Goal: Task Accomplishment & Management: Manage account settings

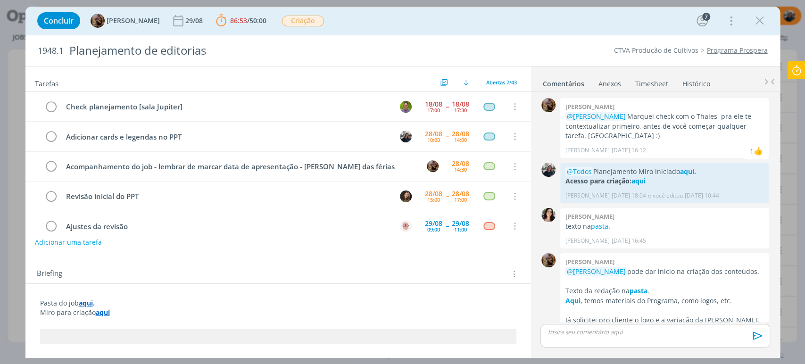
scroll to position [354, 0]
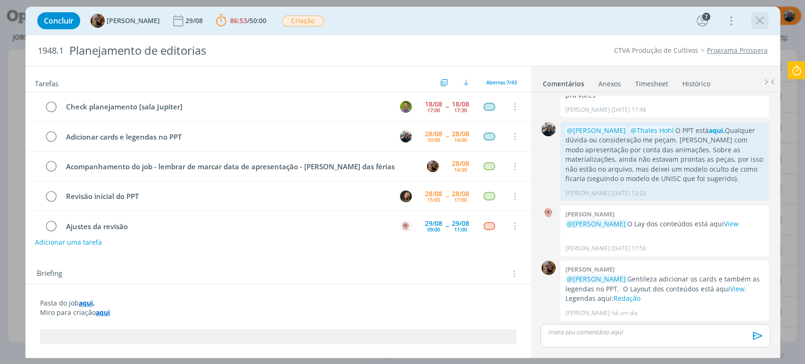
click at [764, 21] on icon "dialog" at bounding box center [759, 21] width 14 height 14
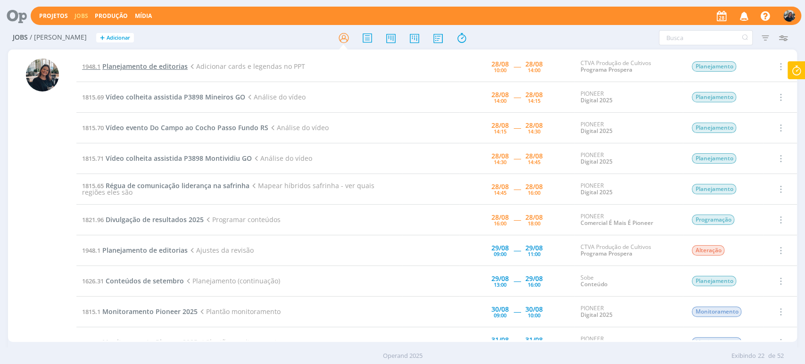
click at [138, 68] on span "Planejamento de editorias" at bounding box center [144, 66] width 85 height 9
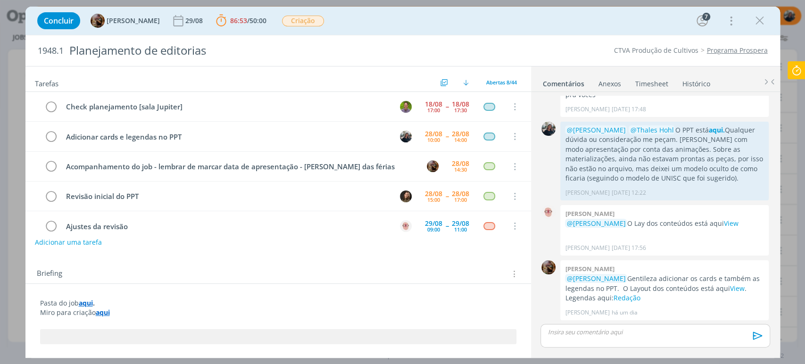
scroll to position [354, 0]
click at [50, 133] on icon "dialog" at bounding box center [51, 137] width 13 height 14
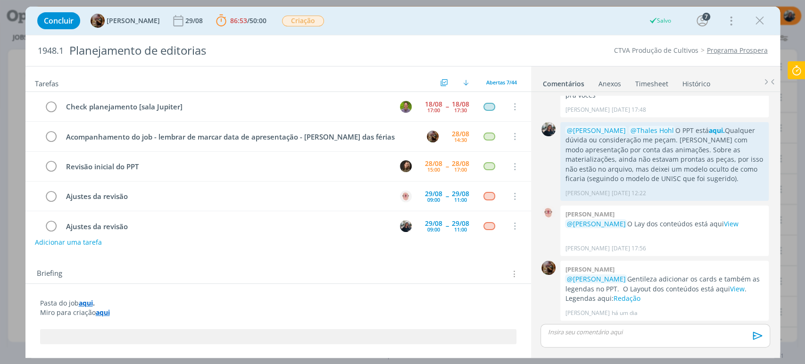
click at [88, 303] on strong "aqui" at bounding box center [86, 302] width 14 height 9
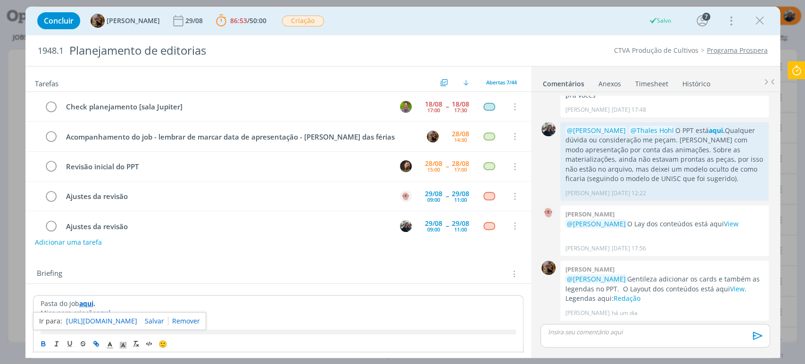
click at [98, 320] on link "[URL][DOMAIN_NAME]" at bounding box center [101, 321] width 71 height 12
click at [649, 335] on p "dialog" at bounding box center [655, 332] width 214 height 8
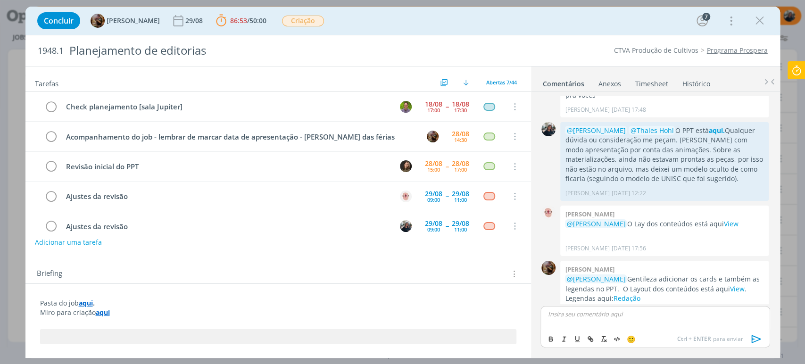
scroll to position [372, 0]
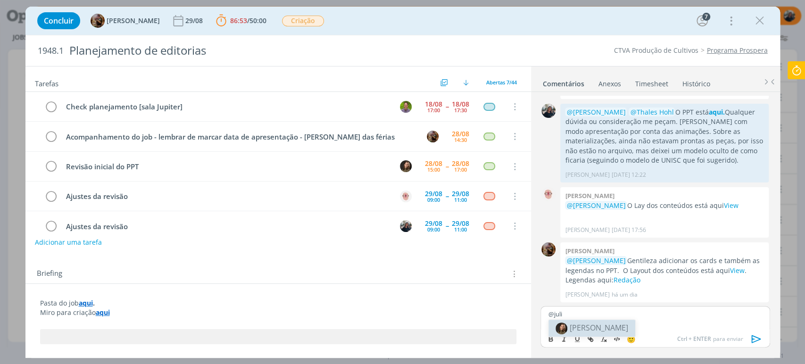
drag, startPoint x: 607, startPoint y: 321, endPoint x: 782, endPoint y: 302, distance: 176.4
click at [607, 322] on li "[PERSON_NAME]" at bounding box center [591, 328] width 87 height 17
click at [588, 313] on p "﻿ @ [PERSON_NAME] ﻿ [PERSON_NAME]" at bounding box center [655, 314] width 214 height 8
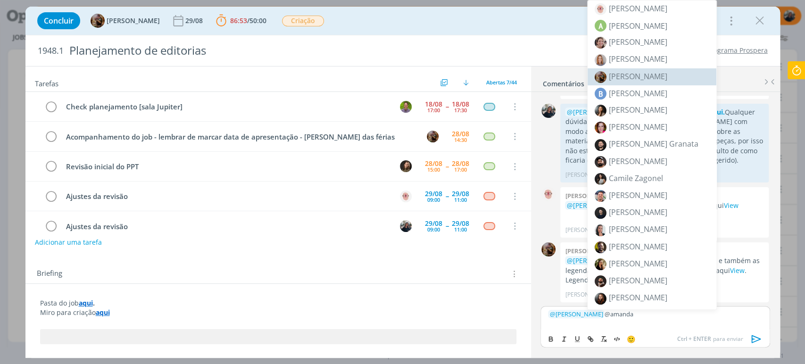
click at [641, 76] on span "[PERSON_NAME]" at bounding box center [638, 76] width 58 height 10
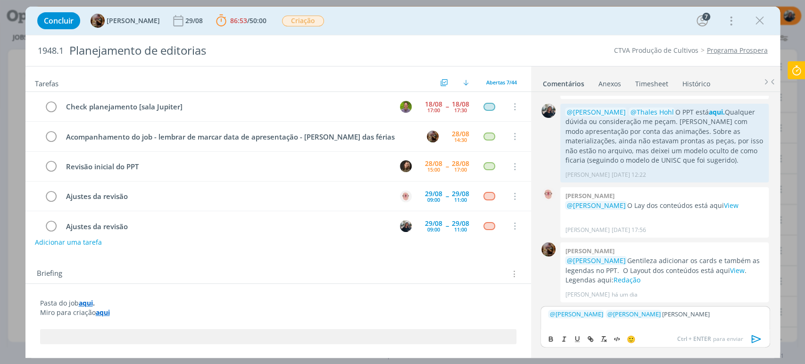
scroll to position [372, 0]
click at [706, 312] on p "﻿ @ [PERSON_NAME] ﻿ ﻿ @ [PERSON_NAME] ﻿ [PERSON_NAME]" at bounding box center [655, 314] width 214 height 8
drag, startPoint x: 652, startPoint y: 317, endPoint x: 710, endPoint y: 316, distance: 57.5
click at [710, 316] on p "﻿ @ [PERSON_NAME] ﻿ ﻿ @ [PERSON_NAME] ﻿ [PERSON_NAME]" at bounding box center [655, 314] width 214 height 8
drag, startPoint x: 586, startPoint y: 311, endPoint x: 545, endPoint y: 309, distance: 41.0
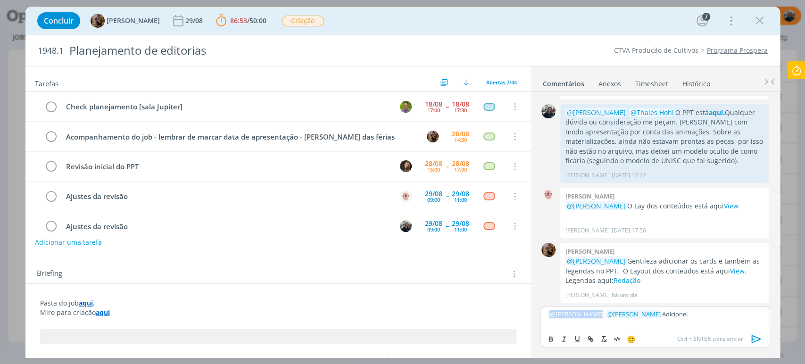
click at [546, 309] on div "﻿ @ [PERSON_NAME] ﻿ ﻿ @ [PERSON_NAME] ﻿ Adicionei" at bounding box center [654, 318] width 229 height 24
click at [667, 330] on span "[PERSON_NAME]" at bounding box center [672, 335] width 58 height 10
drag, startPoint x: 609, startPoint y: 321, endPoint x: 619, endPoint y: 321, distance: 10.4
click at [619, 321] on p "Pronto para revisão, aqui ﻿ @ [PERSON_NAME] ﻿" at bounding box center [655, 322] width 214 height 8
click at [554, 336] on icon "dialog" at bounding box center [551, 339] width 8 height 8
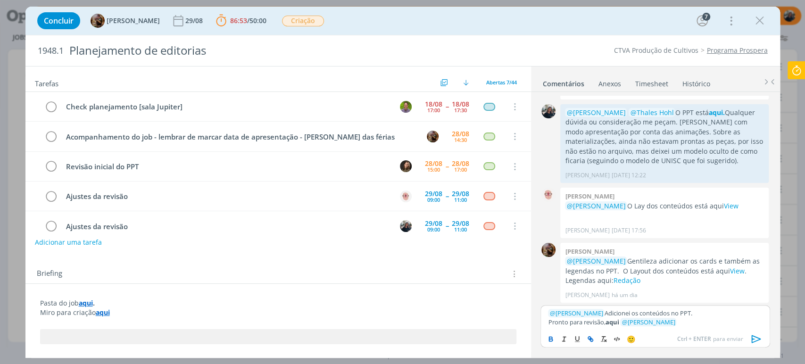
click at [588, 337] on icon "dialog" at bounding box center [589, 338] width 3 height 3
paste input "[URL][DOMAIN_NAME]"
type input "[URL][DOMAIN_NAME]"
click at [668, 299] on div "[URL][DOMAIN_NAME]" at bounding box center [610, 304] width 134 height 18
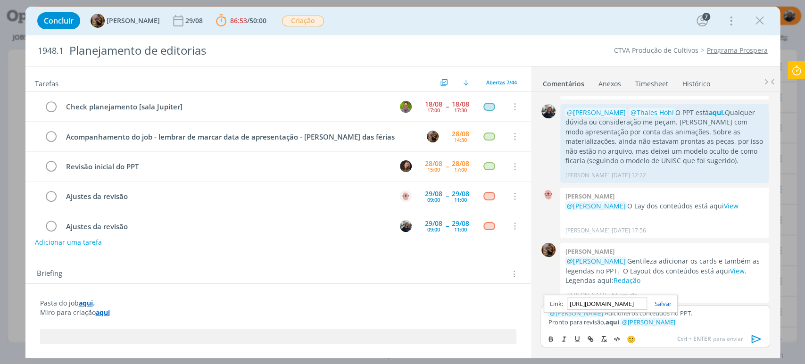
scroll to position [0, 0]
click at [668, 303] on link "dialog" at bounding box center [659, 303] width 25 height 8
drag, startPoint x: 766, startPoint y: 338, endPoint x: 753, endPoint y: 340, distance: 13.8
click at [758, 339] on div "🙂 Ctrl + ENTER para enviar" at bounding box center [655, 337] width 228 height 17
click at [754, 338] on icon "dialog" at bounding box center [756, 339] width 14 height 14
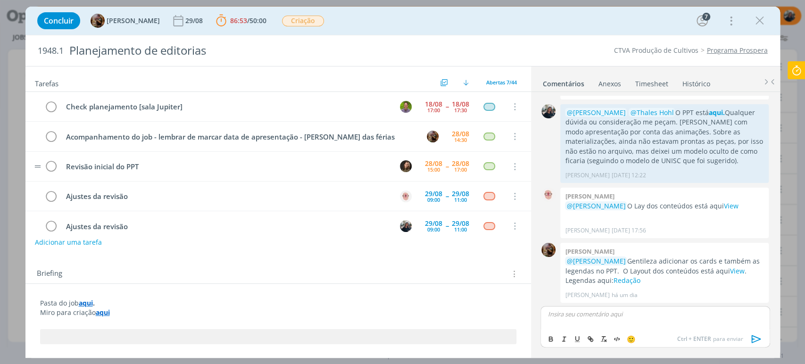
scroll to position [417, 0]
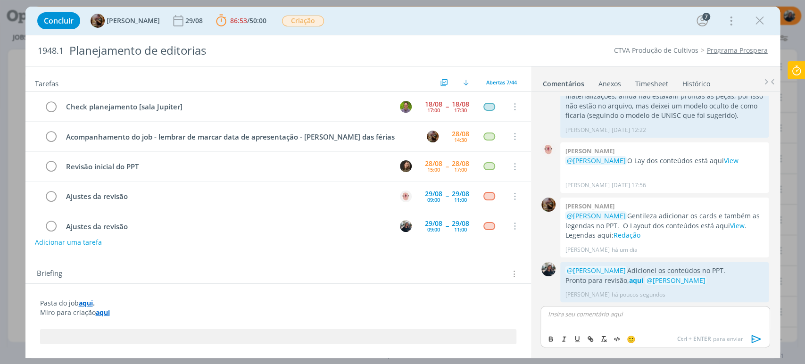
click at [800, 67] on icon at bounding box center [796, 70] width 17 height 18
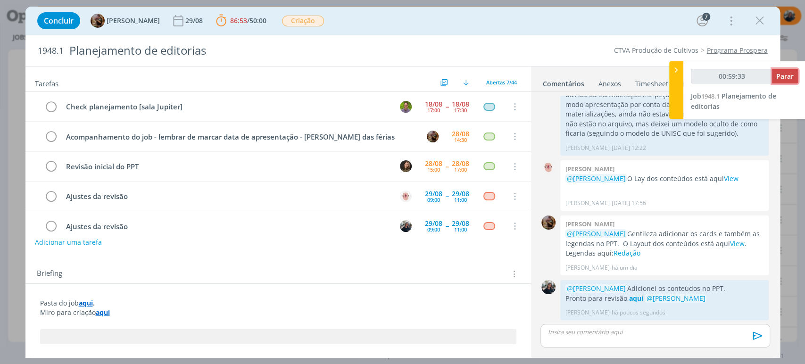
type input "00:59:34"
click at [782, 76] on span "Parar" at bounding box center [784, 76] width 17 height 9
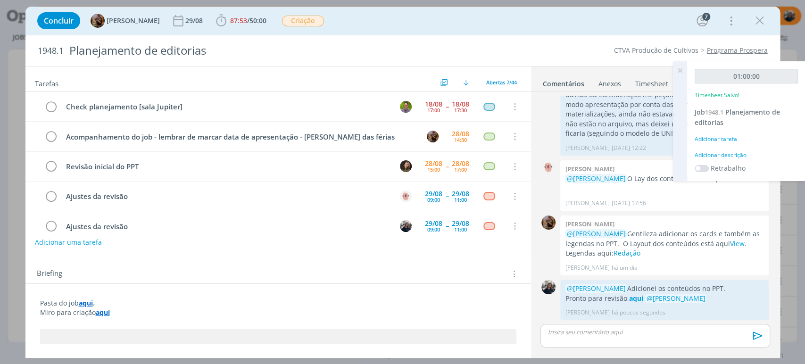
click at [724, 154] on div "Adicionar descrição" at bounding box center [745, 155] width 103 height 8
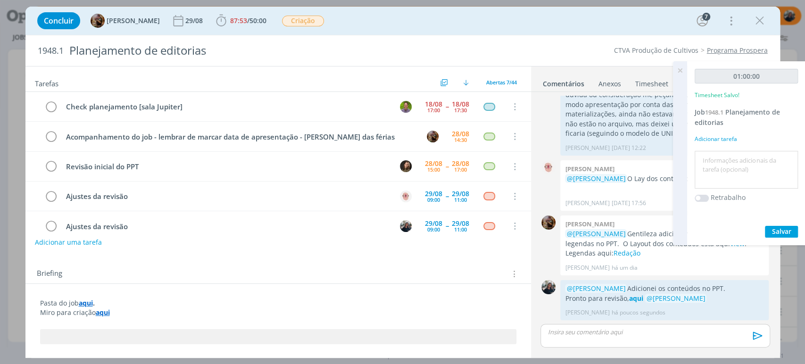
click at [722, 167] on textarea at bounding box center [746, 169] width 99 height 33
type textarea "Adicionando artes no ppt"
click at [777, 229] on span "Salvar" at bounding box center [781, 231] width 19 height 9
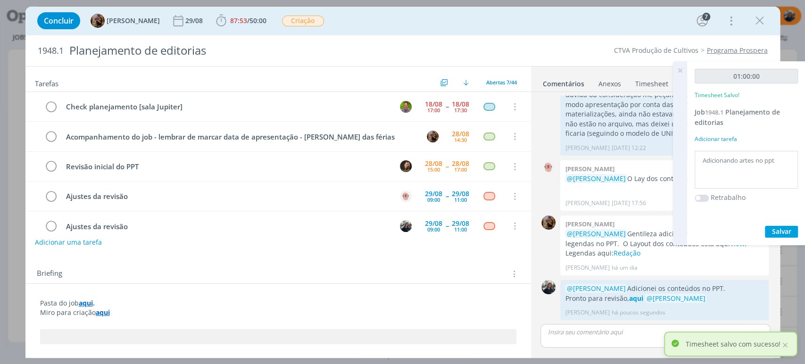
click at [686, 66] on icon at bounding box center [679, 70] width 17 height 18
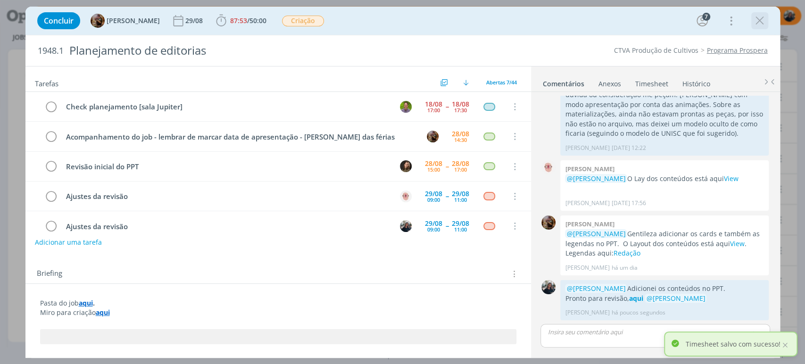
click at [753, 21] on icon "dialog" at bounding box center [759, 21] width 14 height 14
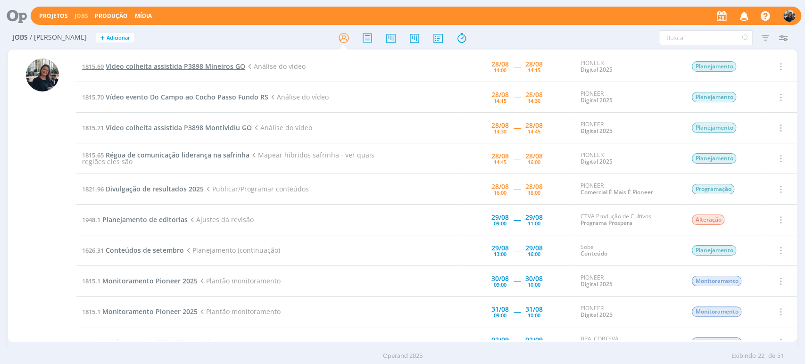
click at [156, 68] on span "Vídeo colheita assistida P3898 Mineiros GO" at bounding box center [176, 66] width 140 height 9
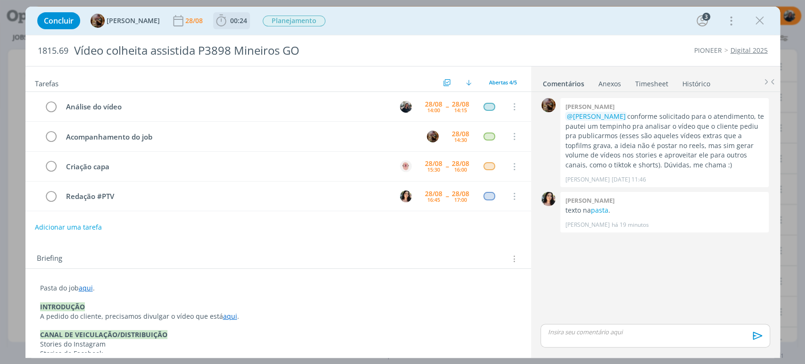
click at [221, 21] on icon "dialog" at bounding box center [221, 21] width 14 height 14
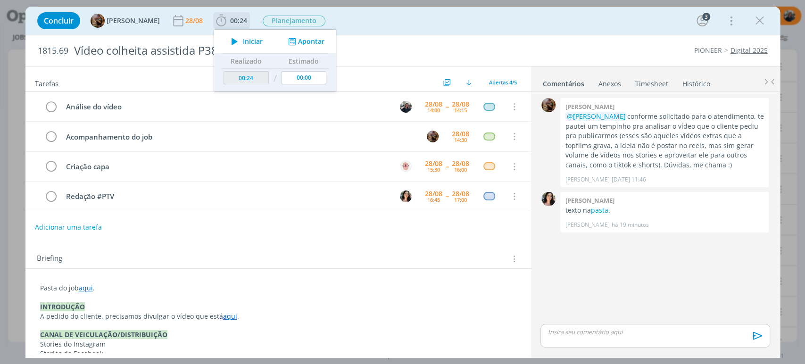
click at [242, 41] on icon "dialog" at bounding box center [234, 41] width 16 height 12
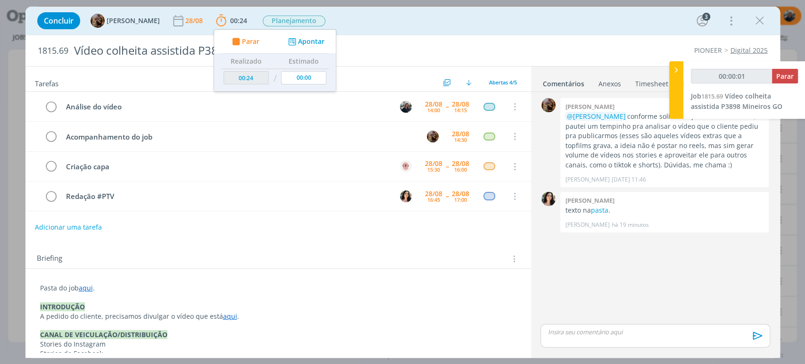
type input "00:00:02"
click at [681, 73] on div at bounding box center [676, 90] width 14 height 58
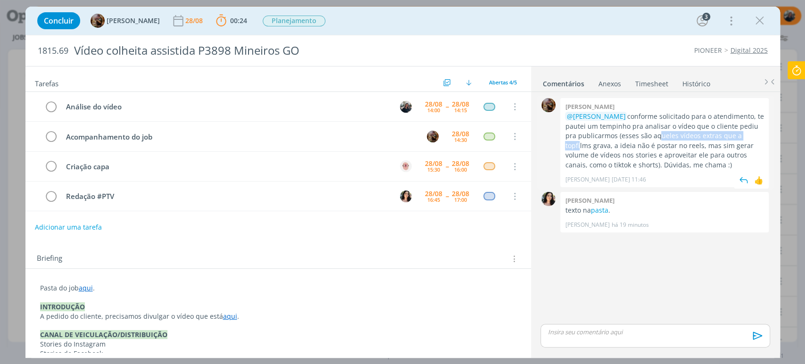
drag, startPoint x: 640, startPoint y: 139, endPoint x: 737, endPoint y: 135, distance: 96.7
click at [737, 135] on p "@Mayara Peruzzo conforme solicitado para o atendimento, te pautei um tempinho p…" at bounding box center [664, 141] width 199 height 58
drag, startPoint x: 637, startPoint y: 147, endPoint x: 725, endPoint y: 143, distance: 88.7
click at [725, 143] on p "@Mayara Peruzzo conforme solicitado para o atendimento, te pautei um tempinho p…" at bounding box center [664, 141] width 199 height 58
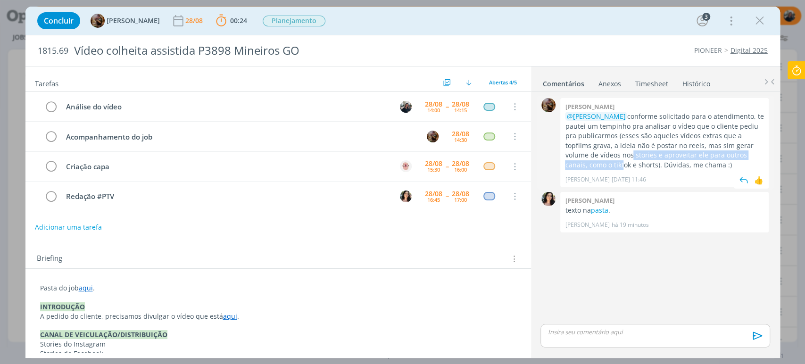
drag, startPoint x: 588, startPoint y: 154, endPoint x: 757, endPoint y: 151, distance: 169.3
click at [757, 151] on p "@Mayara Peruzzo conforme solicitado para o atendimento, te pautei um tempinho p…" at bounding box center [664, 141] width 199 height 58
drag, startPoint x: 633, startPoint y: 162, endPoint x: 667, endPoint y: 163, distance: 33.5
click at [666, 163] on p "@Mayara Peruzzo conforme solicitado para o atendimento, te pautei um tempinho p…" at bounding box center [664, 141] width 199 height 58
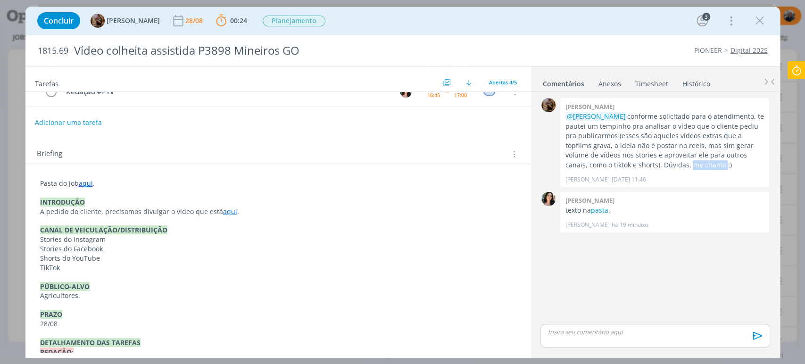
scroll to position [157, 0]
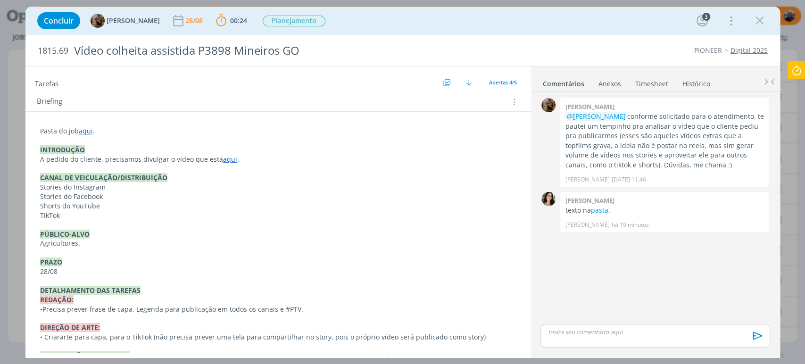
click at [223, 160] on link "aqui" at bounding box center [230, 159] width 14 height 9
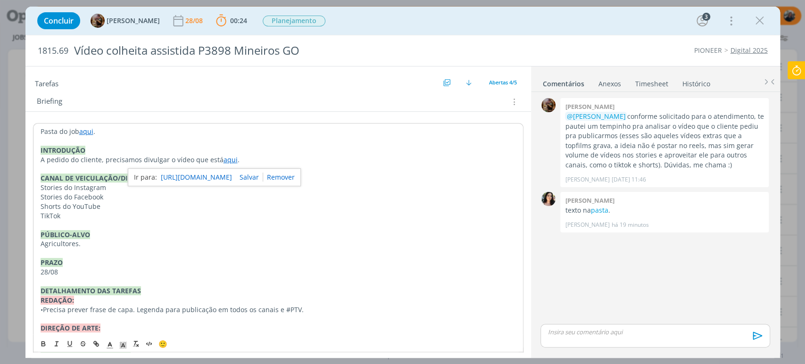
click at [231, 173] on link "[URL][DOMAIN_NAME]" at bounding box center [196, 177] width 71 height 12
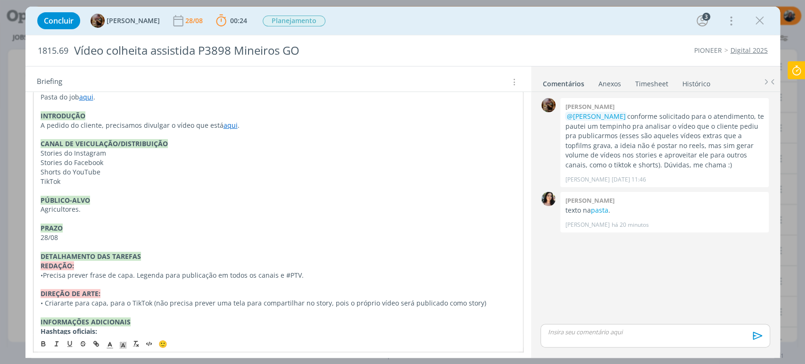
scroll to position [209, 0]
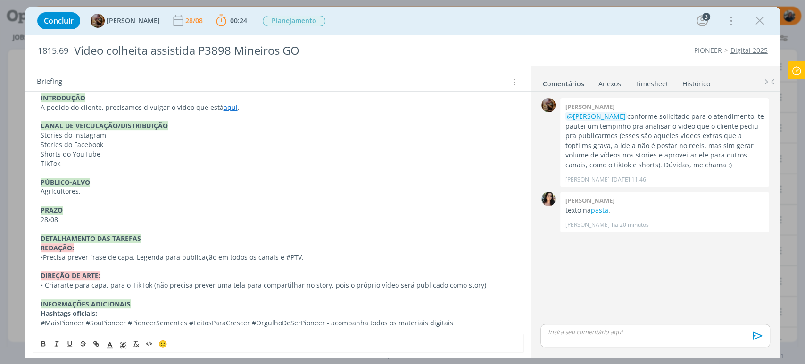
drag, startPoint x: 214, startPoint y: 192, endPoint x: 218, endPoint y: 130, distance: 61.8
click at [214, 191] on p "Agricultores." at bounding box center [278, 191] width 475 height 9
drag, startPoint x: 44, startPoint y: 136, endPoint x: 105, endPoint y: 164, distance: 66.6
click at [100, 157] on div "Pasta do job aqui . INTRODUÇÃO A pedido do cliente, precisamos divulgar o vídeo…" at bounding box center [278, 229] width 490 height 316
click at [153, 213] on div "Pasta do job aqui . INTRODUÇÃO A pedido do cliente, precisamos divulgar o vídeo…" at bounding box center [278, 229] width 490 height 316
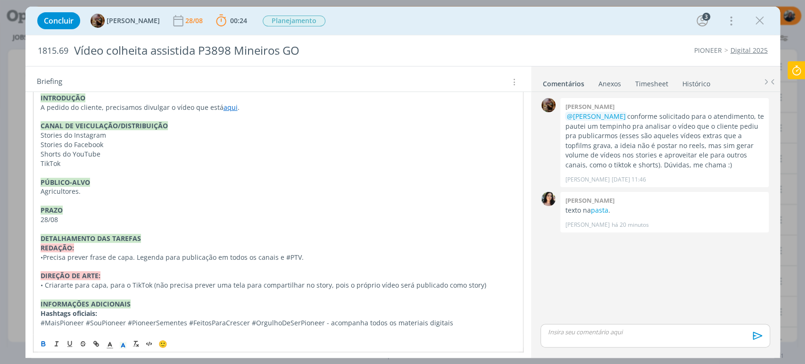
click at [337, 253] on p "• Precisa prever frase de capa. Legenda para publicação em todos os canais e #P…" at bounding box center [278, 257] width 475 height 9
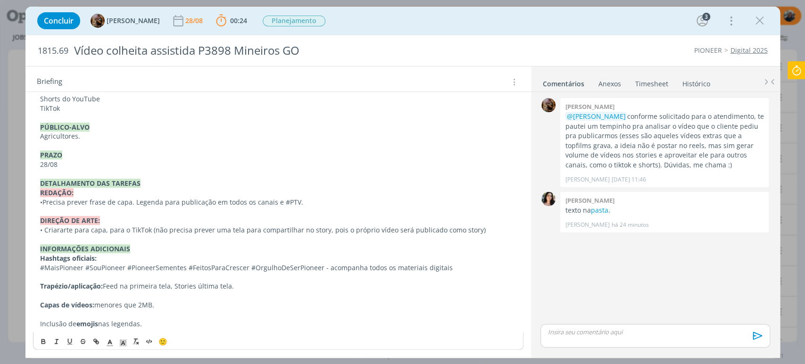
scroll to position [264, 0]
drag, startPoint x: 104, startPoint y: 301, endPoint x: 162, endPoint y: 302, distance: 58.0
click at [162, 302] on p "Capas de vídeos: menores que 2MB." at bounding box center [278, 304] width 476 height 9
click at [159, 323] on p "Inclusão de emojis nas legendas." at bounding box center [278, 323] width 476 height 9
drag, startPoint x: 62, startPoint y: 205, endPoint x: 167, endPoint y: 207, distance: 105.6
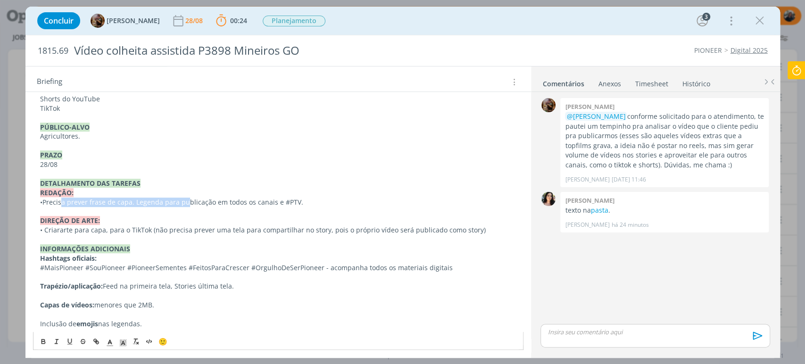
click at [186, 200] on p "• Precisa prever frase de capa. Legenda para publicação em todos os canais e #P…" at bounding box center [278, 202] width 476 height 9
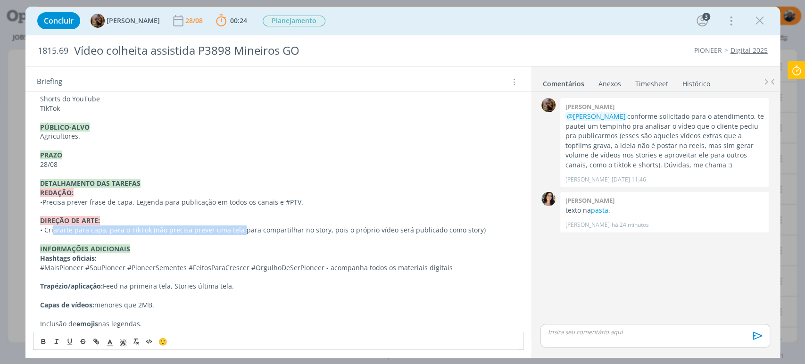
drag, startPoint x: 56, startPoint y: 229, endPoint x: 242, endPoint y: 230, distance: 186.7
click at [242, 230] on p "• Criar arte para capa, para o TikTok (não precisa prever uma tela para compart…" at bounding box center [278, 229] width 476 height 9
click at [187, 230] on p "• Criar arte para capa, para o TikTok (não precisa prever uma tela para compart…" at bounding box center [278, 229] width 476 height 9
click at [177, 230] on p "• Criar arte para capa, para o TikTok (não precisa prever uma tela para compart…" at bounding box center [278, 229] width 476 height 9
click at [253, 225] on p "• Criar arte para capa, para o TikTok (não precisa prever uma tela para compart…" at bounding box center [278, 229] width 476 height 9
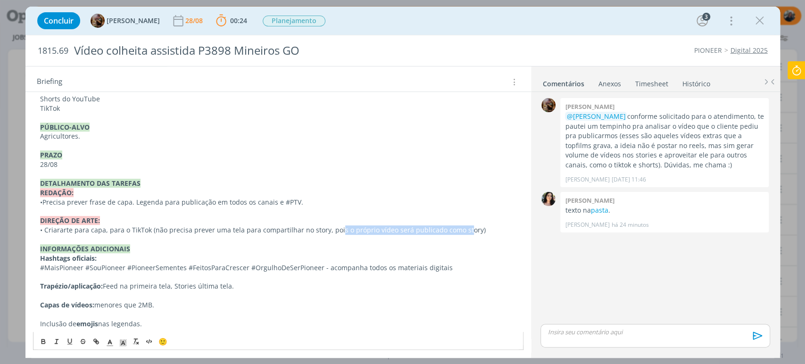
drag, startPoint x: 337, startPoint y: 231, endPoint x: 466, endPoint y: 232, distance: 128.7
click at [465, 232] on p "• Criar arte para capa, para o TikTok (não precisa prever uma tela para compart…" at bounding box center [278, 229] width 476 height 9
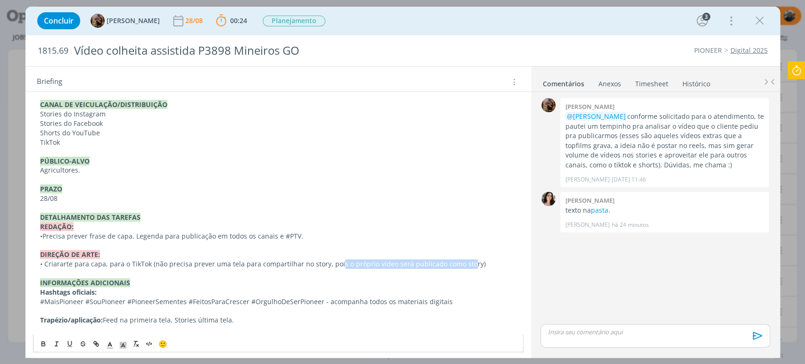
scroll to position [212, 0]
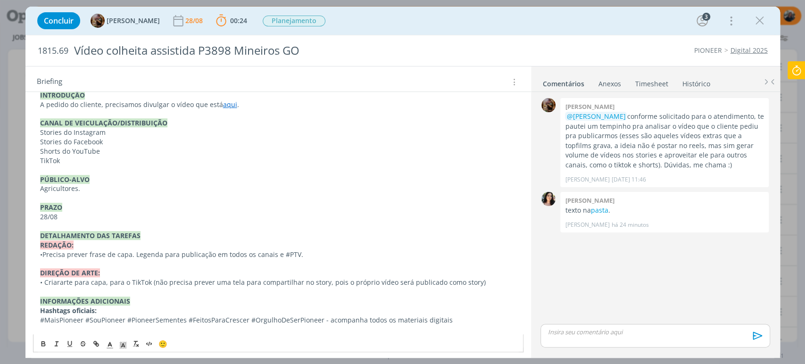
click at [106, 149] on p "Shorts do YouTube" at bounding box center [278, 151] width 476 height 9
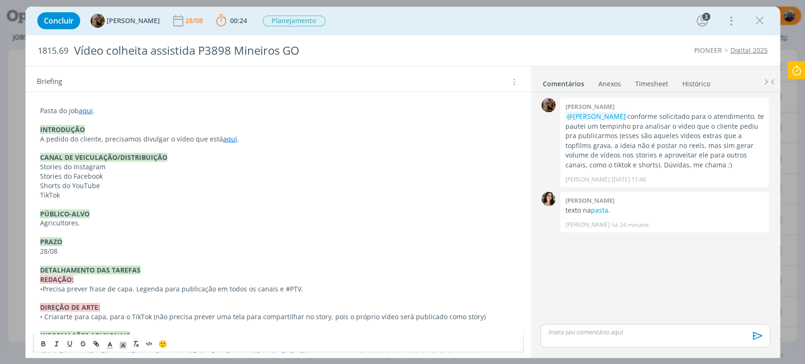
scroll to position [159, 0]
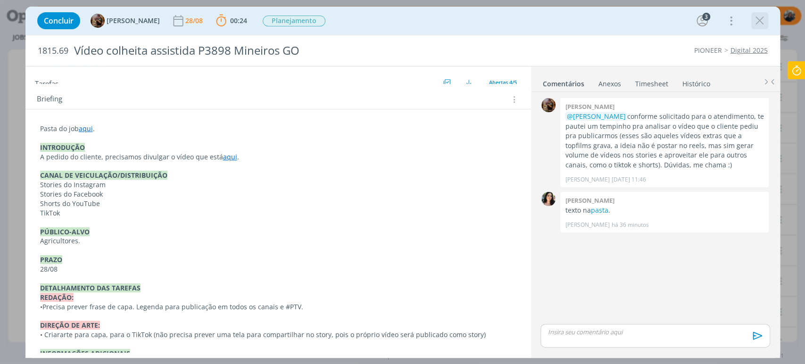
click at [758, 17] on icon "dialog" at bounding box center [759, 21] width 14 height 14
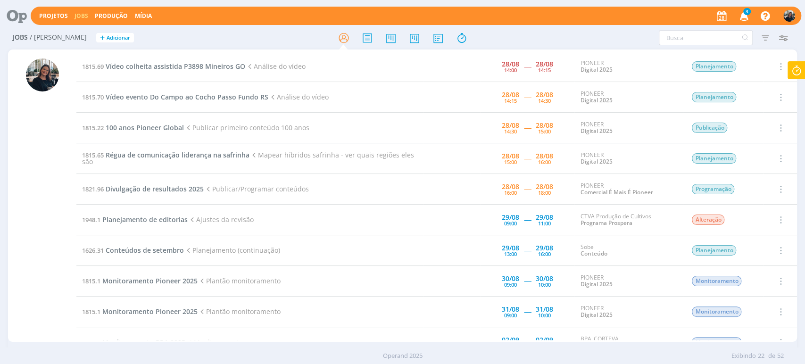
click at [797, 64] on icon at bounding box center [796, 70] width 17 height 18
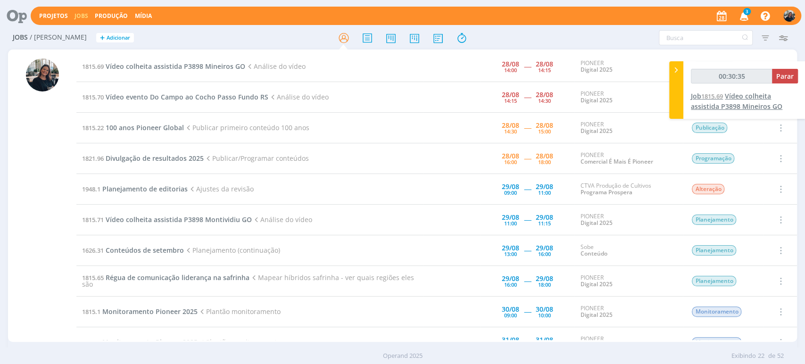
click at [720, 101] on span "Vídeo colheita assistida P3898 Mineiros GO" at bounding box center [736, 100] width 91 height 19
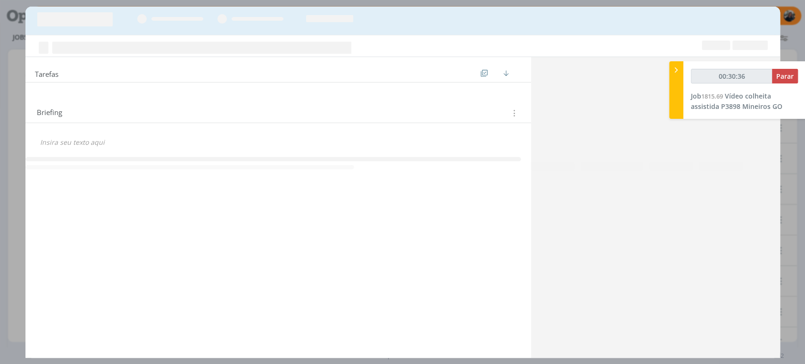
type input "00:30:37"
click at [675, 66] on icon at bounding box center [675, 70] width 9 height 10
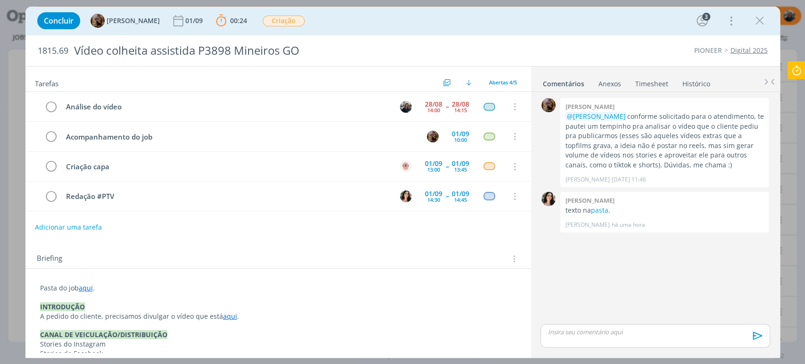
click at [585, 329] on p "dialog" at bounding box center [655, 332] width 214 height 8
click at [548, 312] on p "Teremos 2 vídeos com esse material para stories" at bounding box center [655, 314] width 214 height 8
click at [630, 308] on div "Com esse material, teremos 2 vídeos com esse material para stories" at bounding box center [654, 318] width 229 height 24
click at [691, 323] on p "STORIES: 2 vídeos com esse material para stories" at bounding box center [655, 322] width 214 height 8
drag, startPoint x: 607, startPoint y: 319, endPoint x: 694, endPoint y: 323, distance: 87.3
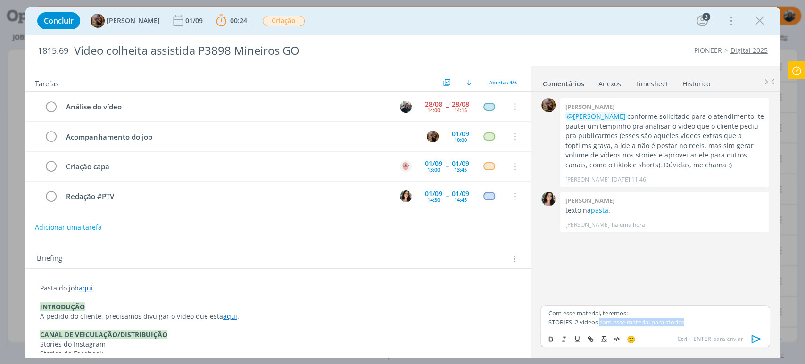
click at [694, 323] on p "STORIES: 2 vídeos com esse material para stories" at bounding box center [655, 322] width 214 height 8
click at [650, 320] on p "STORIES: 2 vídeos (um do minuto 0 até o" at bounding box center [655, 322] width 214 height 8
click at [706, 316] on p "Com esse material, teremos:" at bounding box center [655, 313] width 214 height 8
click at [703, 323] on p "STORIES: 2 vídeos (um do minuto 0:00 até o 0:58 |" at bounding box center [655, 322] width 214 height 8
click at [679, 313] on p "Com esse material, teremos:" at bounding box center [655, 313] width 214 height 8
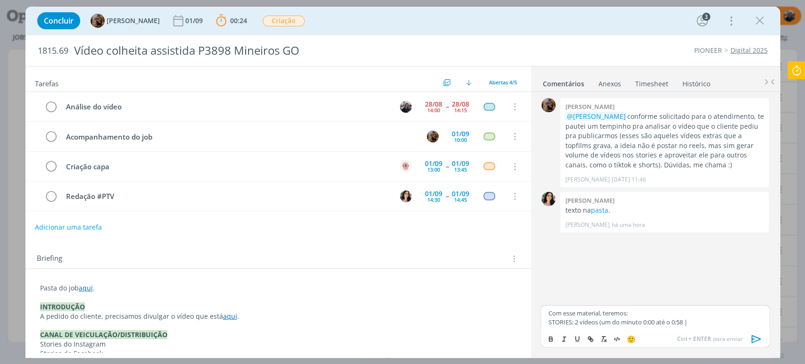
click at [732, 318] on p "STORIES: 2 vídeos (um do minuto 0:00 até o 0:58 |" at bounding box center [655, 322] width 214 height 8
drag, startPoint x: 575, startPoint y: 320, endPoint x: 541, endPoint y: 321, distance: 34.0
click at [541, 321] on div "Com esse material, teremos: STORIES: 2 vídeos (um do minuto 0:00 até o 0:58 |" at bounding box center [654, 317] width 229 height 25
click at [548, 337] on icon "dialog" at bounding box center [551, 339] width 8 height 8
click at [587, 306] on div "Com esse material, teremos: STORIES: 2 vídeos (um do minuto 0:00 até o 0:58 |" at bounding box center [654, 317] width 229 height 25
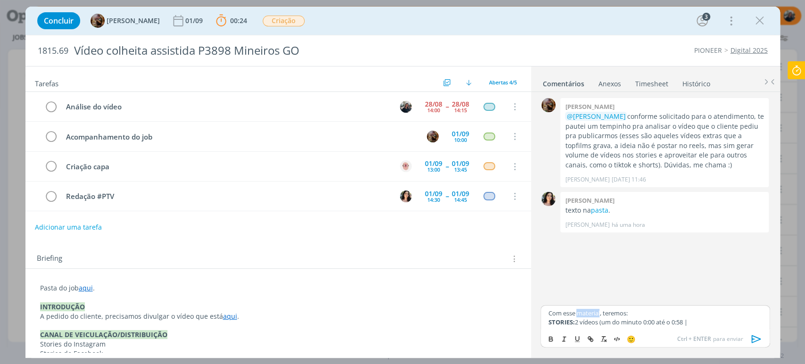
click at [587, 305] on div "Com esse material, teremos: STORIES: 2 vídeos (um do minuto 0:00 até o 0:58 |" at bounding box center [654, 317] width 229 height 25
click at [573, 305] on div "Com esse material, teremos: STORIES: 2 vídeos (um do minuto 0:00 até o 0:58 |" at bounding box center [654, 317] width 229 height 25
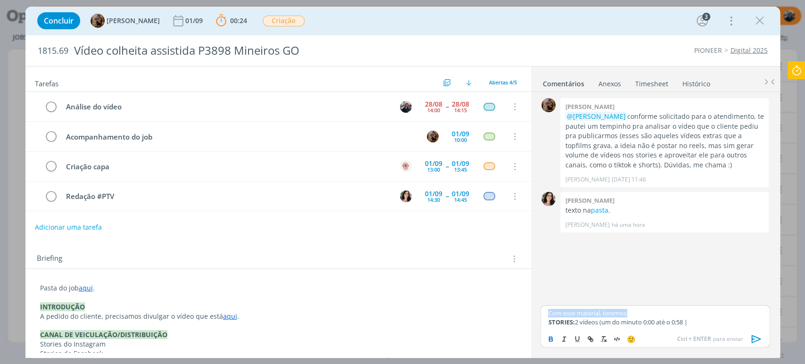
click at [547, 336] on icon "dialog" at bounding box center [551, 339] width 8 height 8
click at [662, 308] on div "Com esse material, teremos: STORIES: 2 vídeos (um do minuto 0:00 até o 0:58 |" at bounding box center [654, 317] width 229 height 25
click at [723, 315] on p "Com esse material, teremos:" at bounding box center [655, 313] width 214 height 8
click at [719, 327] on div "Com esse material, teremos: STORIES: 2 vídeos (um do minuto 0:00 até o 0:58 |" at bounding box center [654, 317] width 229 height 25
click at [717, 324] on p "STORIES: 2 vídeos (um do minuto 0:00 até o 0:58 |" at bounding box center [655, 322] width 214 height 8
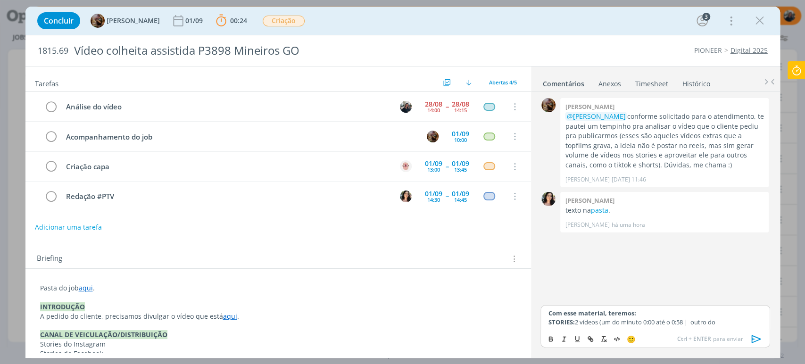
click at [739, 320] on p "STORIES: 2 vídeos (um do minuto 0:00 até o 0:58 | outro do" at bounding box center [655, 322] width 214 height 8
click at [734, 318] on p "STORIES: 2 vídeos (um do minuto 0:00 até o 0:58 | outro do 00:58 até 1:24 |" at bounding box center [655, 322] width 214 height 8
click at [576, 318] on p "STORIES: 2 vídeos (um do minuto 0:00 até o 0:58 | outro do 00:59 até 1:24 |" at bounding box center [655, 322] width 214 height 8
click at [579, 318] on p "STORIES: 3 vídeos (um do minuto 0:00 até o 0:58 | outro do 00:59 até 1:24 |" at bounding box center [655, 322] width 214 height 8
click at [549, 338] on icon "dialog" at bounding box center [551, 339] width 8 height 8
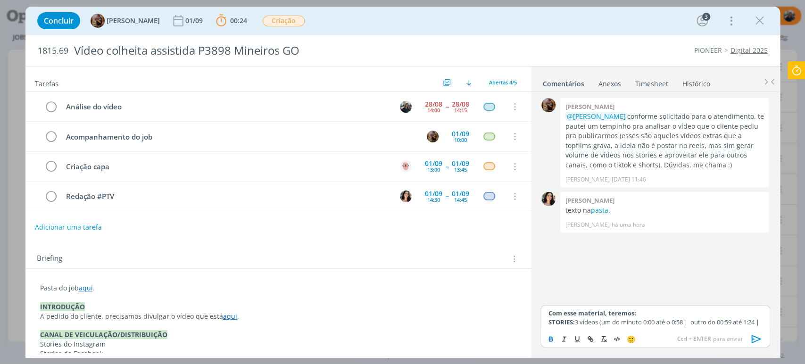
click at [549, 338] on icon "dialog" at bounding box center [550, 338] width 3 height 2
drag, startPoint x: 583, startPoint y: 311, endPoint x: 587, endPoint y: 312, distance: 4.7
click at [582, 318] on p "STORIES: 3 vídeos (um do minuto 0:00 até o 0:58 | outro do 00:59 até 1:24 |" at bounding box center [655, 322] width 214 height 8
click at [600, 318] on p "STORIES: 3 vídeos (um do minuto 0:00 até o 0:58 | outro do 00:59 até 1:24 |" at bounding box center [655, 322] width 214 height 8
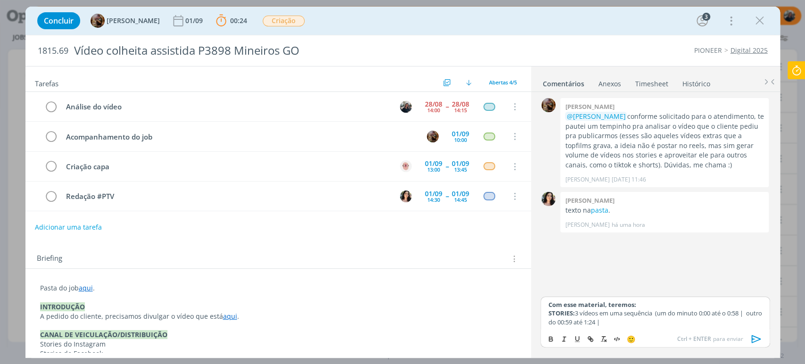
click at [752, 313] on p "STORIES: 3 vídeos em uma sequência (um do minuto 0:00 até o 0:58 | outro do 00:…" at bounding box center [655, 317] width 214 height 17
click at [671, 324] on p "STORIES: 3 vídeos em uma sequência (um do minuto 0:00 até o 0:58 | outro do 00:…" at bounding box center [655, 317] width 214 height 17
click at [706, 326] on p "STORIES: 3 vídeos em uma sequência (um do minuto 0:00 até o 0:58 | outro do 00:…" at bounding box center [655, 317] width 214 height 17
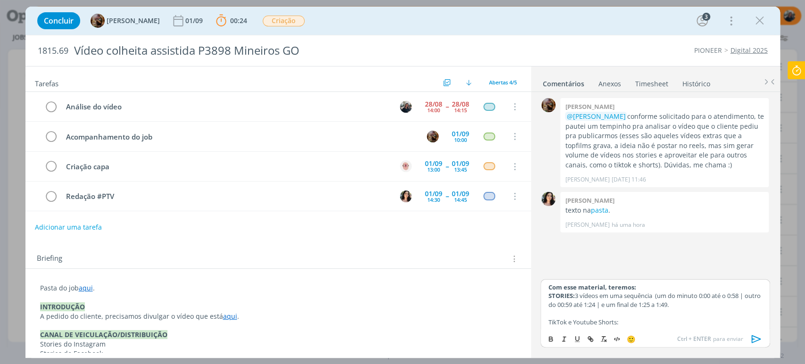
click at [605, 319] on p "TikTok e Youtube Shorts:" at bounding box center [655, 322] width 214 height 8
click at [550, 338] on icon "dialog" at bounding box center [551, 339] width 8 height 8
click at [643, 317] on div "Com esse material, teremos: STORIES: 3 vídeos em uma sequência (um do minuto 0:…" at bounding box center [654, 304] width 229 height 50
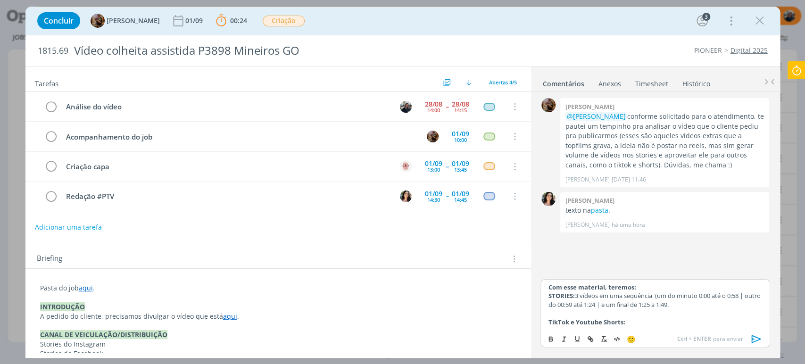
click at [642, 321] on p "TikTok e Youtube Shorts:" at bounding box center [655, 322] width 214 height 8
drag, startPoint x: 625, startPoint y: 320, endPoint x: 678, endPoint y: 327, distance: 53.7
click at [678, 327] on div "Com esse material, teremos: STORIES: 3 vídeos em uma sequência (um do minuto 0:…" at bounding box center [654, 304] width 229 height 50
click at [550, 339] on icon "dialog" at bounding box center [550, 340] width 3 height 2
click at [691, 323] on p "TikTok e Youtube Shorts: vídeo na íntegra." at bounding box center [655, 322] width 214 height 8
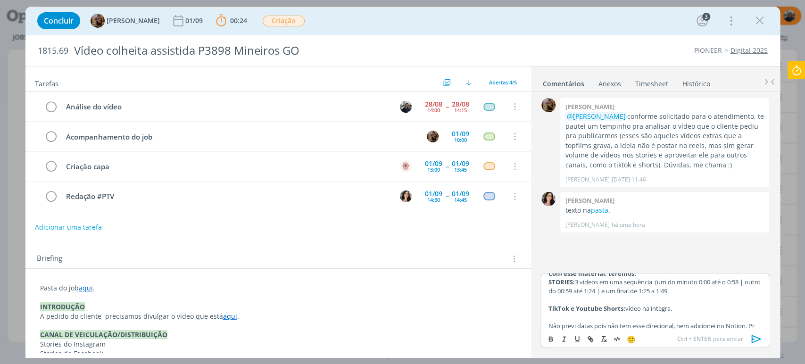
scroll to position [16, 0]
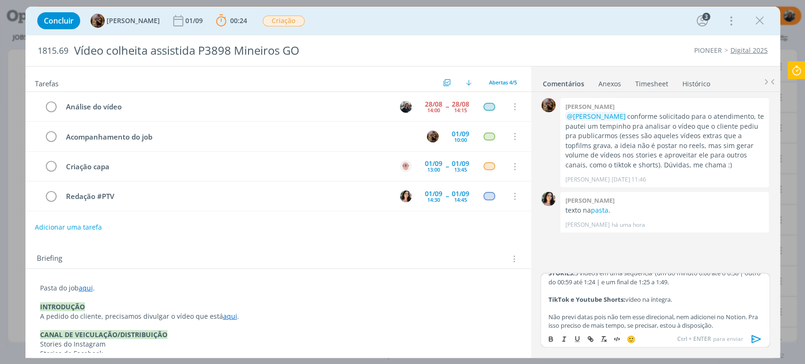
click at [747, 323] on p "Não previ datas pois não tem esse direcional, nem adicionei no Notion. Pra isso…" at bounding box center [655, 321] width 214 height 17
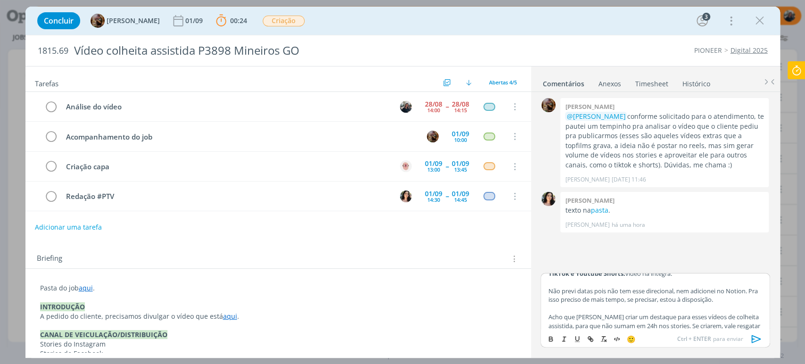
scroll to position [51, 0]
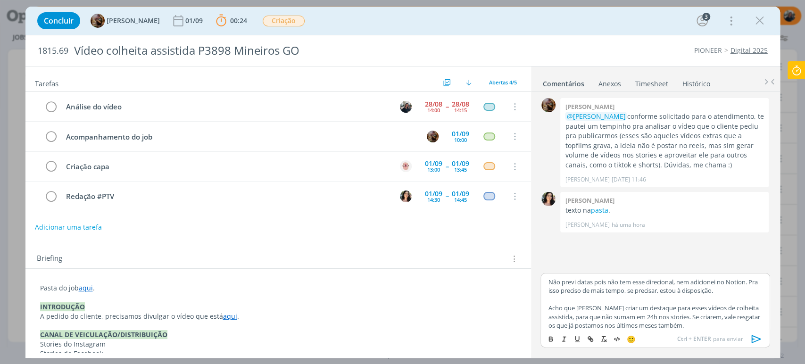
click at [759, 340] on icon "dialog" at bounding box center [756, 339] width 14 height 14
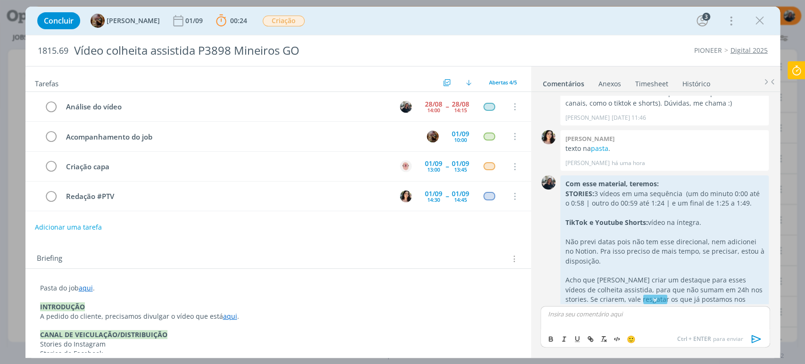
scroll to position [91, 0]
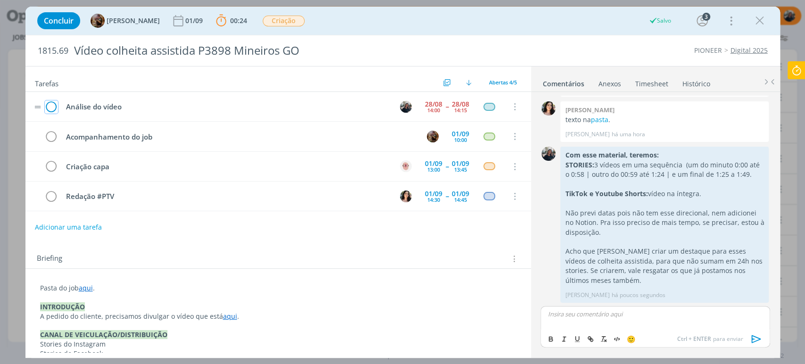
click at [50, 106] on icon "dialog" at bounding box center [51, 107] width 13 height 14
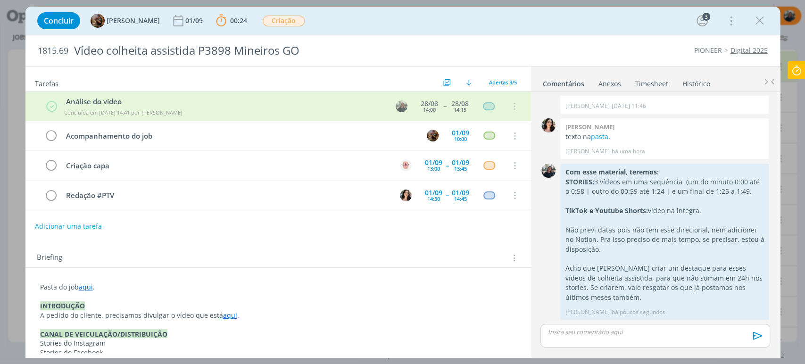
scroll to position [73, 0]
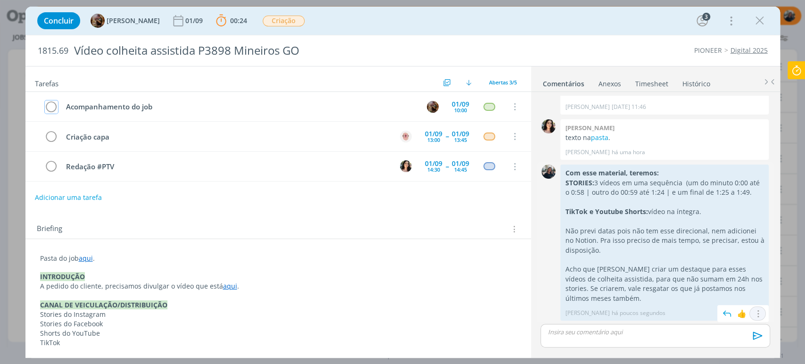
click at [754, 313] on icon "dialog" at bounding box center [757, 313] width 10 height 9
click at [716, 287] on link "Editar" at bounding box center [725, 285] width 74 height 15
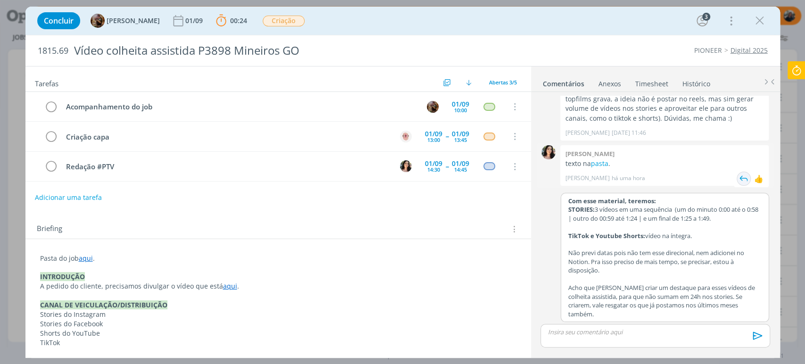
scroll to position [37, 0]
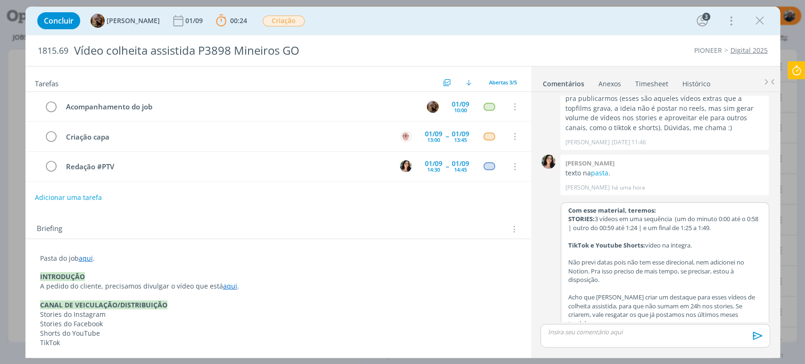
click at [729, 227] on p "STORIES: 3 vídeos em uma sequência (um do minuto 0:00 até o 0:58 | outro do 00:…" at bounding box center [664, 222] width 193 height 17
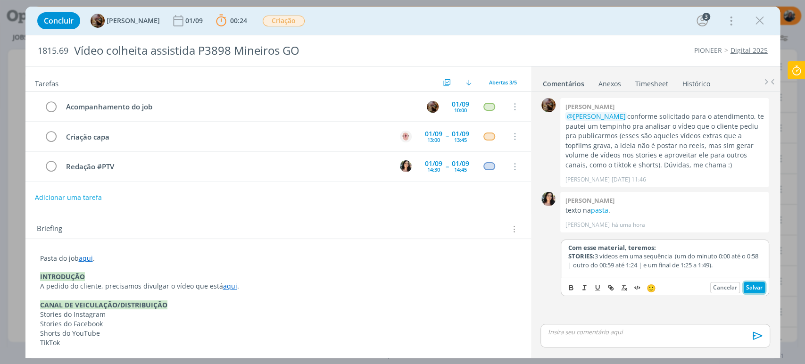
drag, startPoint x: 752, startPoint y: 284, endPoint x: 790, endPoint y: 259, distance: 44.8
click at [752, 285] on button "Salvar" at bounding box center [753, 287] width 21 height 11
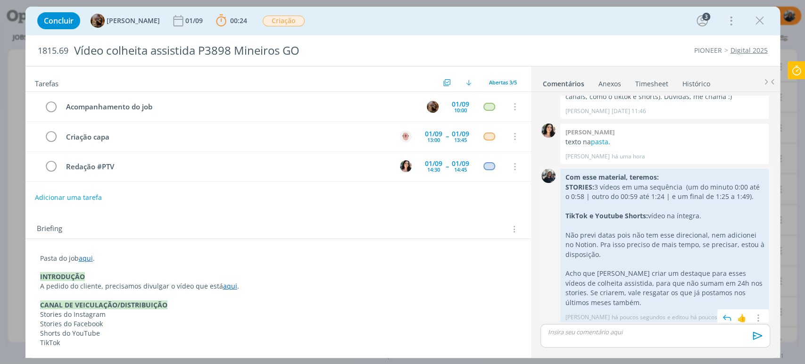
scroll to position [73, 0]
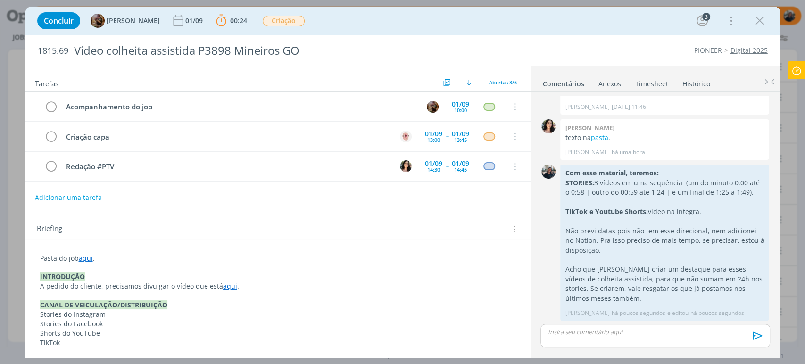
drag, startPoint x: 756, startPoint y: 22, endPoint x: 793, endPoint y: 67, distance: 58.2
click at [756, 22] on icon "dialog" at bounding box center [759, 21] width 14 height 14
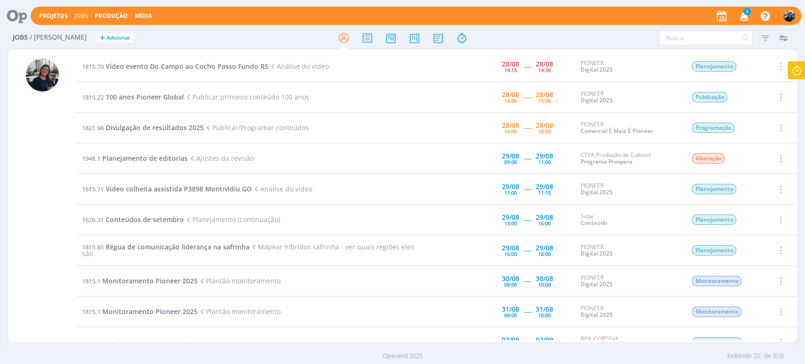
click at [793, 67] on div at bounding box center [402, 182] width 805 height 364
click at [794, 66] on icon at bounding box center [796, 70] width 17 height 18
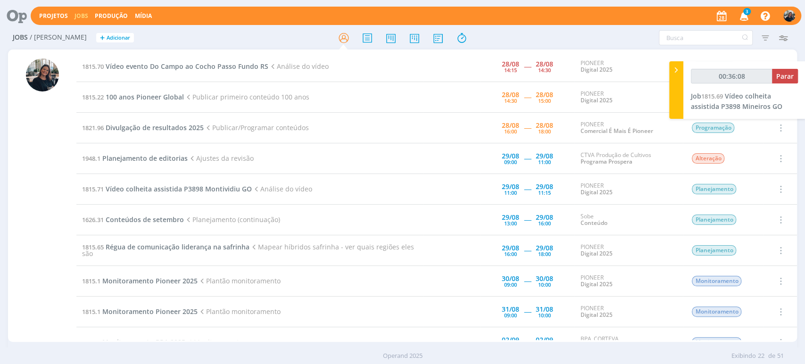
click at [800, 71] on div "00:36:08 Parar Job 1815.69 Vídeo colheita assistida P3898 Mineiros GO" at bounding box center [744, 90] width 122 height 58
click at [792, 70] on button "Parar" at bounding box center [785, 76] width 26 height 15
click at [780, 74] on span "Parar" at bounding box center [784, 76] width 17 height 9
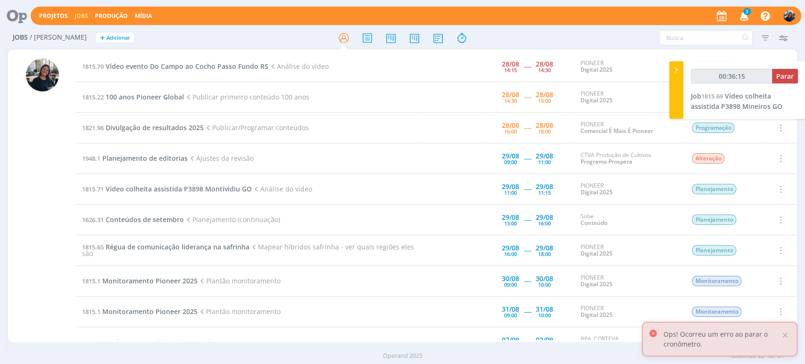
type input "00:37:00"
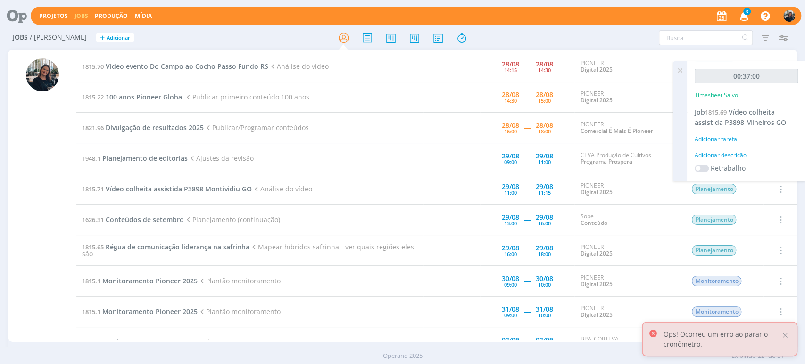
click at [726, 153] on div "Adicionar descrição" at bounding box center [745, 155] width 103 height 8
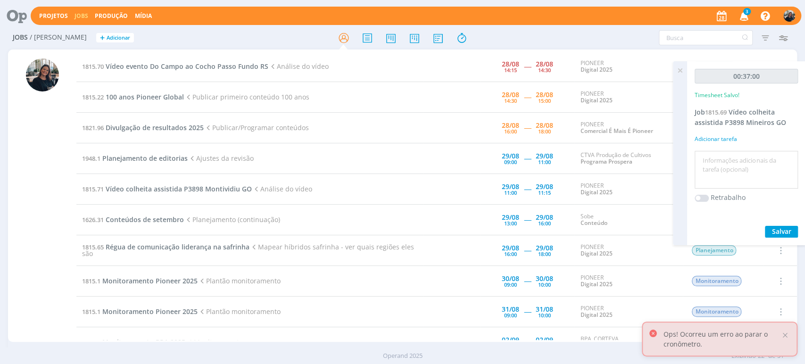
click at [730, 157] on textarea at bounding box center [746, 169] width 99 height 33
click at [762, 168] on textarea at bounding box center [746, 169] width 99 height 33
type textarea "Análise conteúdo"
click at [779, 229] on span "Salvar" at bounding box center [781, 231] width 19 height 9
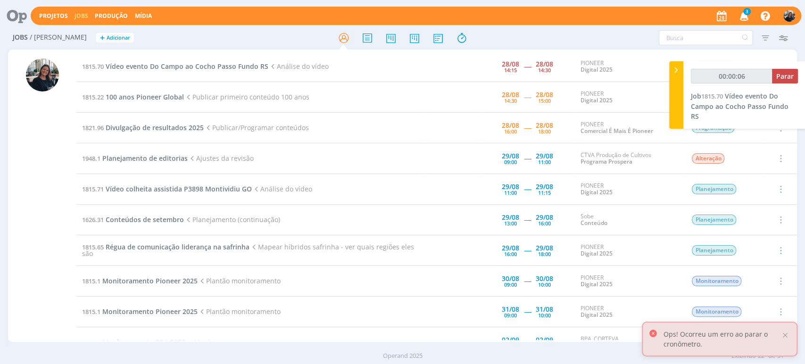
type input "00:00:07"
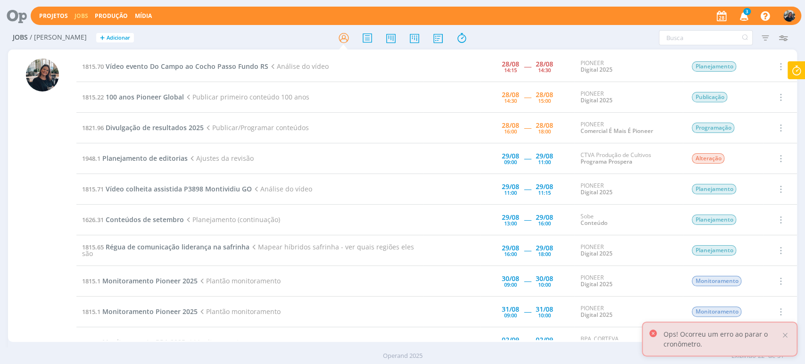
click at [747, 18] on icon "button" at bounding box center [743, 16] width 16 height 16
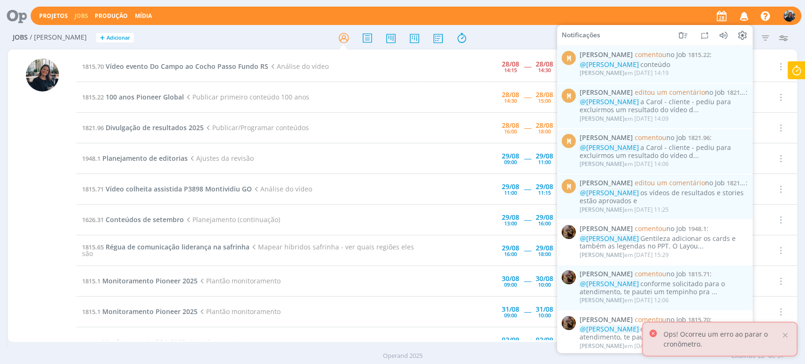
drag, startPoint x: 590, startPoint y: 16, endPoint x: 579, endPoint y: 17, distance: 11.4
click at [590, 16] on div "Projetos Jobs Produção Mídia Notificações M Mariana Kochenborger comentou no Jo…" at bounding box center [416, 16] width 770 height 18
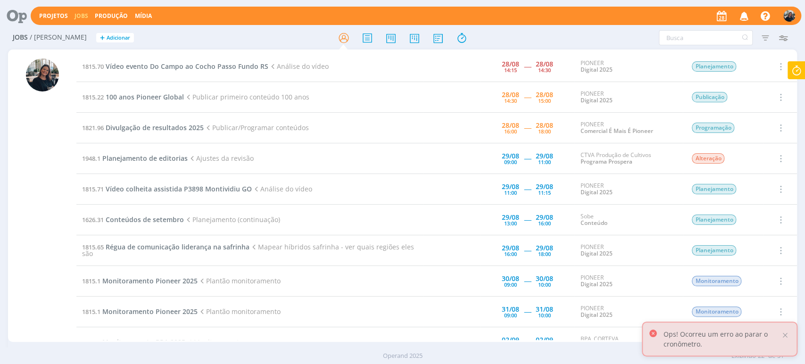
click at [23, 10] on icon at bounding box center [13, 16] width 19 height 18
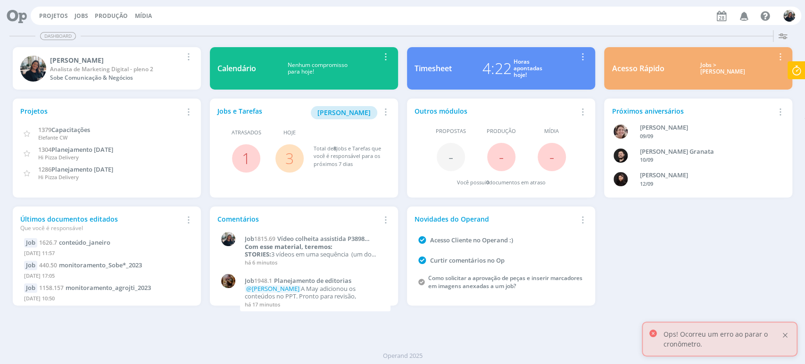
click at [784, 335] on div at bounding box center [785, 335] width 8 height 8
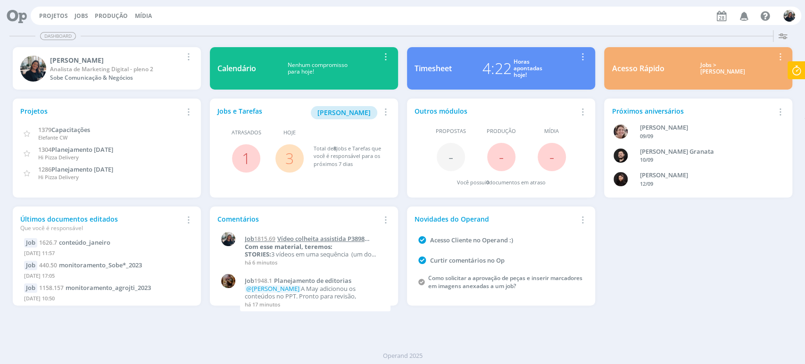
click at [304, 238] on span "Vídeo colheita assistida P3898 Mineiros GO" at bounding box center [305, 242] width 120 height 16
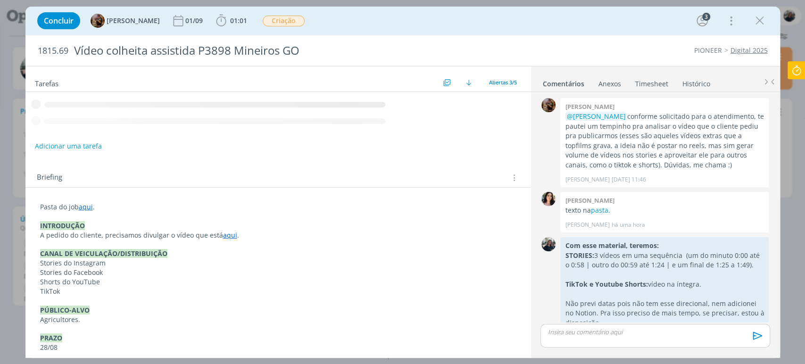
scroll to position [73, 0]
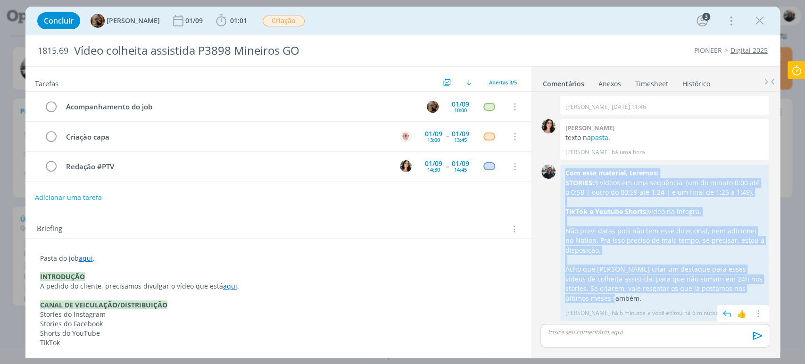
drag, startPoint x: 566, startPoint y: 173, endPoint x: 754, endPoint y: 297, distance: 224.9
click at [754, 297] on div "Com esse material, teremos: STORIES: 3 vídeos em uma sequência (um do minuto 0:…" at bounding box center [664, 235] width 199 height 135
copy div "Com esse material, teremos: STORIES: 3 vídeos em uma sequência (um do minuto 0:…"
click at [756, 313] on icon "dialog" at bounding box center [757, 313] width 10 height 9
click at [733, 283] on link "Editar" at bounding box center [725, 285] width 74 height 15
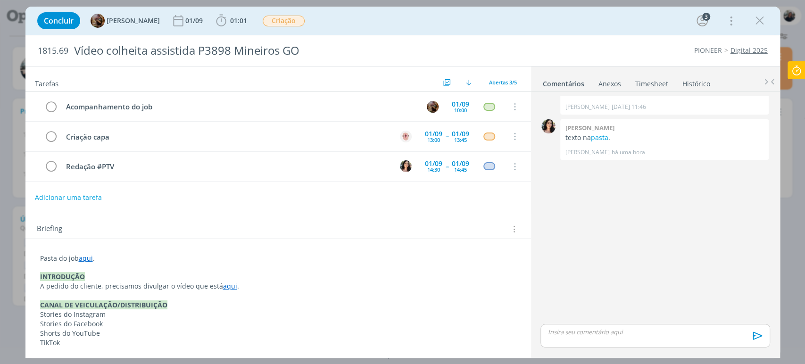
scroll to position [37, 0]
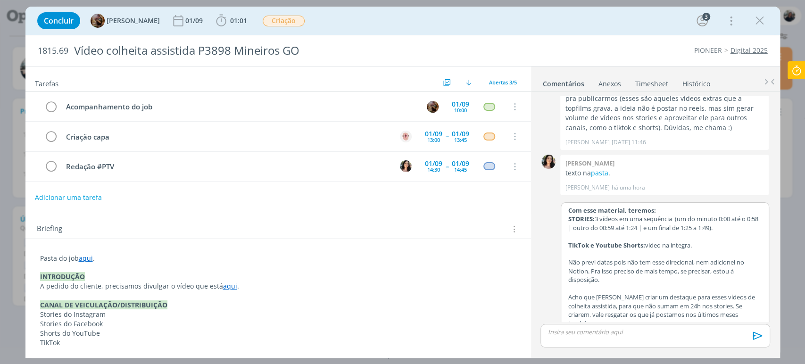
click at [750, 313] on p "Acho que valeria criar um destaque para esses vídeos de colheita assistida, par…" at bounding box center [664, 310] width 193 height 35
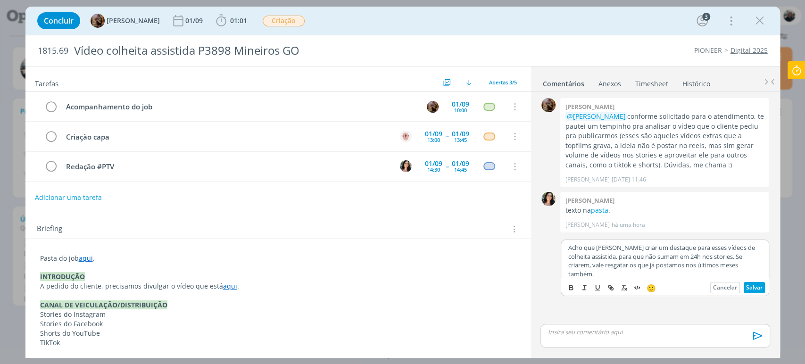
scroll to position [96, 0]
click at [648, 305] on span "[PERSON_NAME]" at bounding box center [618, 303] width 58 height 10
click at [752, 288] on button "Salvar" at bounding box center [753, 287] width 21 height 11
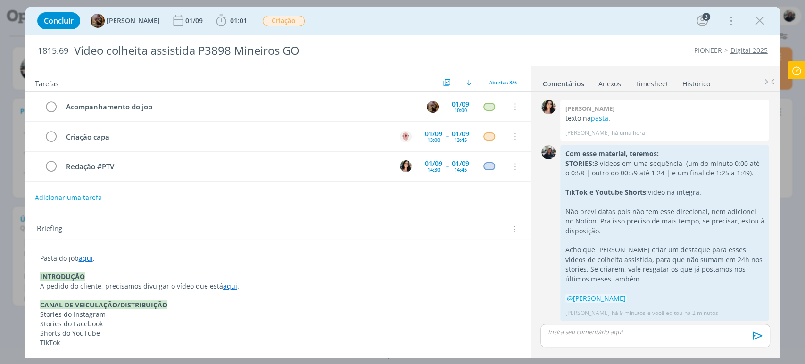
scroll to position [91, 0]
click at [765, 20] on icon "dialog" at bounding box center [759, 21] width 14 height 14
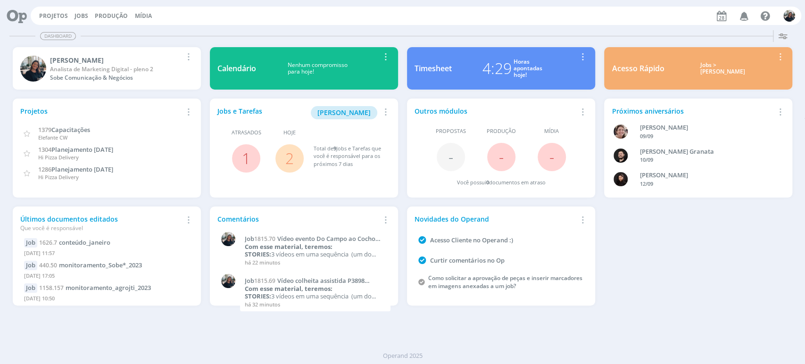
click at [709, 63] on div "Jobs > Minha pauta" at bounding box center [722, 69] width 102 height 14
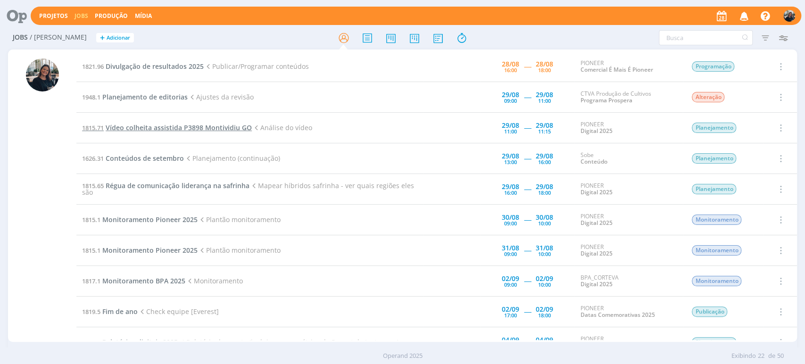
click at [143, 126] on span "Vídeo colheita assistida P3898 Montividiu GO" at bounding box center [179, 127] width 146 height 9
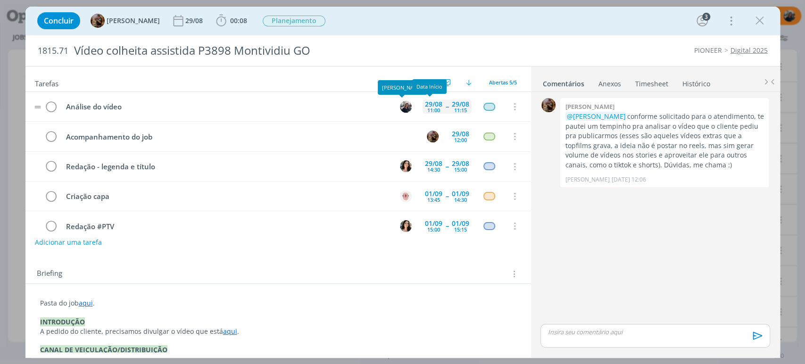
click at [435, 101] on div "29/08" at bounding box center [433, 104] width 17 height 7
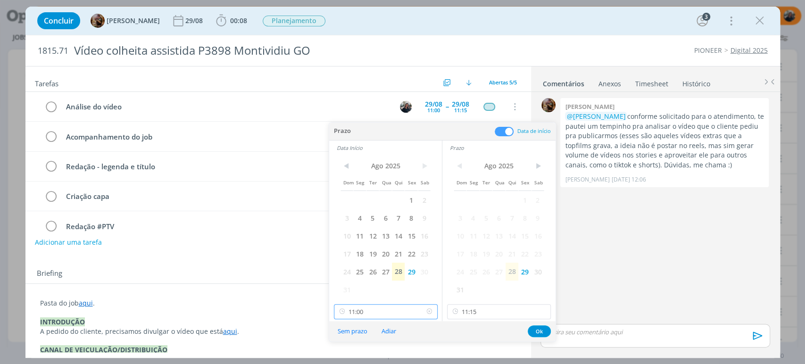
click at [382, 314] on input "11:00" at bounding box center [386, 311] width 104 height 15
click at [493, 310] on input "11:15" at bounding box center [499, 311] width 104 height 15
click at [400, 269] on span "28" at bounding box center [398, 272] width 13 height 18
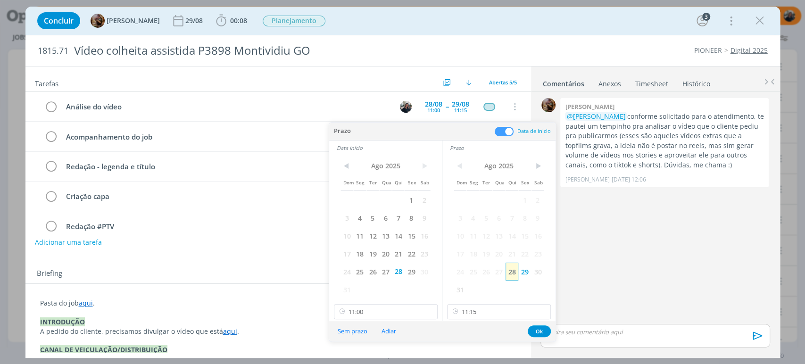
click at [509, 272] on span "28" at bounding box center [511, 272] width 13 height 18
click at [382, 312] on input "11:00" at bounding box center [386, 311] width 104 height 15
click at [482, 311] on input "11:15" at bounding box center [499, 311] width 104 height 15
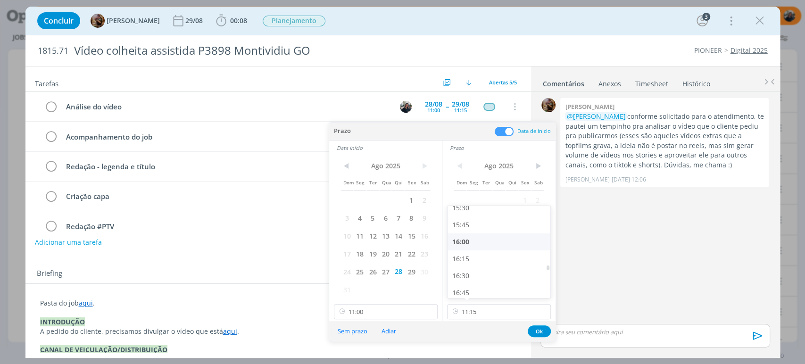
drag, startPoint x: 469, startPoint y: 237, endPoint x: 449, endPoint y: 247, distance: 22.6
click at [469, 238] on div "16:00" at bounding box center [499, 241] width 105 height 17
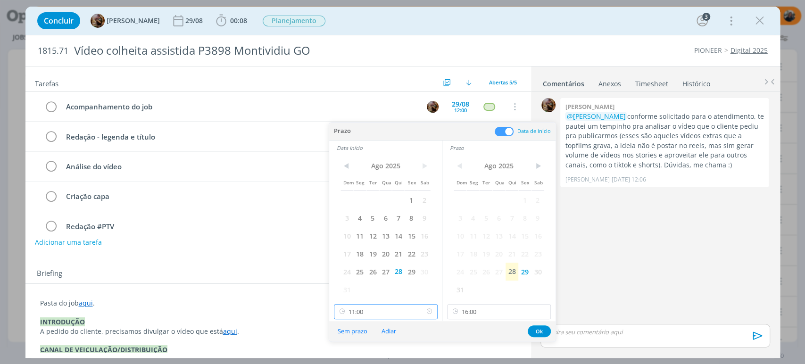
click at [375, 312] on input "11:00" at bounding box center [386, 311] width 104 height 15
click at [371, 260] on div "15:15" at bounding box center [386, 260] width 105 height 17
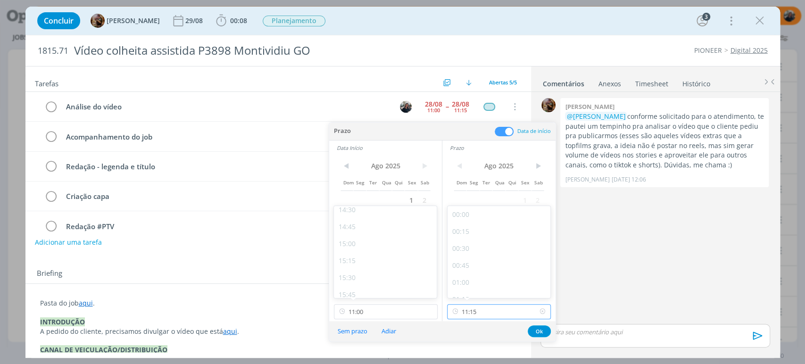
click at [486, 313] on input "11:15" at bounding box center [499, 311] width 104 height 15
click at [474, 286] on div "16:00" at bounding box center [499, 294] width 105 height 17
type input "16:00"
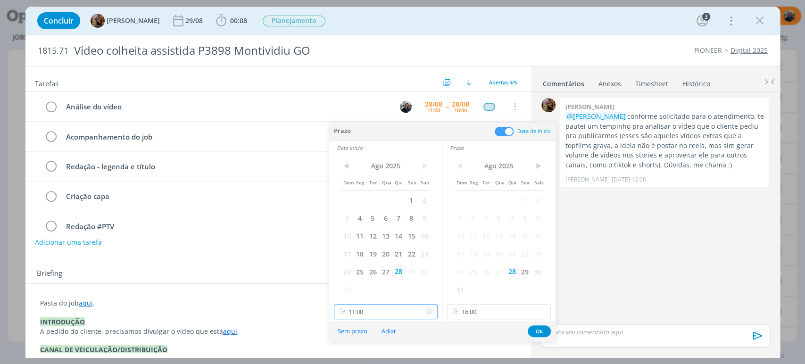
click at [370, 312] on input "11:00" at bounding box center [386, 311] width 104 height 15
click at [374, 212] on div "15:15" at bounding box center [386, 208] width 105 height 17
type input "15:15"
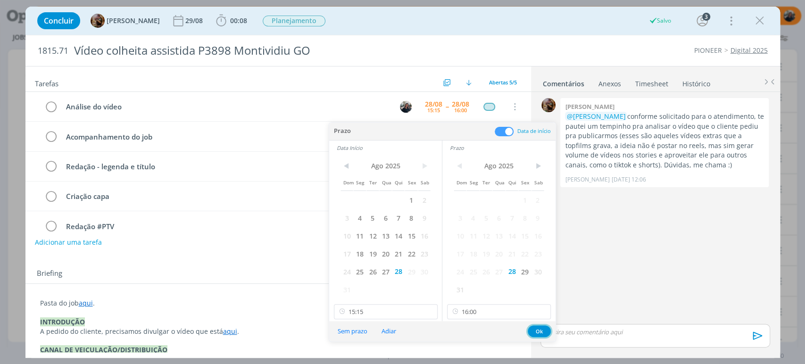
click at [539, 331] on button "Ok" at bounding box center [538, 331] width 23 height 12
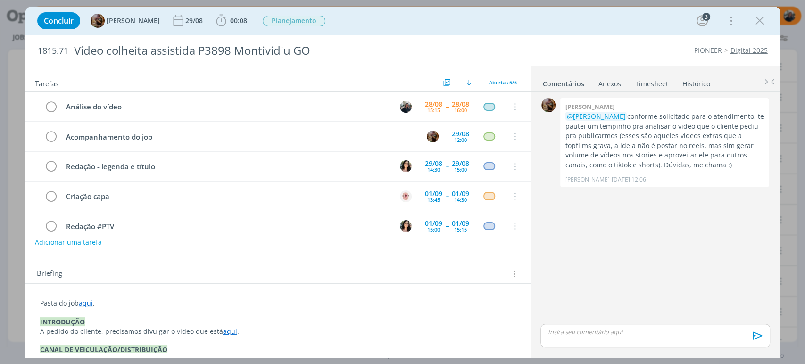
drag, startPoint x: 764, startPoint y: 15, endPoint x: 684, endPoint y: 63, distance: 93.0
click at [764, 15] on icon "dialog" at bounding box center [759, 21] width 14 height 14
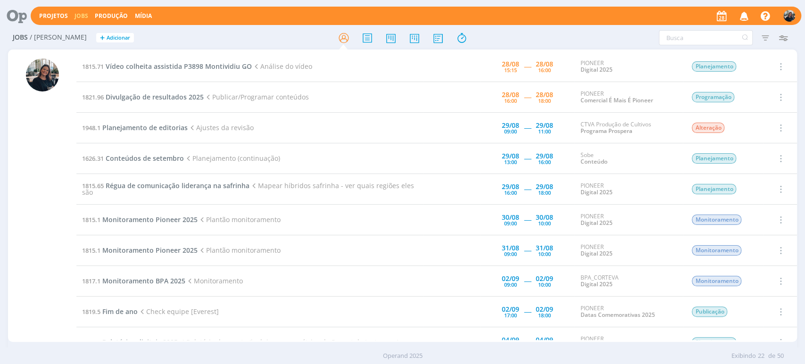
click at [119, 59] on td "1815.71 Vídeo colheita assistida P3898 Montividiu GO Análise do vídeo" at bounding box center [249, 66] width 347 height 31
click at [122, 62] on span "Vídeo colheita assistida P3898 Montividiu GO" at bounding box center [179, 66] width 146 height 9
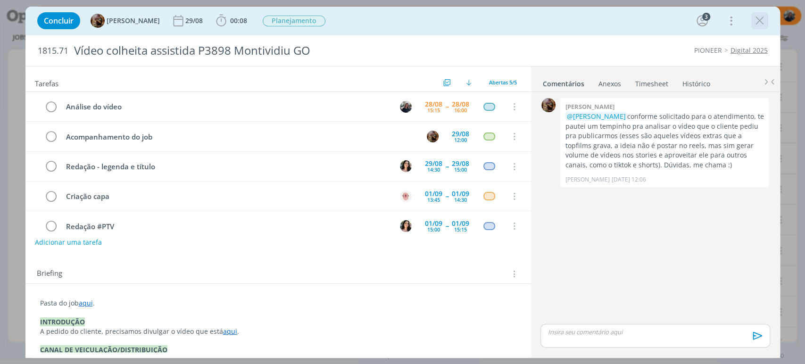
click at [763, 22] on icon "dialog" at bounding box center [759, 21] width 14 height 14
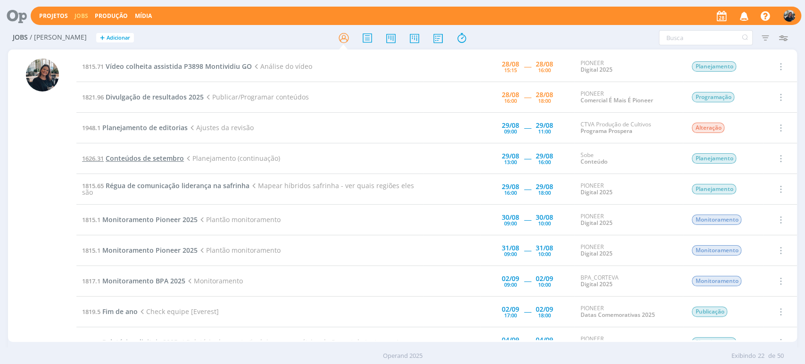
click at [154, 159] on span "Conteúdos de setembro" at bounding box center [145, 158] width 78 height 9
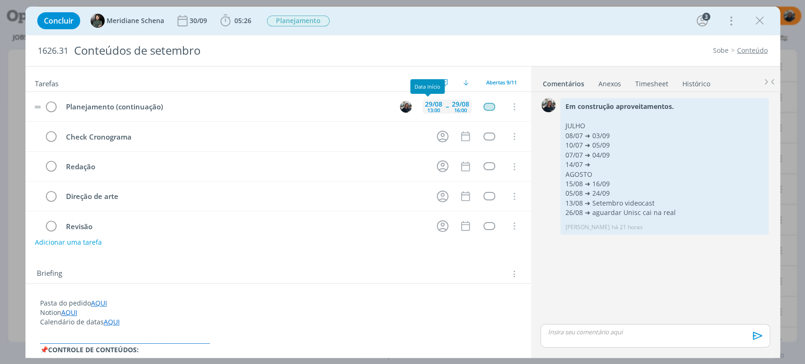
click at [430, 107] on div "13:00" at bounding box center [433, 109] width 13 height 5
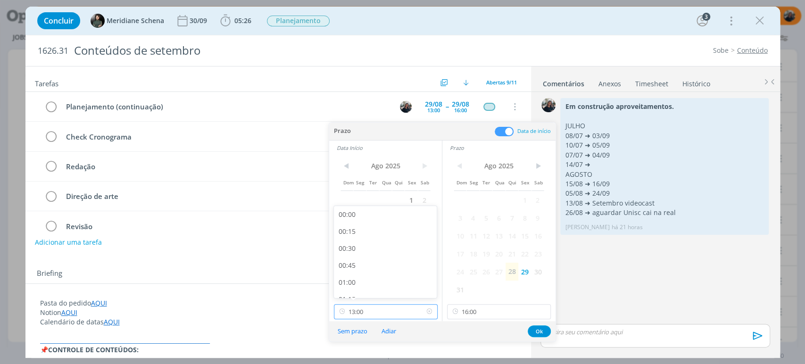
click at [381, 312] on input "13:00" at bounding box center [386, 311] width 104 height 15
click at [387, 249] on div "11:00" at bounding box center [386, 255] width 105 height 17
type input "11:00"
click at [532, 331] on button "Ok" at bounding box center [538, 331] width 23 height 12
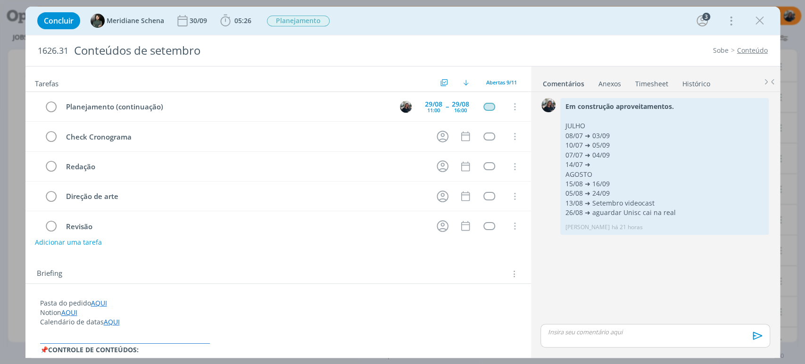
click at [308, 252] on div "Tarefas Usar Job de template Ordenar por: Prazo crescente Prazo decrescente Ord…" at bounding box center [277, 209] width 505 height 286
click at [763, 18] on icon "dialog" at bounding box center [759, 21] width 14 height 14
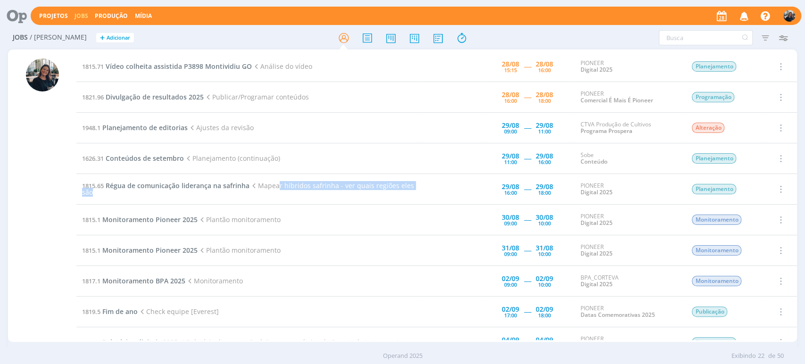
drag, startPoint x: 296, startPoint y: 188, endPoint x: 455, endPoint y: 181, distance: 159.9
click at [455, 181] on tr "1815.65 Régua de comunicação liderança na safrinha Mapear híbridos safrinha - v…" at bounding box center [436, 189] width 720 height 31
click at [333, 145] on td "1626.31 Conteúdos de setembro Planejamento (continuação)" at bounding box center [249, 158] width 347 height 31
click at [210, 69] on span "Vídeo colheita assistida P3898 Montividiu GO" at bounding box center [179, 66] width 146 height 9
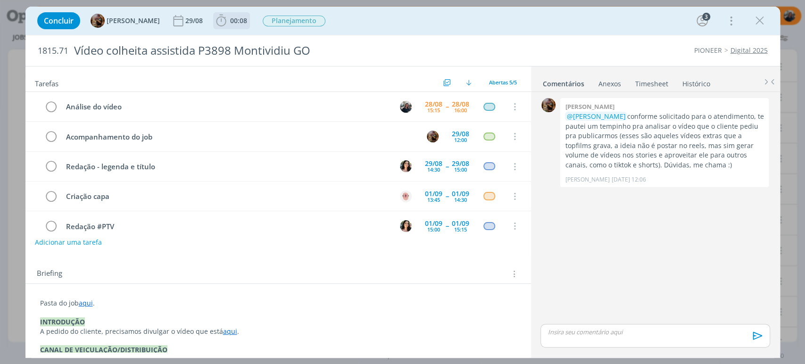
click at [225, 25] on icon "dialog" at bounding box center [221, 21] width 10 height 12
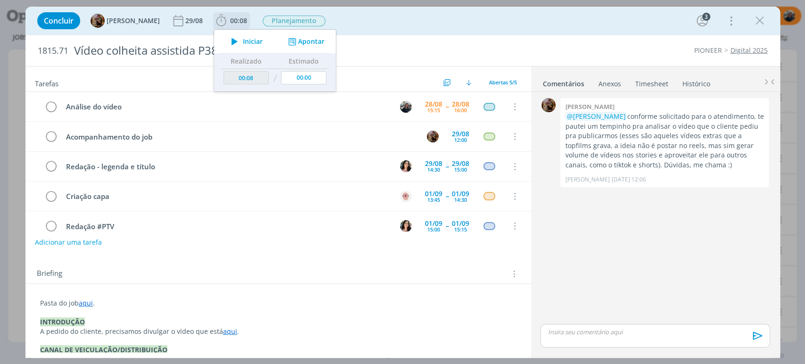
click at [241, 45] on icon "dialog" at bounding box center [234, 41] width 16 height 12
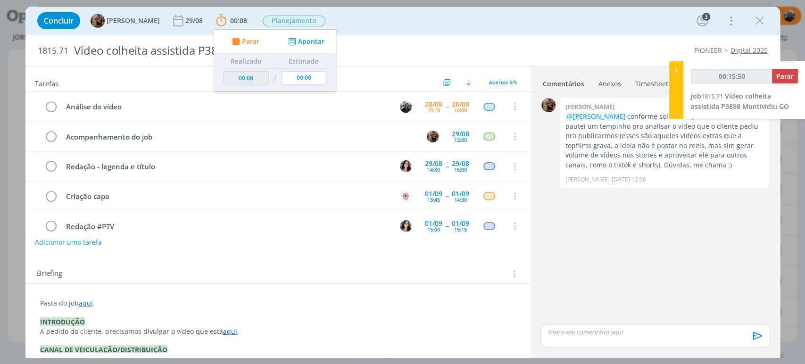
type input "00:15:51"
click at [672, 71] on icon at bounding box center [675, 70] width 9 height 10
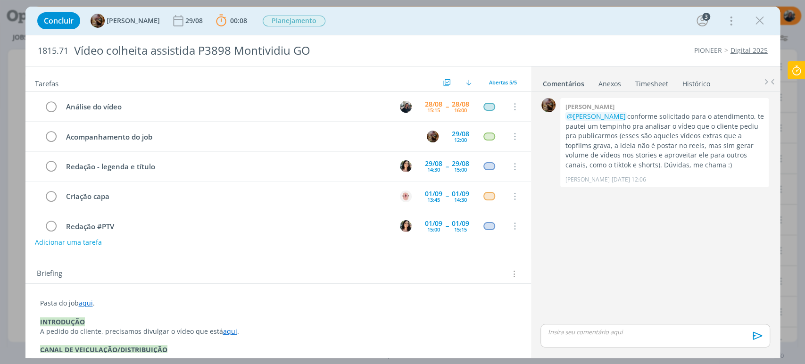
click at [223, 328] on link "aqui" at bounding box center [230, 331] width 14 height 9
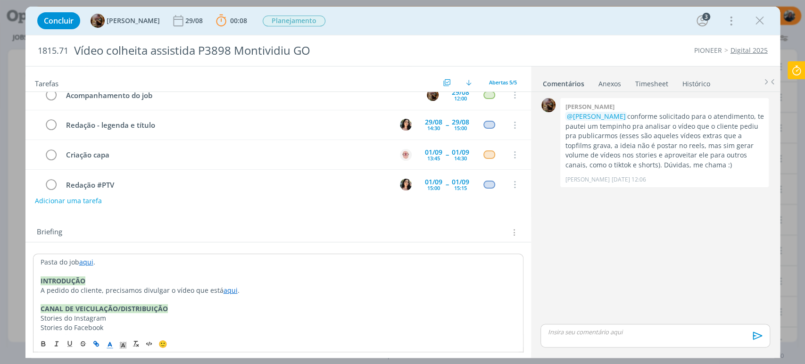
scroll to position [105, 0]
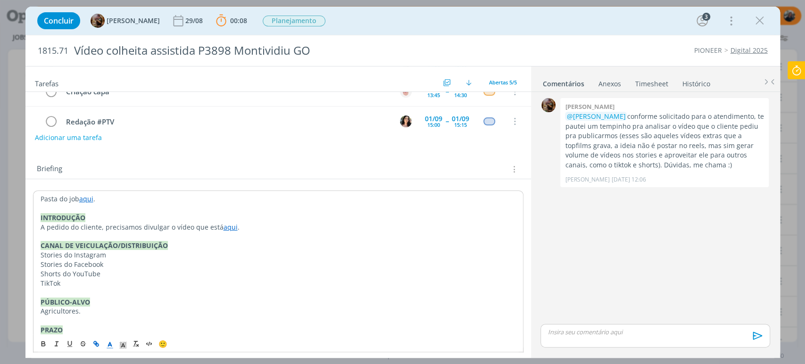
click at [229, 229] on link "aqui" at bounding box center [230, 226] width 14 height 9
click at [227, 244] on link "https://sobeae.sharepoint.com/:v:/s/SOBEAE/Efr3SDndkr9Am0gVy8vmhUEB3yPFDKugCMTM…" at bounding box center [196, 245] width 71 height 12
click at [618, 333] on p "dialog" at bounding box center [655, 332] width 214 height 8
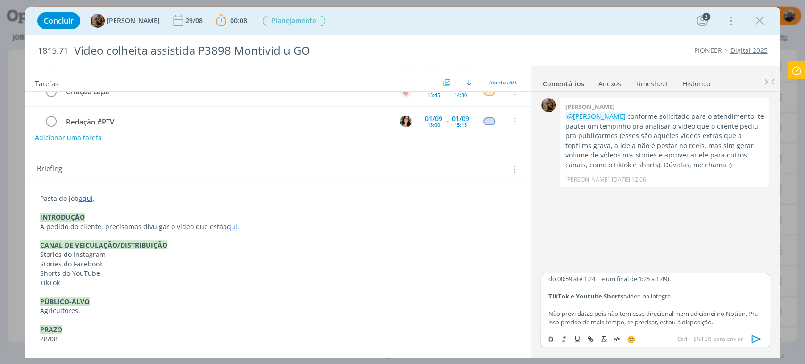
scroll to position [0, 0]
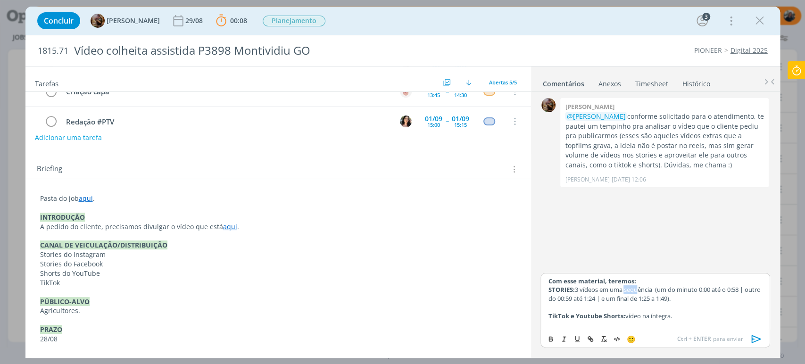
drag, startPoint x: 640, startPoint y: 290, endPoint x: 624, endPoint y: 287, distance: 16.8
click at [625, 287] on p "STORIES: 3 vídeos em uma sequência (um do minuto 0:00 até o 0:58 | outro do 00:…" at bounding box center [655, 293] width 214 height 17
click at [592, 286] on p "STORIES: 3 vídeos em uma sequência (um do minuto 0:00 até o 0:58 | outro do 00:…" at bounding box center [655, 293] width 214 height 17
drag, startPoint x: 737, startPoint y: 289, endPoint x: 742, endPoint y: 289, distance: 5.2
click at [742, 289] on p "STORIES: 3 vídeos em uma sequência (um do minuto 0:00 até o 0:58 | outro do 00:…" at bounding box center [655, 293] width 214 height 17
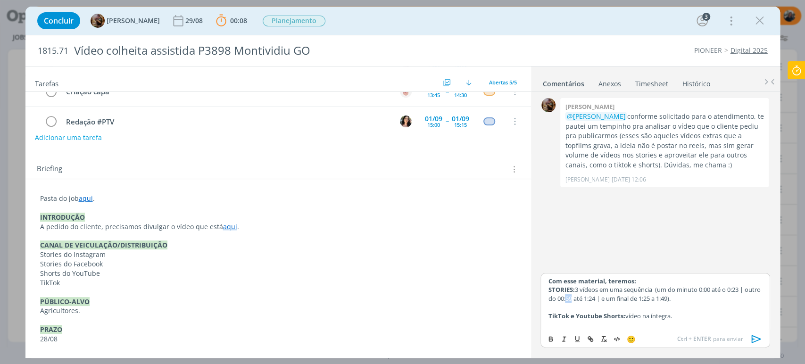
drag, startPoint x: 584, startPoint y: 297, endPoint x: 589, endPoint y: 298, distance: 5.3
click at [589, 298] on p "STORIES: 3 vídeos em uma sequência (um do minuto 0:00 até o 0:23 | outro do 00:…" at bounding box center [655, 293] width 214 height 17
drag, startPoint x: 609, startPoint y: 299, endPoint x: 614, endPoint y: 298, distance: 5.7
click at [614, 298] on p "STORIES: 3 vídeos em uma sequência (um do minuto 0:00 até o 0:23 | outro do 00:…" at bounding box center [655, 293] width 214 height 17
drag, startPoint x: 600, startPoint y: 308, endPoint x: 601, endPoint y: 304, distance: 4.8
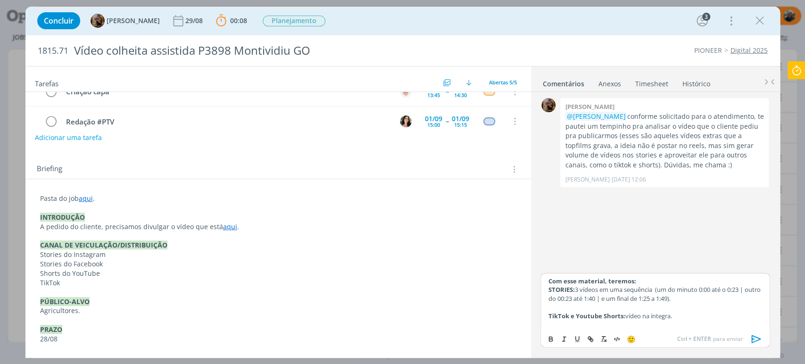
click at [601, 304] on p "dialog" at bounding box center [655, 307] width 214 height 8
drag, startPoint x: 601, startPoint y: 301, endPoint x: 588, endPoint y: 303, distance: 12.8
click at [588, 303] on p "STORIES: 3 vídeos em uma sequência (um do minuto 0:00 até o 0:23 | outro do 00:…" at bounding box center [655, 293] width 214 height 17
click at [588, 298] on p "STORIES: 3 vídeos em uma sequência (um do minuto 0:00 até o 0:23 | outro do 00:…" at bounding box center [655, 293] width 214 height 17
drag, startPoint x: 602, startPoint y: 298, endPoint x: 614, endPoint y: 298, distance: 11.3
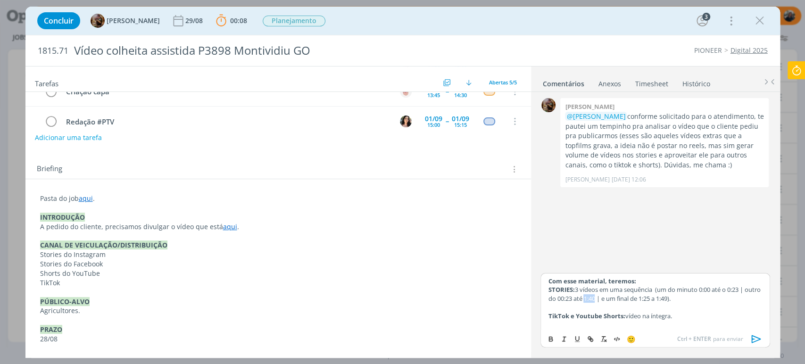
click at [614, 298] on p "STORIES: 3 vídeos em uma sequência (um do minuto 0:00 até o 0:23 | outro do 00:…" at bounding box center [655, 293] width 214 height 17
click at [704, 296] on p "STORIES: 3 vídeos em uma sequência (um do minuto 0:00 até o 0:23 | outro do 00:…" at bounding box center [655, 293] width 214 height 17
drag, startPoint x: 660, startPoint y: 299, endPoint x: 671, endPoint y: 298, distance: 11.4
click at [671, 298] on p "STORIES: 3 vídeos em uma sequência (um do minuto 0:00 até o 0:23 | outro do 00:…" at bounding box center [655, 293] width 214 height 17
click at [620, 297] on p "STORIES: 3 vídeos em uma sequência (um do minuto 0:00 até o 0:23 | outro do 00:…" at bounding box center [655, 293] width 214 height 17
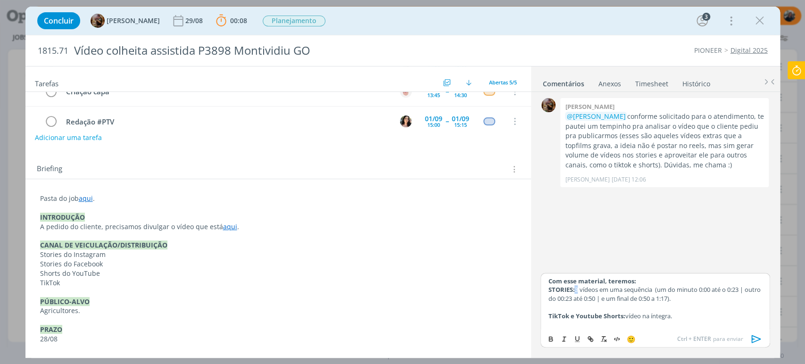
click at [577, 288] on p "STORIES: 3 vídeos em uma sequência (um do minuto 0:00 até o 0:23 | outro do 00:…" at bounding box center [655, 293] width 214 height 17
drag, startPoint x: 630, startPoint y: 297, endPoint x: 656, endPoint y: 299, distance: 26.0
click at [656, 299] on p "STORIES: 4 vídeos em uma sequência (um do minuto 0:00 até o 0:23 | outro do 00:…" at bounding box center [655, 293] width 214 height 17
click at [659, 296] on p "STORIES: 4 vídeos em uma sequência (um do minuto 0:00 até o 0:23 | outro do 00:…" at bounding box center [655, 293] width 214 height 17
drag, startPoint x: 658, startPoint y: 296, endPoint x: 622, endPoint y: 297, distance: 36.3
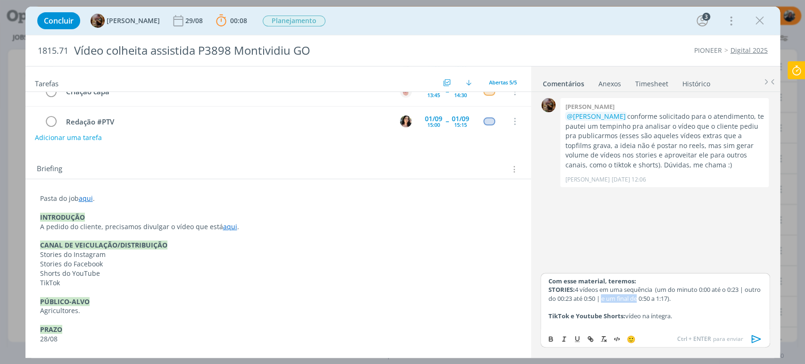
click at [622, 297] on p "STORIES: 4 vídeos em uma sequência (um do minuto 0:00 até o 0:23 | outro do 00:…" at bounding box center [655, 293] width 214 height 17
click at [654, 297] on p "STORIES: 4 vídeos em uma sequência (um do minuto 0:00 até o 0:23 | outro do 00:…" at bounding box center [655, 293] width 214 height 17
click at [621, 296] on p "STORIES: 4 vídeos em uma sequência (um do minuto 0:00 até o 0:23 | outro do 00:…" at bounding box center [655, 293] width 214 height 17
click at [741, 301] on p "STORIES: 4 vídeos em uma sequência (um do minuto 0:00 até o 0:23 | outro do 00:…" at bounding box center [655, 293] width 214 height 17
click at [743, 295] on p "STORIES: 4 vídeos em uma sequência (um do minuto 0:00 até o 0:23 | outro do 00:…" at bounding box center [655, 293] width 214 height 17
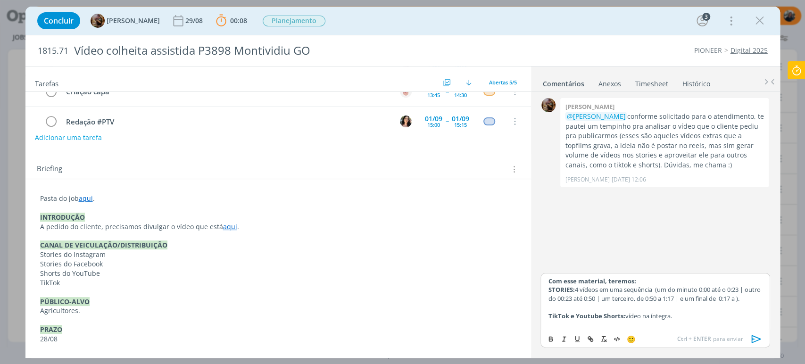
drag, startPoint x: 744, startPoint y: 295, endPoint x: 766, endPoint y: 310, distance: 26.4
click at [744, 296] on p "STORIES: 4 vídeos em uma sequência (um do minuto 0:00 até o 0:23 | outro do 00:…" at bounding box center [655, 293] width 214 height 17
click at [554, 303] on p "STORIES: 4 vídeos em uma sequência (um do minuto 0:00 até o 0:23 | outro do 00:…" at bounding box center [655, 293] width 214 height 17
click at [552, 303] on p "STORIES: 4 vídeos em uma sequência (um do minuto 0:00 até o 0:23 | outro do 00:…" at bounding box center [655, 293] width 214 height 17
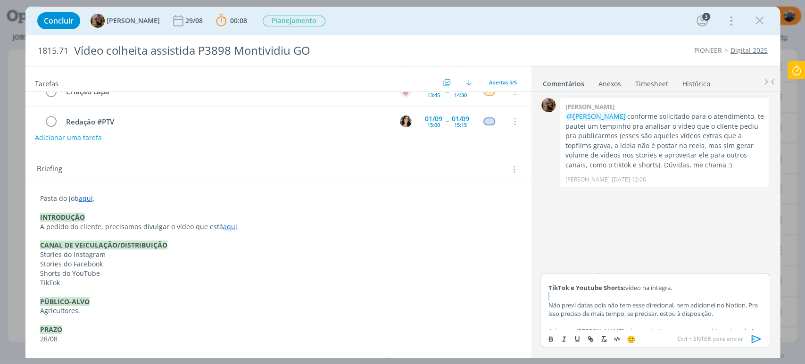
scroll to position [81, 0]
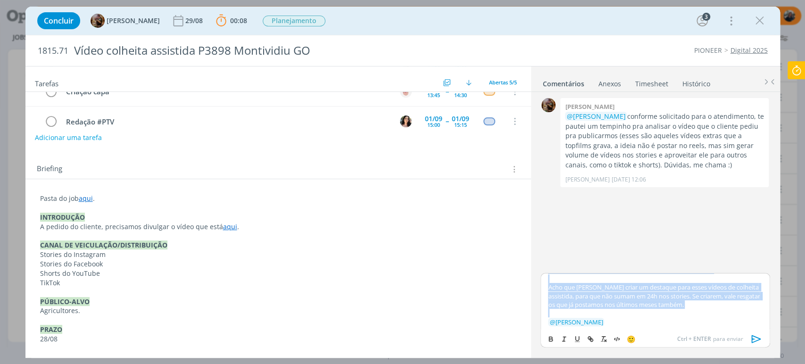
drag, startPoint x: 549, startPoint y: 311, endPoint x: 740, endPoint y: 315, distance: 191.0
click at [740, 315] on div "Com esse material, teremos: STORIES: 4 vídeos em uma sequência (um do minuto 0:…" at bounding box center [654, 301] width 229 height 57
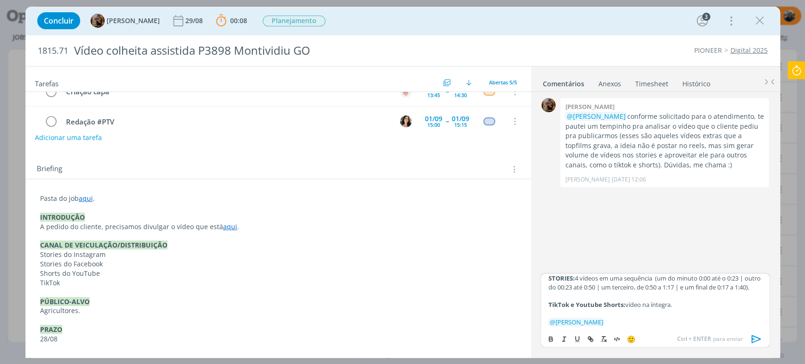
scroll to position [11, 0]
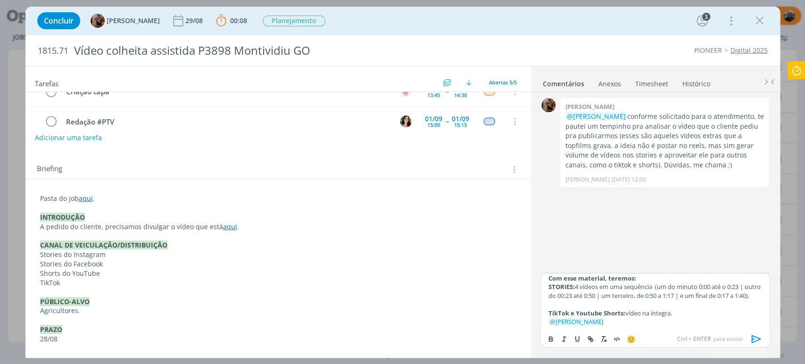
drag, startPoint x: 700, startPoint y: 307, endPoint x: 658, endPoint y: 328, distance: 47.6
click at [688, 316] on div "Com esse material, teremos: STORIES: 4 vídeos em uma sequência (um do minuto 0:…" at bounding box center [654, 301] width 229 height 57
click at [683, 312] on p "TikTok e Youtube Shorts: vídeo na íntegra." at bounding box center [655, 313] width 214 height 8
click at [708, 315] on p "TikTok e Youtube Shorts: vídeo na íntegra." at bounding box center [655, 313] width 214 height 8
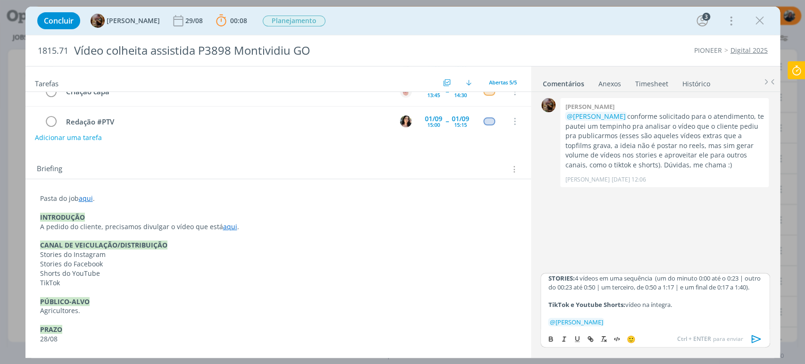
scroll to position [16, 0]
click at [752, 338] on icon "dialog" at bounding box center [755, 339] width 9 height 8
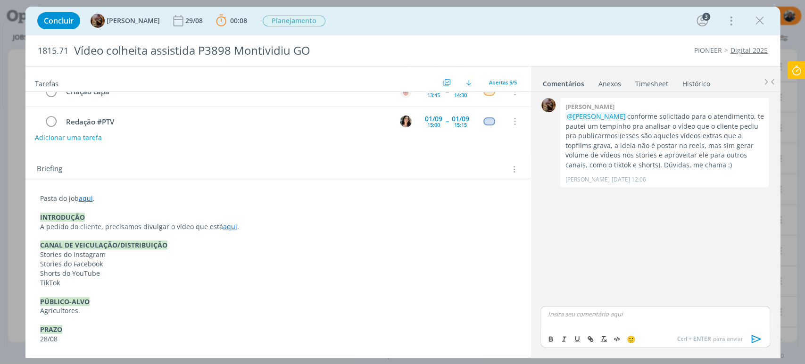
scroll to position [0, 0]
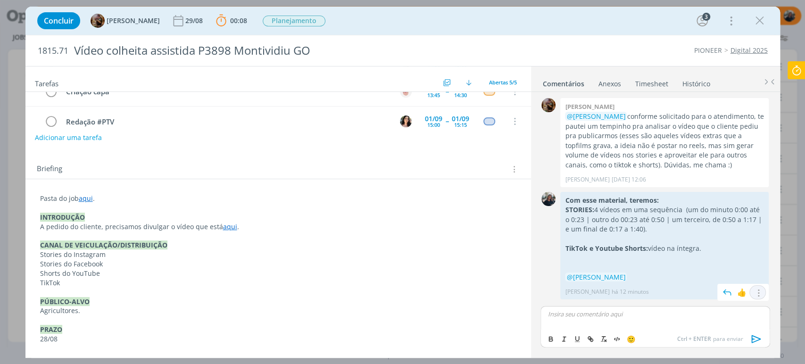
click at [760, 291] on icon "dialog" at bounding box center [757, 292] width 10 height 9
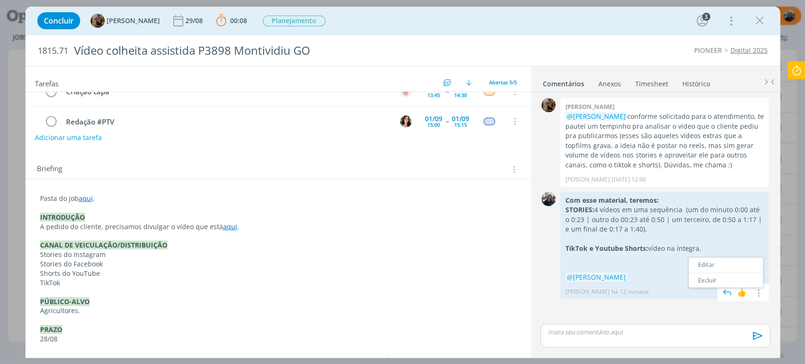
click at [734, 267] on link "Editar" at bounding box center [725, 264] width 74 height 15
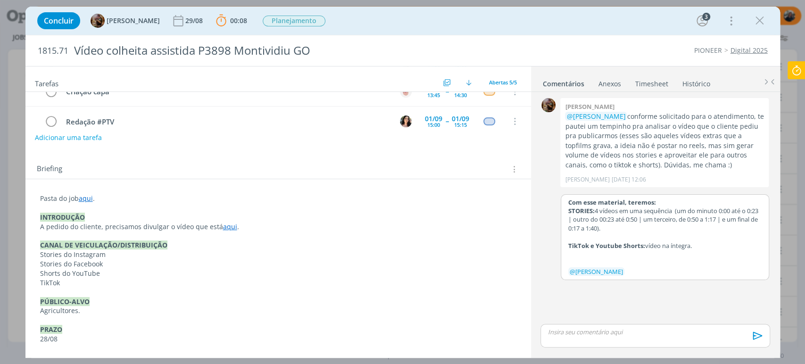
click at [703, 244] on p "TikTok e Youtube Shorts: vídeo na íntegra." at bounding box center [664, 245] width 193 height 8
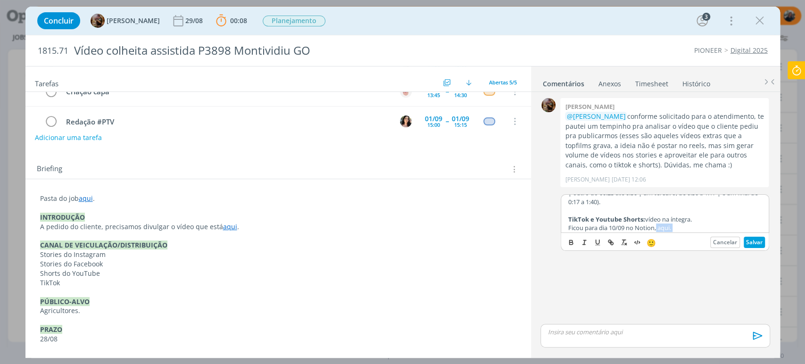
scroll to position [56, 0]
drag, startPoint x: 666, startPoint y: 230, endPoint x: 683, endPoint y: 225, distance: 17.7
click at [678, 231] on div "Com esse material, teremos: STORIES: 4 vídeos em uma sequência (um do minuto 0:…" at bounding box center [664, 214] width 207 height 38
click at [678, 204] on p "dialog" at bounding box center [664, 207] width 193 height 8
click at [679, 199] on p "Ficou para dia 10/09 no Notion, aqui." at bounding box center [664, 198] width 193 height 8
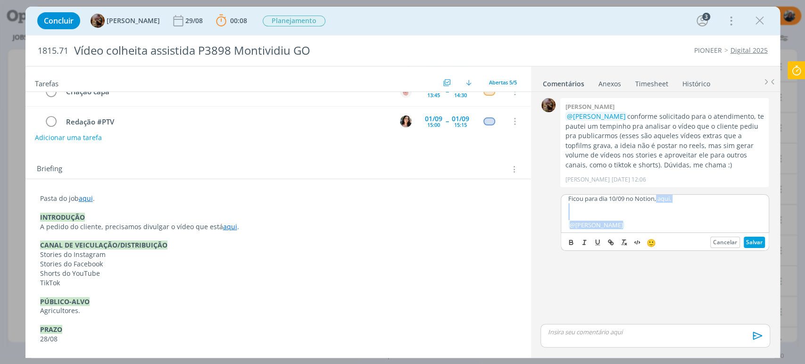
click at [666, 199] on p "Ficou para dia 10/09 no Notion, aqui." at bounding box center [664, 198] width 193 height 8
click at [660, 200] on p "Ficou para dia 10/09 no Notion, aqui." at bounding box center [664, 198] width 193 height 8
click at [662, 198] on p "Ficou para dia 10/09 no Notion, aqui." at bounding box center [664, 198] width 193 height 8
click at [659, 199] on div "Com esse material, teremos: STORIES: 4 vídeos em uma sequência (um do minuto 0:…" at bounding box center [664, 214] width 207 height 38
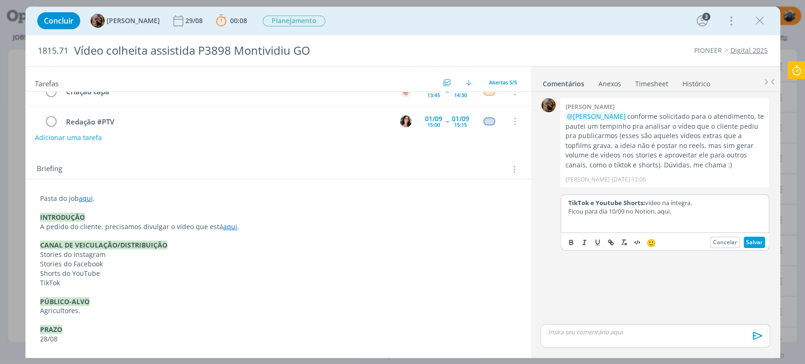
click at [657, 210] on p "Ficou para dia 10/09 no Notion, aqui." at bounding box center [664, 211] width 193 height 8
drag, startPoint x: 658, startPoint y: 211, endPoint x: 671, endPoint y: 211, distance: 13.7
click at [671, 211] on p "Ficou para dia 10/09 no Notion, aqui." at bounding box center [664, 211] width 193 height 8
drag, startPoint x: 570, startPoint y: 239, endPoint x: 581, endPoint y: 236, distance: 10.7
click at [571, 239] on icon "dialog" at bounding box center [571, 243] width 8 height 8
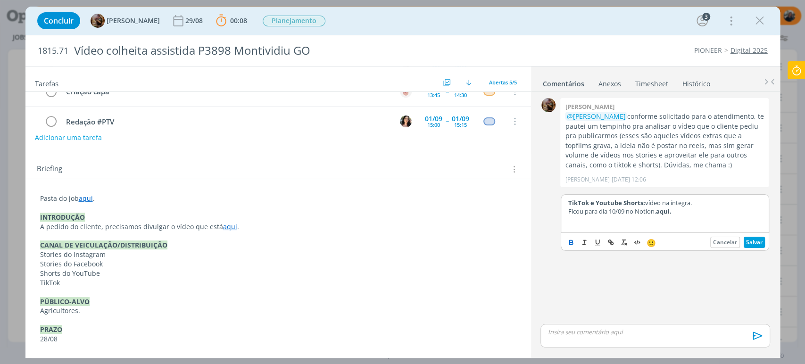
click at [603, 226] on p "dialog" at bounding box center [664, 228] width 193 height 8
click at [761, 238] on button "Salvar" at bounding box center [753, 242] width 21 height 11
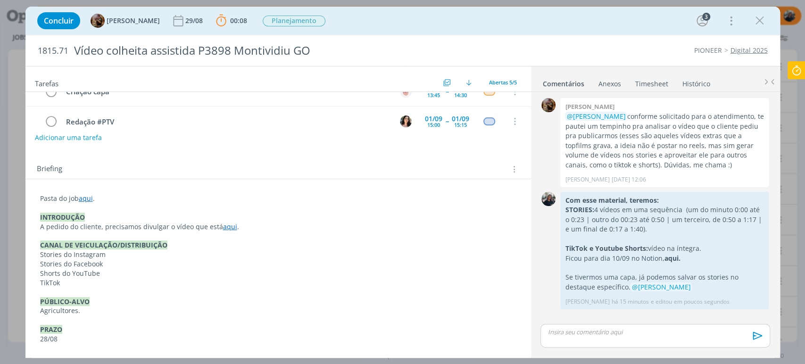
scroll to position [0, 0]
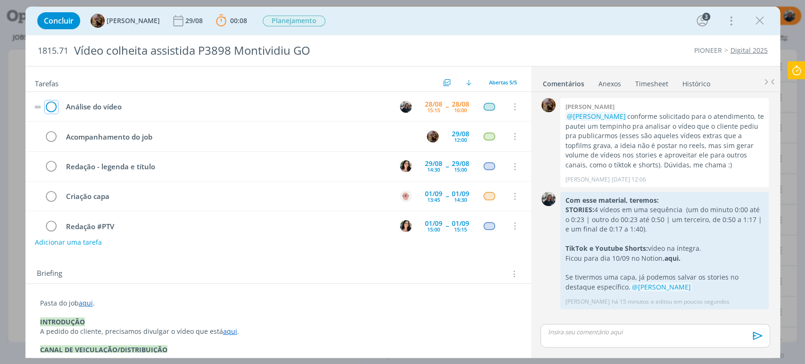
click at [51, 105] on icon "dialog" at bounding box center [51, 107] width 13 height 14
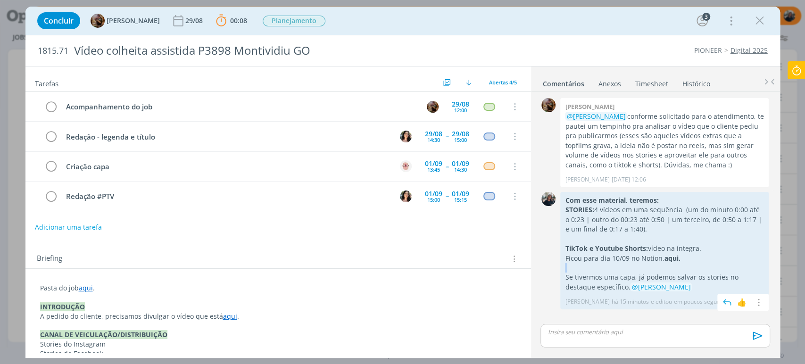
drag, startPoint x: 657, startPoint y: 261, endPoint x: 692, endPoint y: 265, distance: 35.7
click at [680, 266] on div "Com esse material, teremos: STORIES: 4 vídeos em uma sequência (um do minuto 0:…" at bounding box center [664, 244] width 199 height 96
click at [757, 299] on icon "dialog" at bounding box center [757, 302] width 10 height 9
click at [733, 271] on link "Editar" at bounding box center [725, 274] width 74 height 15
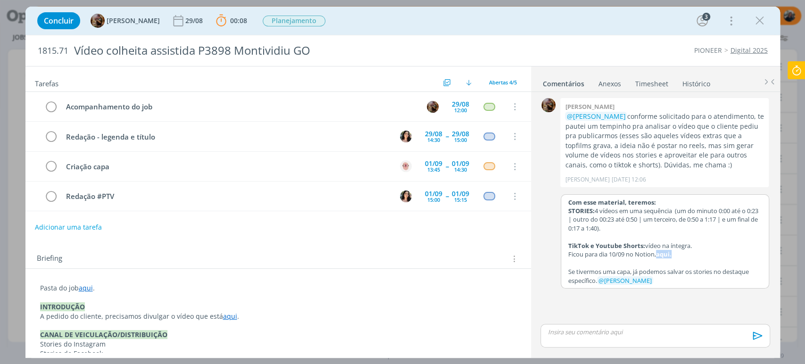
drag, startPoint x: 659, startPoint y: 254, endPoint x: 679, endPoint y: 253, distance: 19.8
click at [679, 253] on p "Ficou para dia 10/09 no Notion, aqui." at bounding box center [664, 254] width 193 height 8
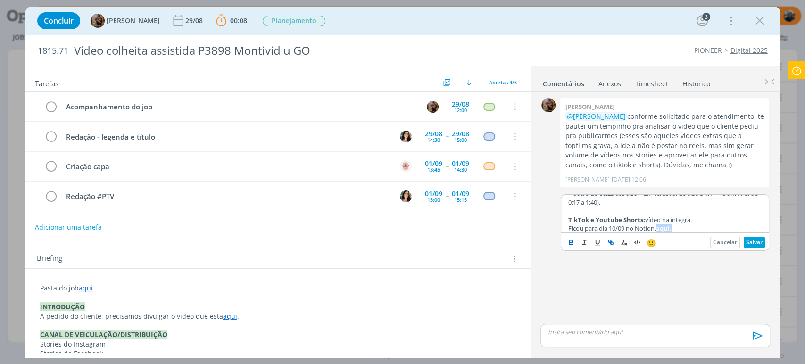
click at [608, 245] on button "dialog" at bounding box center [610, 242] width 13 height 11
paste input "https://www.notion.so/sobe-ae/PIONEER-SEMENTES-cd3f958f69604ffeb1e9fe63cd360ea9…"
type input "https://www.notion.so/sobe-ae/PIONEER-SEMENTES-cd3f958f69604ffeb1e9fe63cd360ea9…"
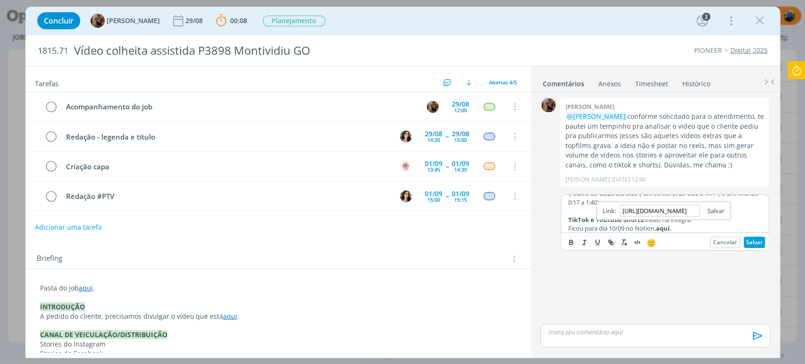
click at [714, 211] on link "dialog" at bounding box center [712, 210] width 25 height 8
drag, startPoint x: 756, startPoint y: 245, endPoint x: 758, endPoint y: 240, distance: 5.3
click at [755, 244] on button "Salvar" at bounding box center [753, 242] width 21 height 11
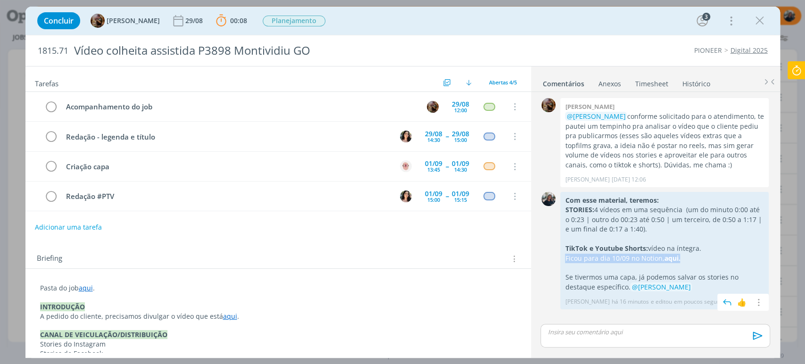
drag, startPoint x: 689, startPoint y: 255, endPoint x: 564, endPoint y: 258, distance: 125.4
click at [564, 258] on div "Com esse material, teremos: STORIES: 4 vídeos em uma sequência (um do minuto 0:…" at bounding box center [664, 250] width 208 height 117
copy p "Ficou para dia 10/09 no Notion, aqui."
click at [757, 25] on icon "dialog" at bounding box center [759, 21] width 14 height 14
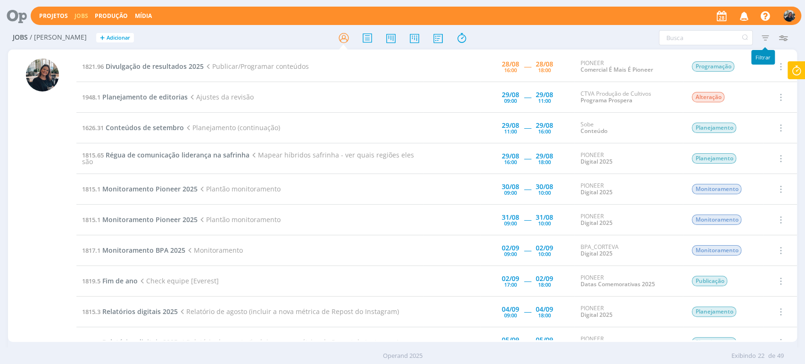
click at [766, 36] on icon "button" at bounding box center [764, 37] width 17 height 17
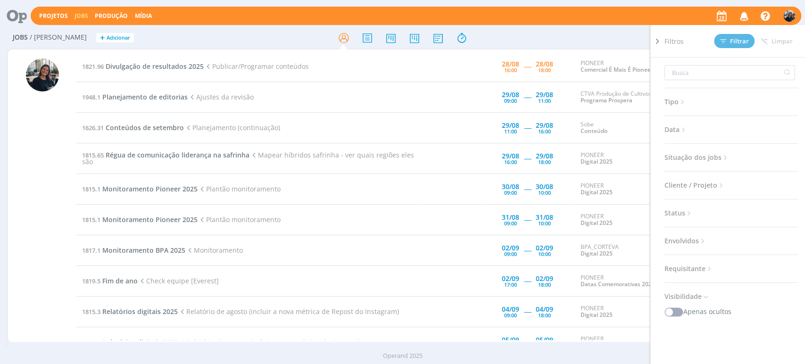
click at [677, 129] on span "Data" at bounding box center [675, 129] width 23 height 12
click at [707, 195] on span "Situação dos jobs" at bounding box center [696, 194] width 65 height 12
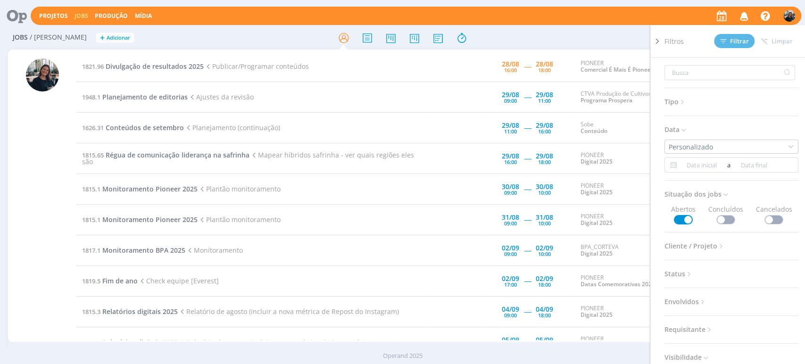
click at [722, 218] on span at bounding box center [725, 219] width 19 height 9
click at [729, 44] on button "Filtrar" at bounding box center [734, 41] width 41 height 14
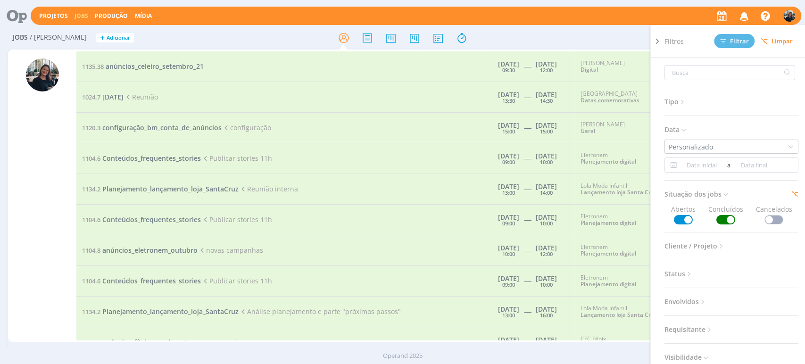
click at [573, 39] on div "Filtros Filtrar Limpar Tipo Jobs e Tarefas Data Personalizado a Situação dos jo…" at bounding box center [665, 37] width 254 height 15
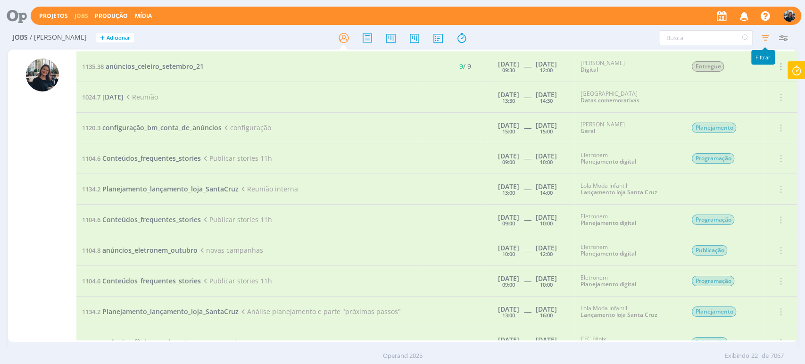
click at [761, 38] on icon "button" at bounding box center [764, 37] width 17 height 17
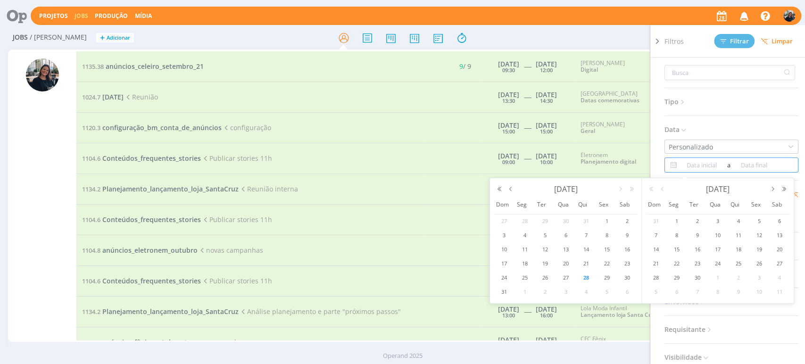
click at [701, 165] on input at bounding box center [702, 164] width 46 height 11
click at [584, 276] on span "28" at bounding box center [585, 277] width 11 height 11
click at [588, 281] on span "28" at bounding box center [585, 277] width 11 height 11
type input "[DATE]"
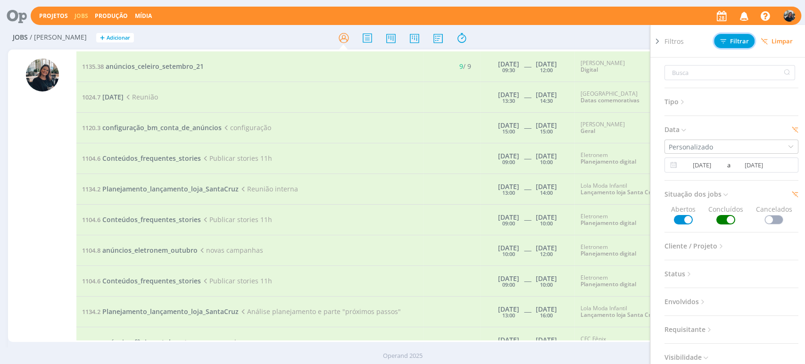
click at [733, 36] on button "Filtrar" at bounding box center [734, 41] width 41 height 14
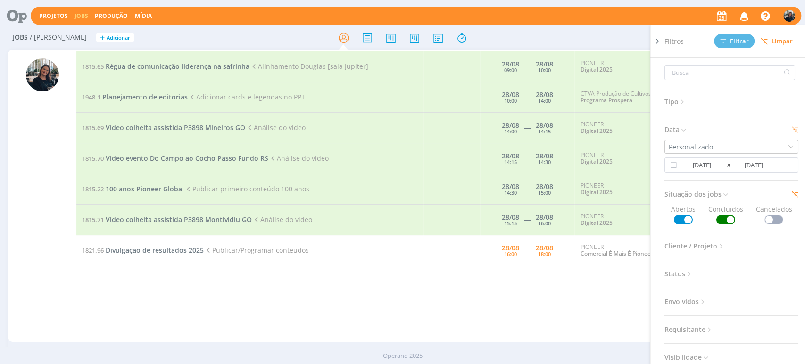
click at [609, 29] on div "Jobs / Minha Pauta + Adicionar Filtros Filtrar Limpar Tipo Jobs e Tarefas Data …" at bounding box center [402, 38] width 789 height 24
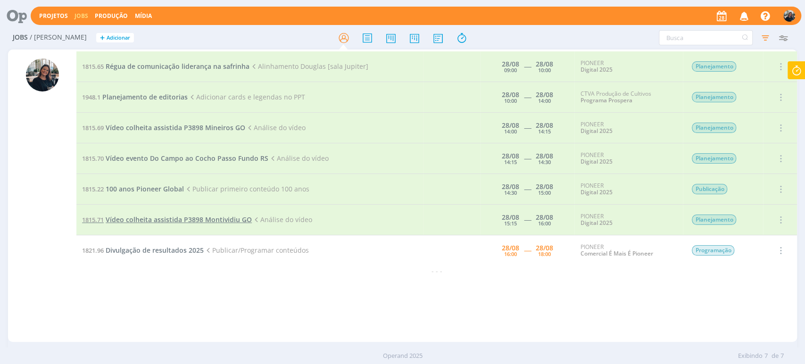
click at [230, 219] on span "Vídeo colheita assistida P3898 Montividiu GO" at bounding box center [179, 219] width 146 height 9
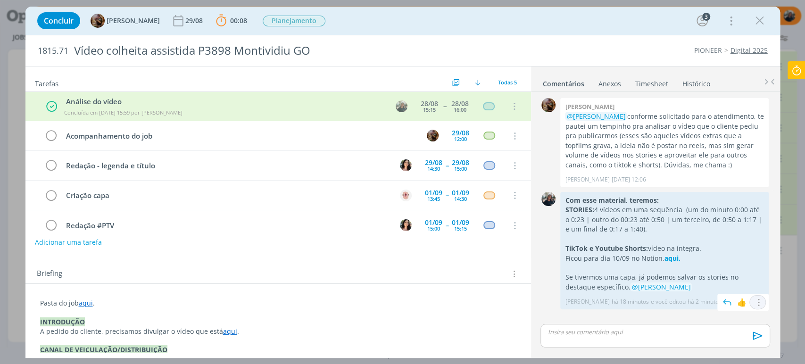
click at [760, 301] on icon "dialog" at bounding box center [757, 302] width 10 height 9
click at [706, 275] on link "Editar" at bounding box center [725, 274] width 74 height 15
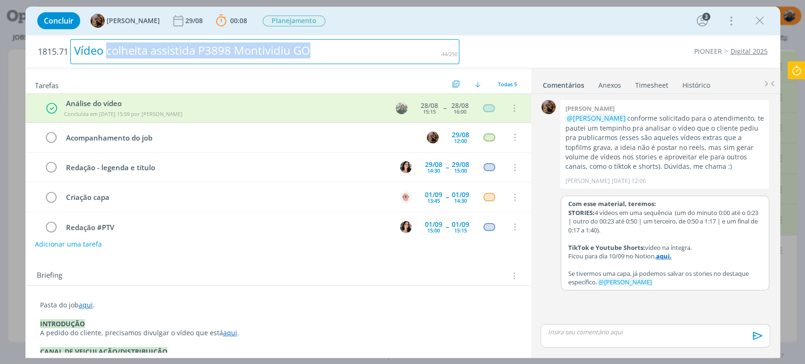
drag, startPoint x: 110, startPoint y: 47, endPoint x: 345, endPoint y: 45, distance: 234.8
click at [345, 45] on div "Vídeo colheita assistida P3898 Montividiu GO" at bounding box center [264, 51] width 389 height 25
copy div "colheita assistida P3898 Montividiu GO"
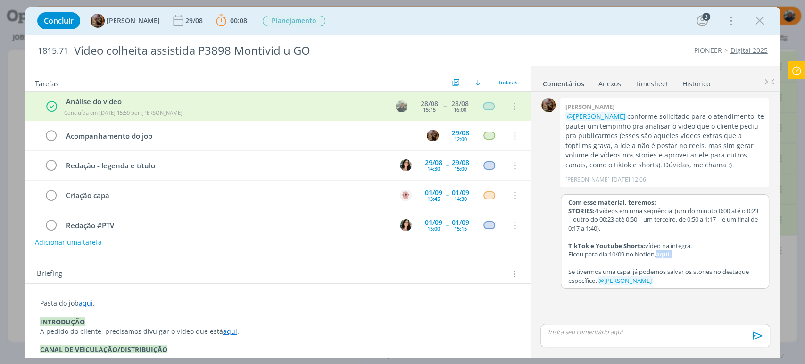
drag, startPoint x: 679, startPoint y: 258, endPoint x: 659, endPoint y: 252, distance: 21.2
click at [659, 252] on p "Ficou para dia 10/09 no Notion, aqui." at bounding box center [664, 254] width 193 height 8
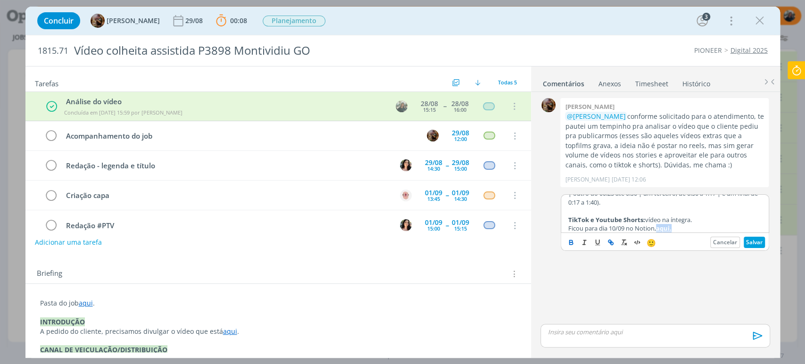
click at [611, 237] on button "dialog" at bounding box center [610, 242] width 13 height 11
click at [609, 239] on icon "dialog" at bounding box center [611, 243] width 8 height 8
paste input "https://www.notion.so/sobe-ae/PIONEER-SEMENTES-cd3f958f69604ffeb1e9fe63cd360ea9…"
type input "https://www.notion.so/sobe-ae/PIONEER-SEMENTES-cd3f958f69604ffeb1e9fe63cd360ea9…"
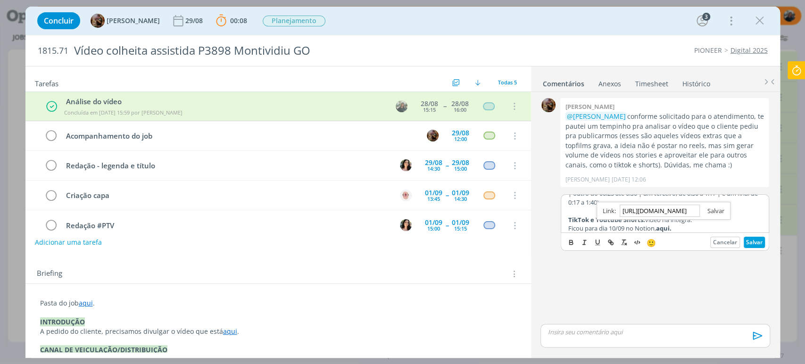
scroll to position [0, 0]
click at [711, 210] on link "dialog" at bounding box center [712, 210] width 25 height 8
click at [756, 240] on button "Salvar" at bounding box center [753, 242] width 21 height 11
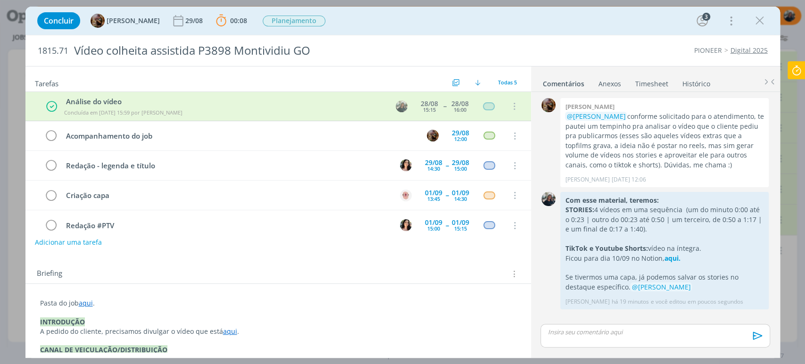
click at [759, 17] on icon "dialog" at bounding box center [759, 21] width 14 height 14
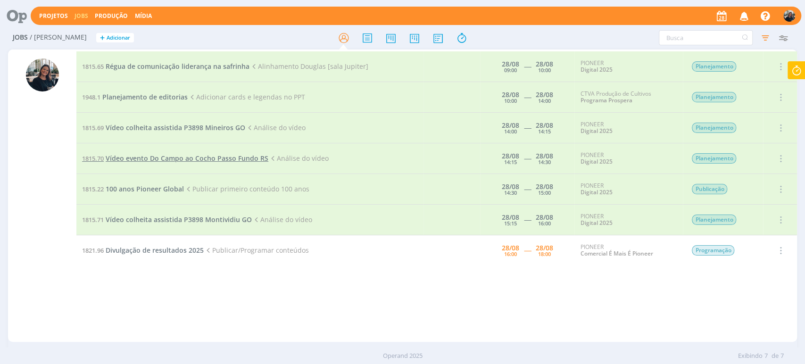
click at [234, 157] on span "Vídeo evento Do Campo ao Cocho Passo Fundo RS" at bounding box center [187, 158] width 163 height 9
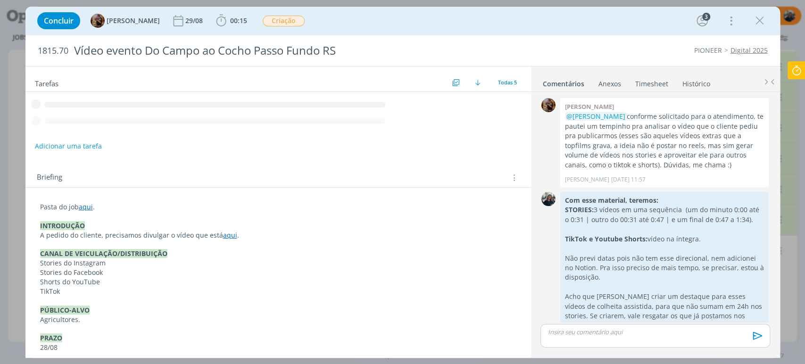
scroll to position [47, 0]
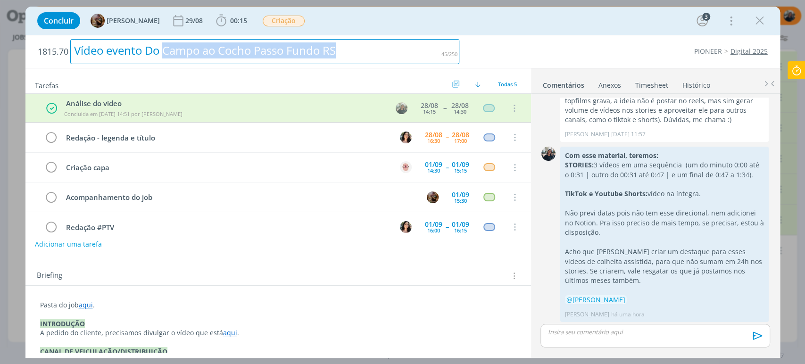
drag, startPoint x: 172, startPoint y: 49, endPoint x: 348, endPoint y: 48, distance: 176.8
click at [348, 48] on div "Vídeo evento Do Campo ao Cocho Passo Fundo RS" at bounding box center [264, 51] width 389 height 25
copy div "Campo ao Cocho Passo Fundo RS"
click at [754, 311] on icon "dialog" at bounding box center [757, 315] width 10 height 9
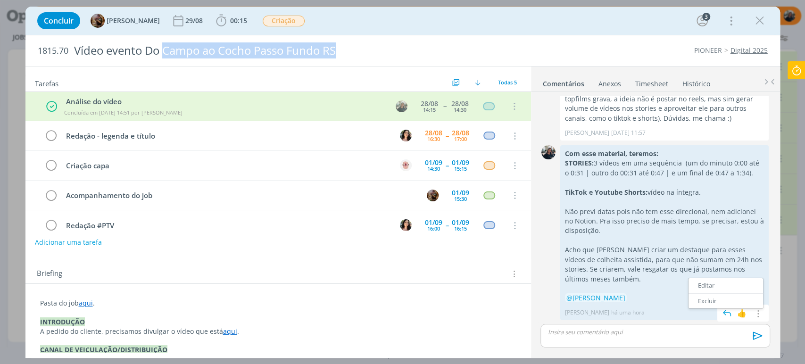
click at [720, 287] on link "Editar" at bounding box center [725, 285] width 74 height 15
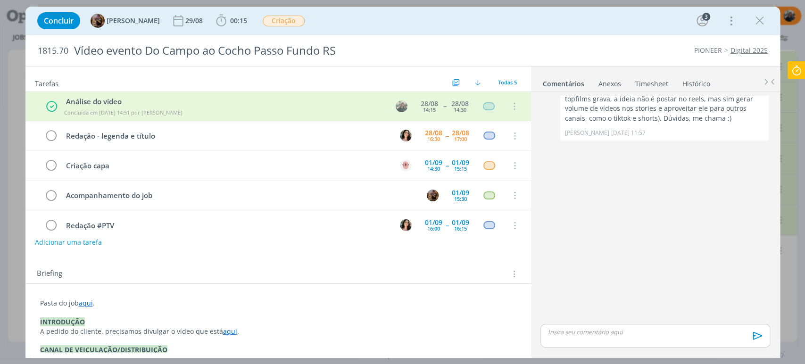
scroll to position [9, 0]
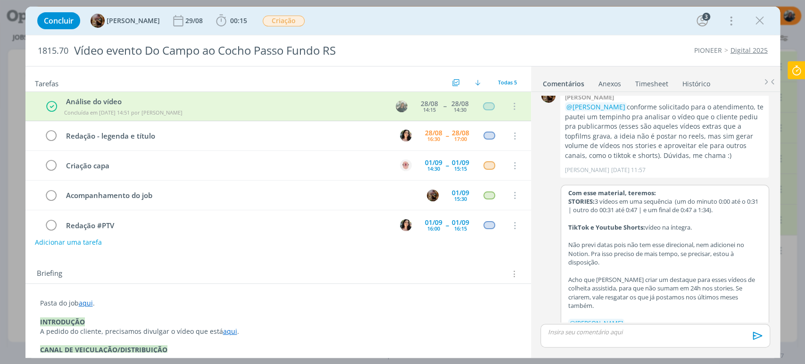
click at [744, 297] on p "Acho que valeria criar um destaque para esses vídeos de colheita assistida, par…" at bounding box center [664, 292] width 193 height 35
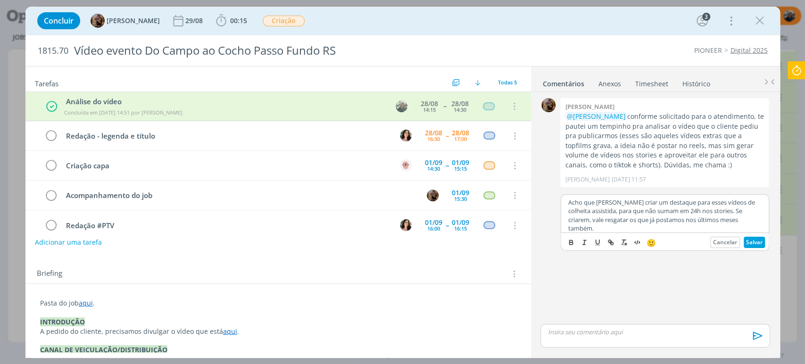
scroll to position [96, 0]
click at [727, 244] on button "Cancelar" at bounding box center [725, 242] width 30 height 11
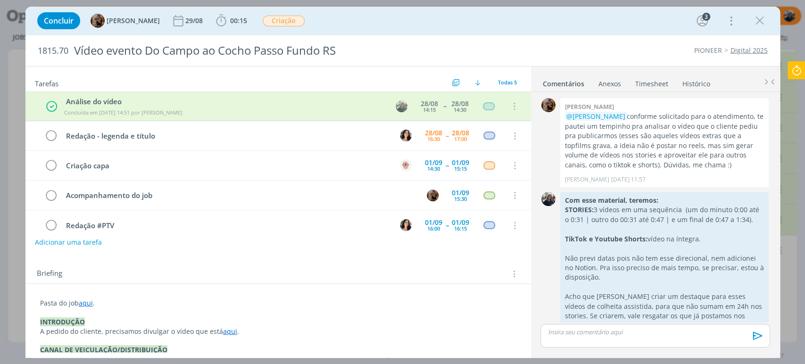
click at [612, 333] on p "dialog" at bounding box center [655, 332] width 214 height 8
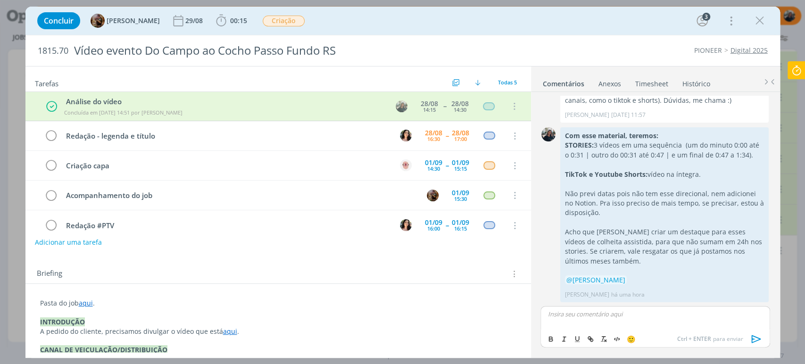
click at [761, 22] on icon "dialog" at bounding box center [759, 21] width 14 height 14
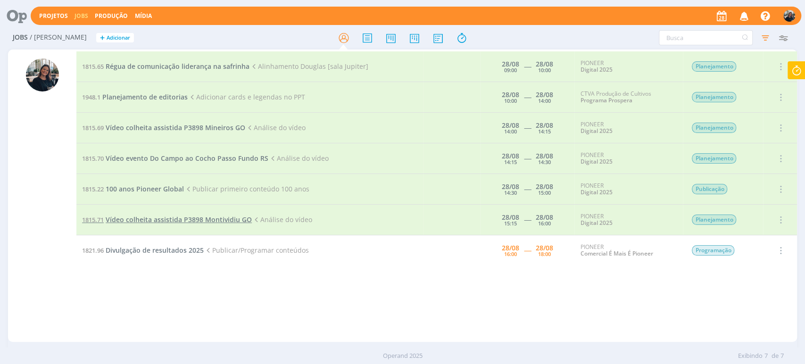
click at [165, 218] on span "Vídeo colheita assistida P3898 Montividiu GO" at bounding box center [179, 219] width 146 height 9
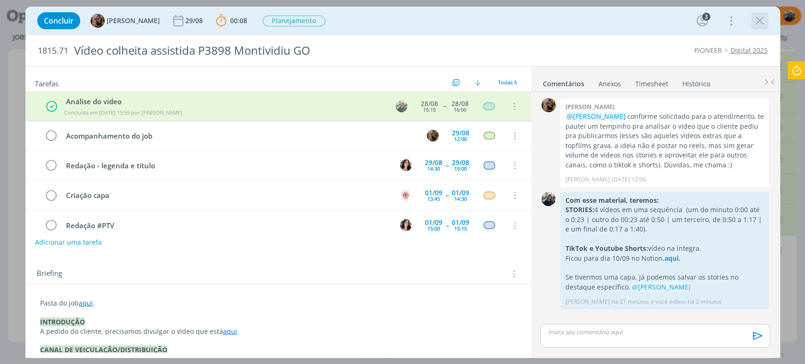
click at [757, 23] on icon "dialog" at bounding box center [759, 21] width 14 height 14
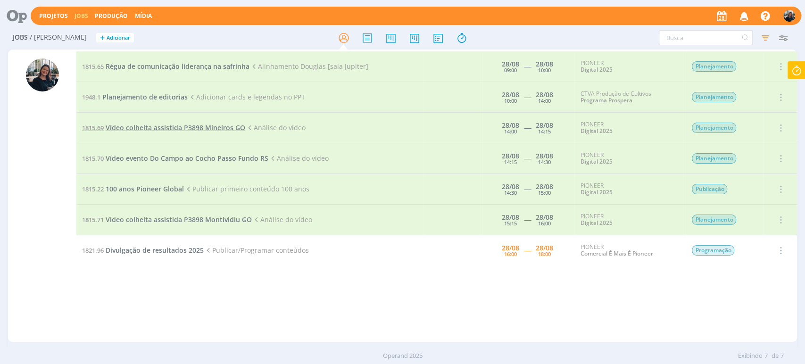
click at [149, 125] on span "Vídeo colheita assistida P3898 Mineiros GO" at bounding box center [176, 127] width 140 height 9
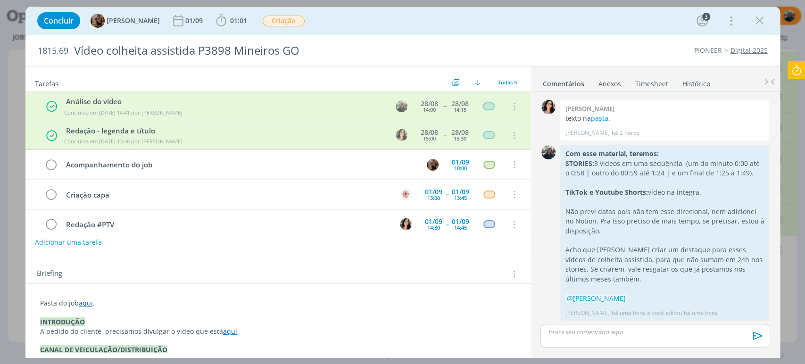
scroll to position [127, 0]
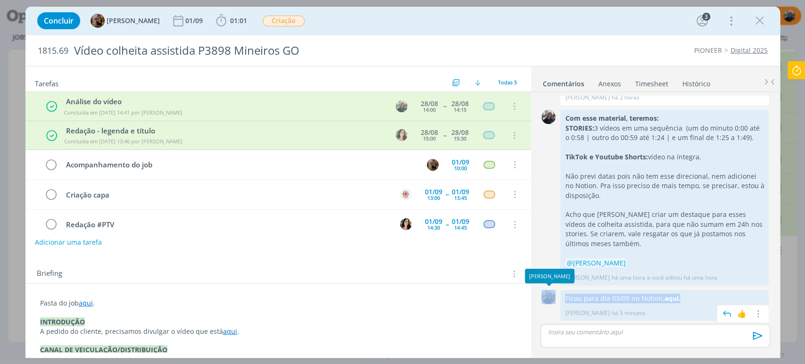
drag, startPoint x: 693, startPoint y: 293, endPoint x: 543, endPoint y: 241, distance: 158.5
click at [555, 299] on div "0 Ficou para dia 03/09 no Notion, aqui. Mayara Peruzzo há 5 minutos 👍 Editar Ex…" at bounding box center [654, 305] width 237 height 35
copy div "0 Ficou para dia 03/09 no Notion, aqui."
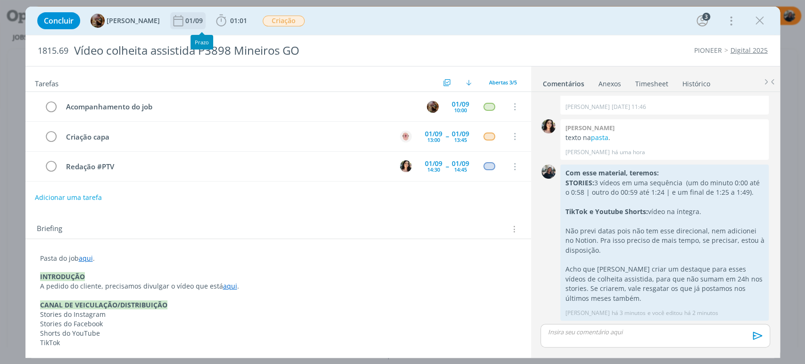
scroll to position [72, 0]
drag, startPoint x: 759, startPoint y: 20, endPoint x: 478, endPoint y: 124, distance: 299.2
click at [759, 19] on icon "dialog" at bounding box center [759, 21] width 14 height 14
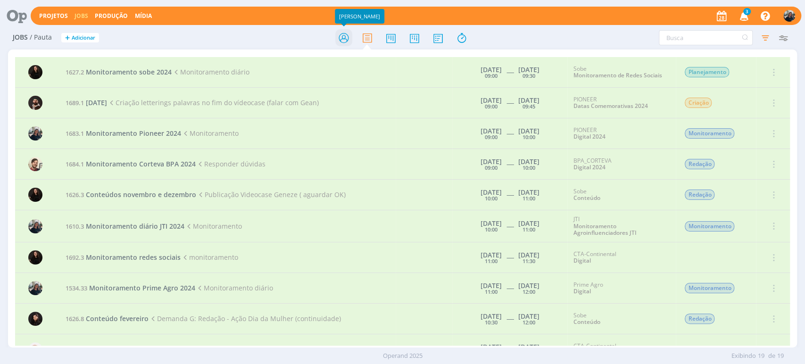
click at [343, 36] on icon at bounding box center [343, 38] width 17 height 18
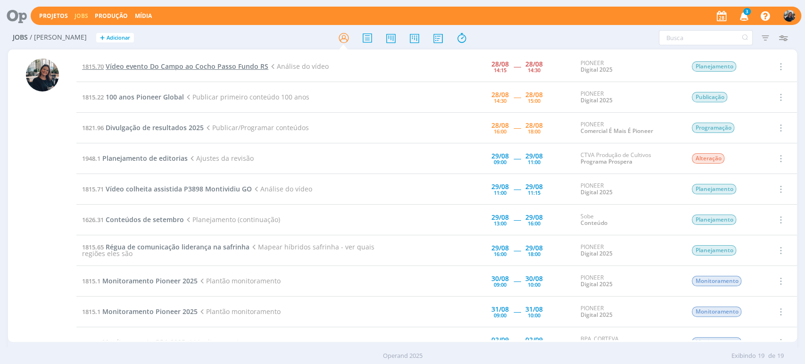
click at [198, 66] on span "Vídeo evento Do Campo ao Cocho Passo Fundo RS" at bounding box center [187, 66] width 163 height 9
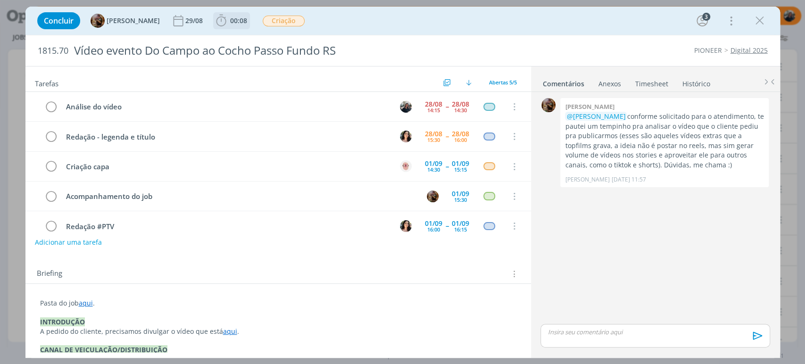
click at [228, 22] on icon "dialog" at bounding box center [221, 21] width 14 height 14
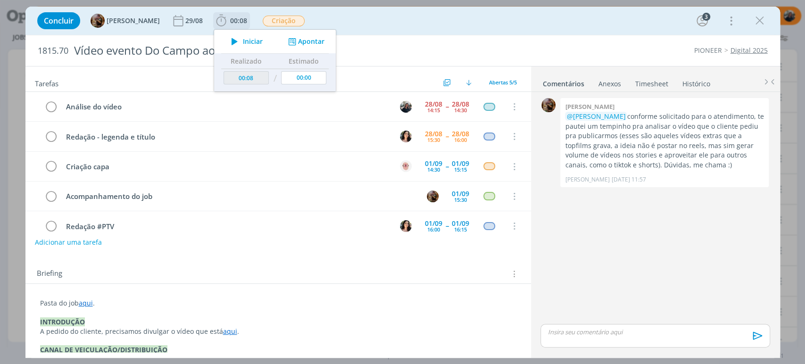
click at [252, 38] on span "Iniciar" at bounding box center [253, 41] width 20 height 7
click at [260, 38] on span "Iniciar" at bounding box center [253, 41] width 20 height 7
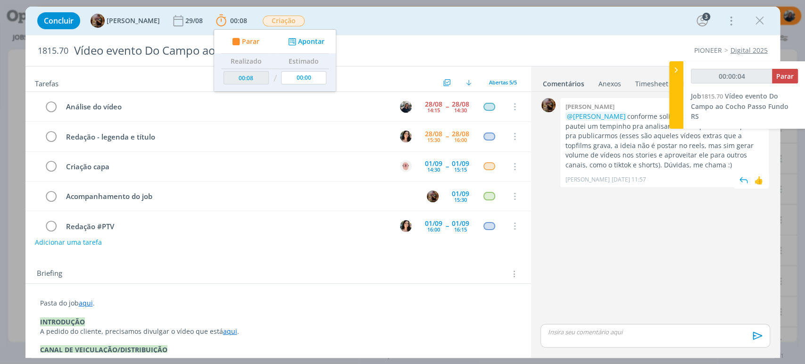
type input "00:00:05"
click at [672, 66] on icon at bounding box center [675, 70] width 9 height 10
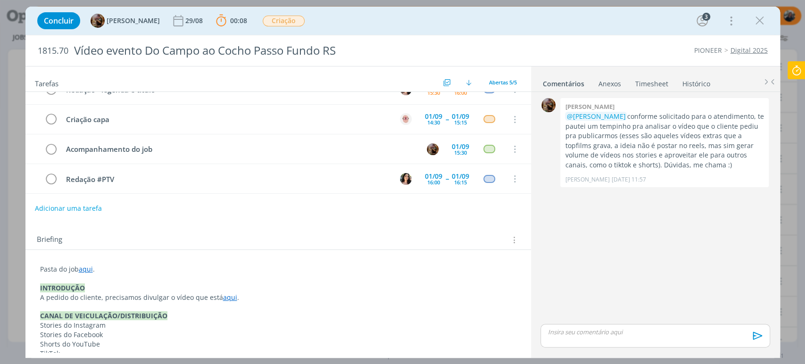
scroll to position [52, 0]
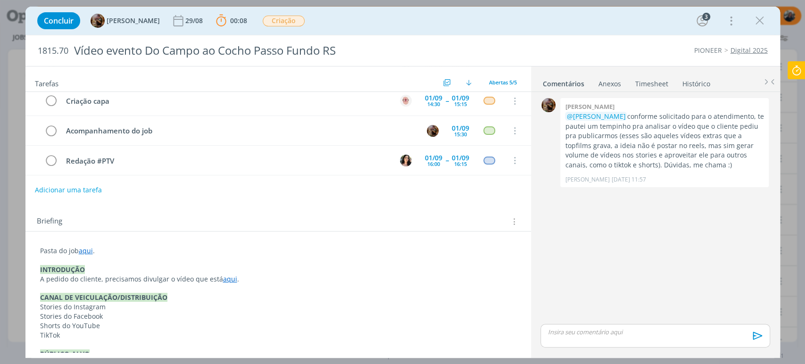
click at [224, 278] on link "aqui" at bounding box center [230, 278] width 14 height 9
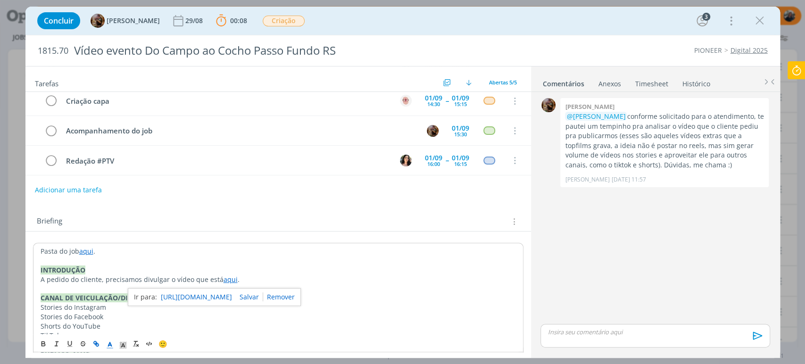
click at [232, 294] on link "https://sobeae.sharepoint.com/:v:/s/SOBEAE/EbM_PMsLNPhHvYn5W0GZxCgBgl9lwnO7iBA1…" at bounding box center [196, 297] width 71 height 12
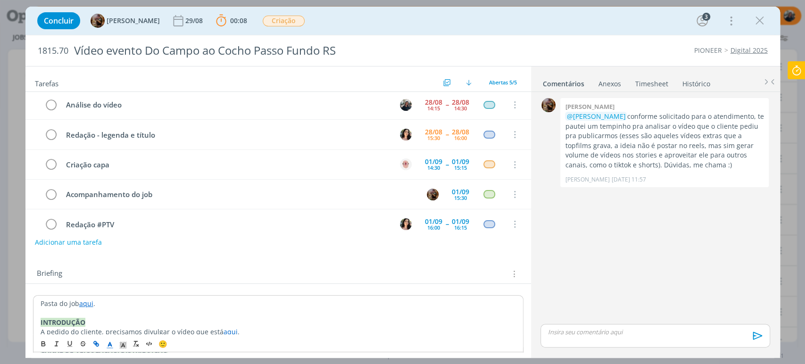
scroll to position [0, 0]
click at [594, 333] on p "dialog" at bounding box center [655, 332] width 214 height 8
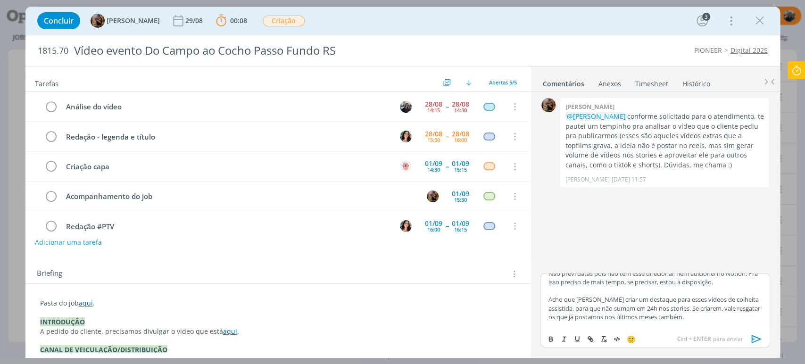
scroll to position [68, 0]
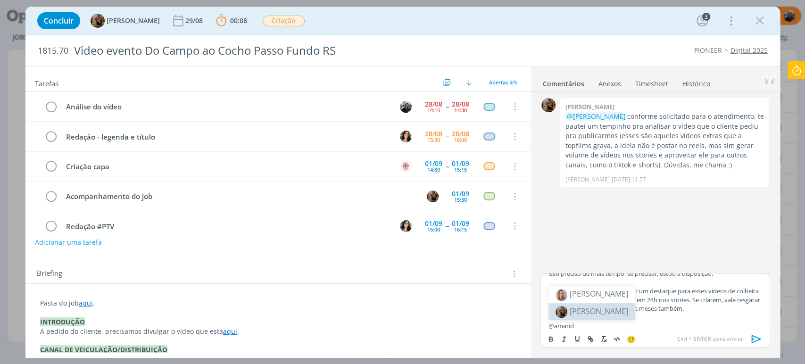
click at [628, 306] on span "[PERSON_NAME]" at bounding box center [598, 311] width 58 height 10
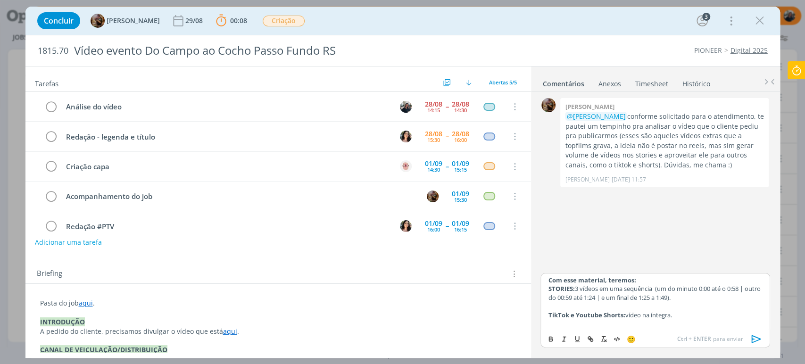
scroll to position [0, 0]
drag, startPoint x: 738, startPoint y: 288, endPoint x: 743, endPoint y: 288, distance: 4.7
click at [743, 288] on p "STORIES: 3 vídeos em uma sequência (um do minuto 0:00 até o 0:58 | outro do 00:…" at bounding box center [655, 293] width 214 height 17
drag, startPoint x: 584, startPoint y: 297, endPoint x: 591, endPoint y: 297, distance: 6.1
click at [591, 297] on p "STORIES: 3 vídeos em uma sequência (um do minuto 0:00 até o 0:31 | outro do 00:…" at bounding box center [655, 293] width 214 height 17
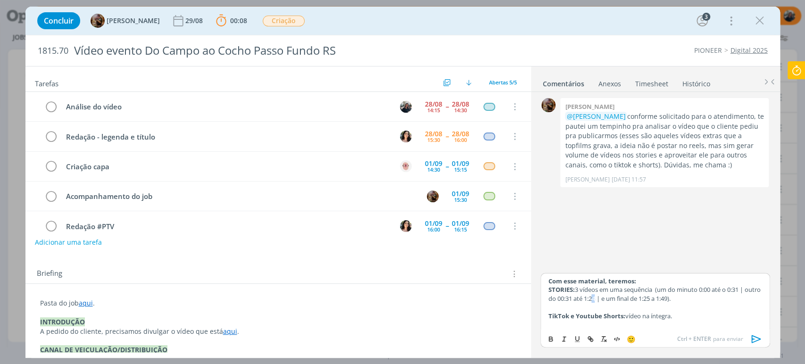
click at [613, 298] on p "STORIES: 3 vídeos em uma sequência (um do minuto 0:00 até o 0:31 | outro do 00:…" at bounding box center [655, 293] width 214 height 17
drag, startPoint x: 603, startPoint y: 297, endPoint x: 613, endPoint y: 297, distance: 9.4
click at [613, 297] on p "STORIES: 3 vídeos em uma sequência (um do minuto 0:00 até o 0:31 | outro do 00:…" at bounding box center [655, 293] width 214 height 17
click at [587, 297] on p "STORIES: 3 vídeos em uma sequência (um do minuto 0:00 até o 0:31 | outro do 00:…" at bounding box center [655, 293] width 214 height 17
click at [636, 297] on p "STORIES: 3 vídeos em uma sequência (um do minuto 0:00 até o 0:31 | outro do 00:…" at bounding box center [655, 293] width 214 height 17
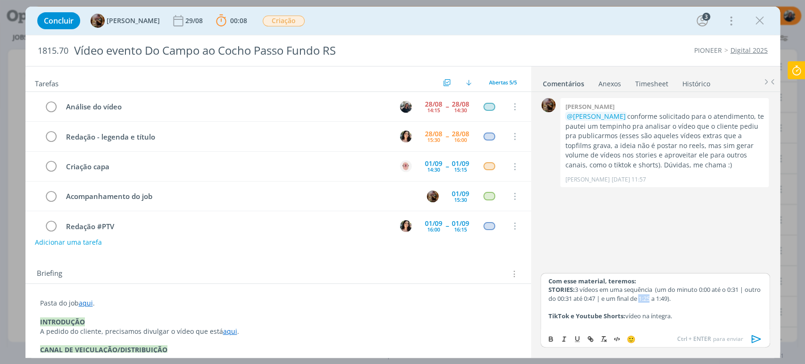
drag, startPoint x: 660, startPoint y: 297, endPoint x: 670, endPoint y: 298, distance: 9.9
click at [670, 298] on p "STORIES: 3 vídeos em uma sequência (um do minuto 0:00 até o 0:31 | outro do 00:…" at bounding box center [655, 293] width 214 height 17
drag, startPoint x: 687, startPoint y: 296, endPoint x: 691, endPoint y: 296, distance: 4.7
click at [691, 296] on p "STORIES: 3 vídeos em uma sequência (um do minuto 0:00 até o 0:31 | outro do 00:…" at bounding box center [655, 293] width 214 height 17
click at [727, 300] on p "STORIES: 3 vídeos em uma sequência (um do minuto 0:00 até o 0:31 | outro do 00:…" at bounding box center [655, 293] width 214 height 17
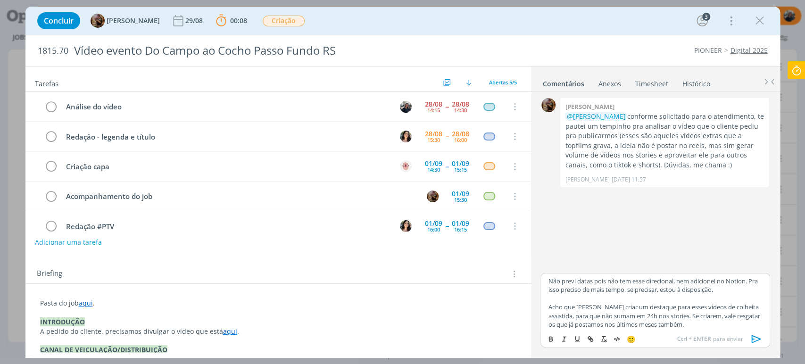
scroll to position [72, 0]
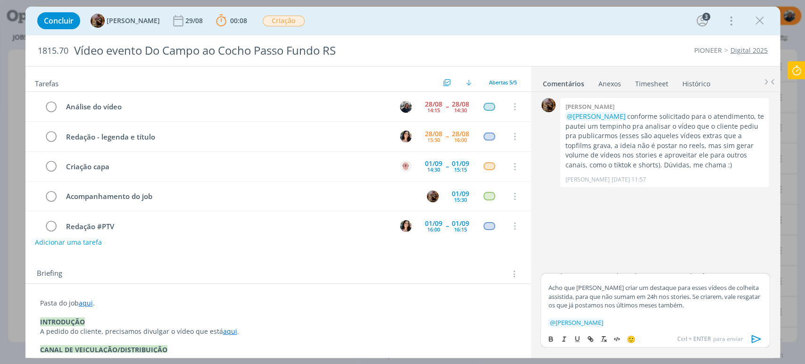
click at [757, 338] on icon "dialog" at bounding box center [756, 339] width 14 height 14
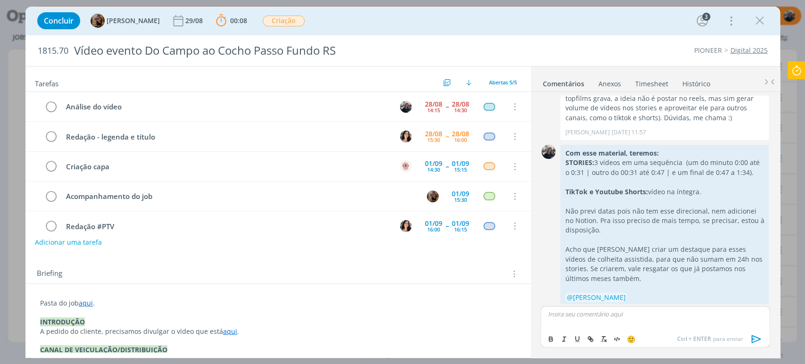
scroll to position [64, 0]
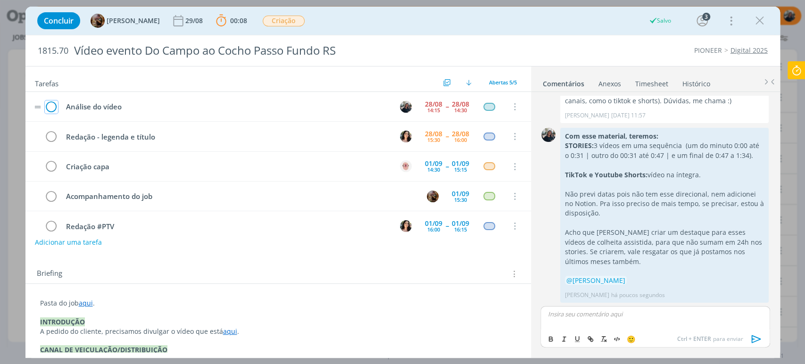
click at [53, 104] on icon "dialog" at bounding box center [51, 107] width 13 height 14
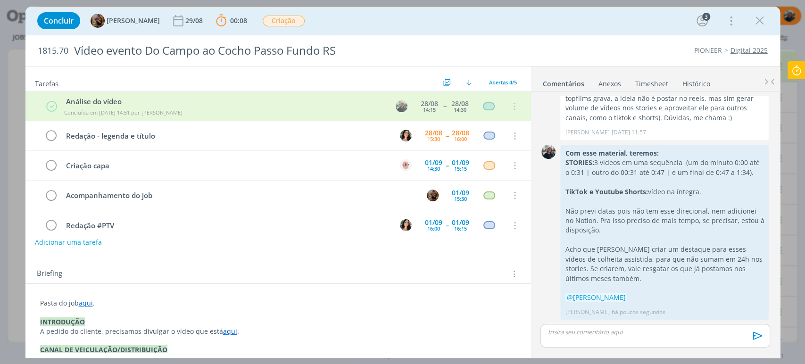
scroll to position [47, 0]
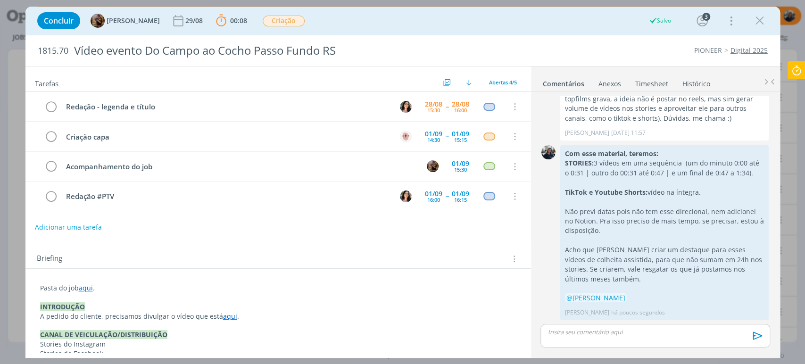
click at [798, 66] on icon at bounding box center [796, 70] width 17 height 18
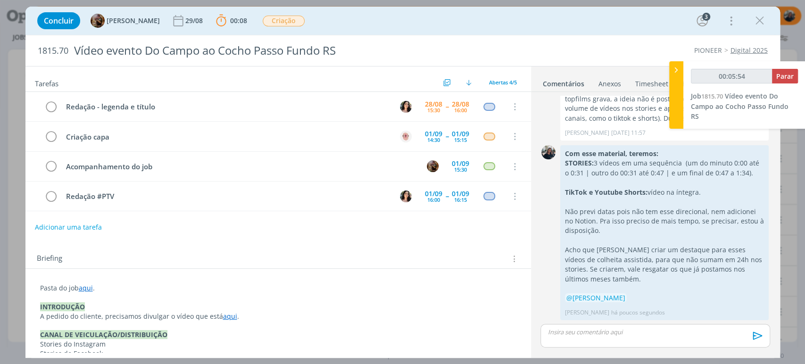
type input "00:05:55"
click at [789, 72] on span "Parar" at bounding box center [784, 76] width 17 height 9
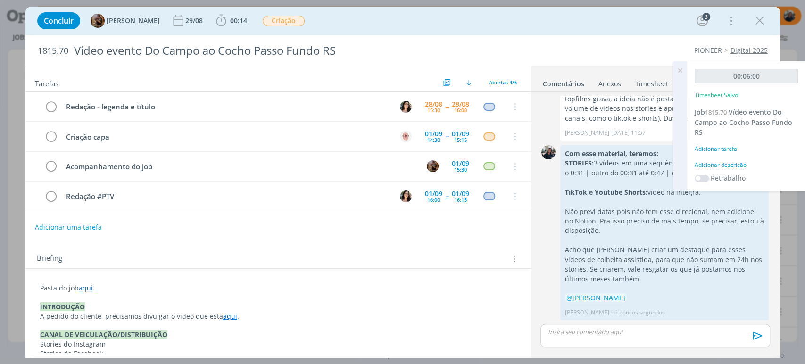
drag, startPoint x: 734, startPoint y: 172, endPoint x: 731, endPoint y: 166, distance: 6.1
click at [732, 170] on div "00:06:00 Timesheet Salvo! Job 1815.70 Vídeo evento Do Campo ao Cocho Passo Fund…" at bounding box center [746, 126] width 118 height 130
click at [731, 165] on div "Adicionar descrição" at bounding box center [745, 165] width 103 height 8
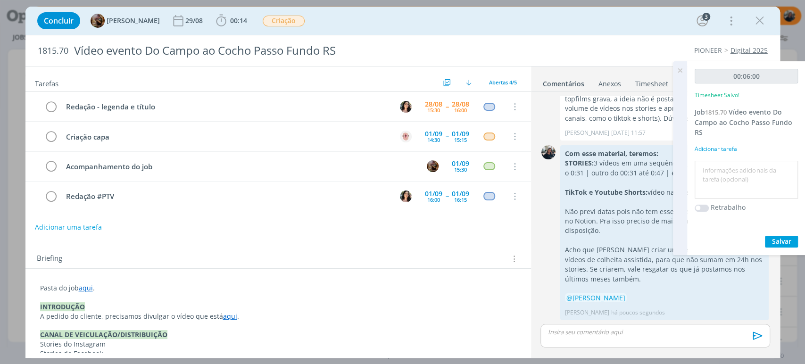
click at [733, 169] on textarea at bounding box center [746, 179] width 99 height 33
type textarea "Análise de conteúdo"
click at [781, 237] on span "Salvar" at bounding box center [781, 241] width 19 height 9
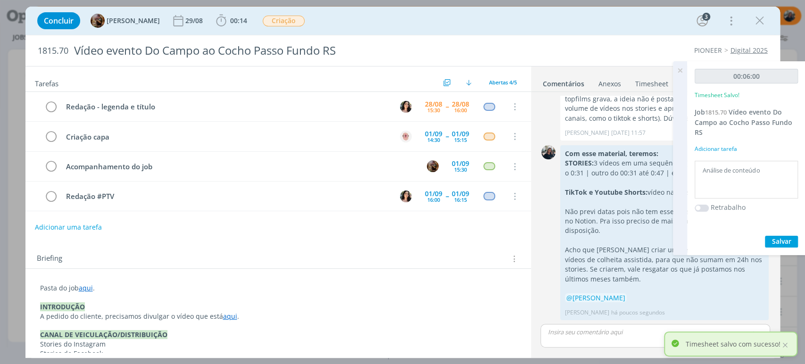
drag, startPoint x: 677, startPoint y: 70, endPoint x: 687, endPoint y: 62, distance: 12.7
click at [677, 70] on icon at bounding box center [679, 70] width 17 height 18
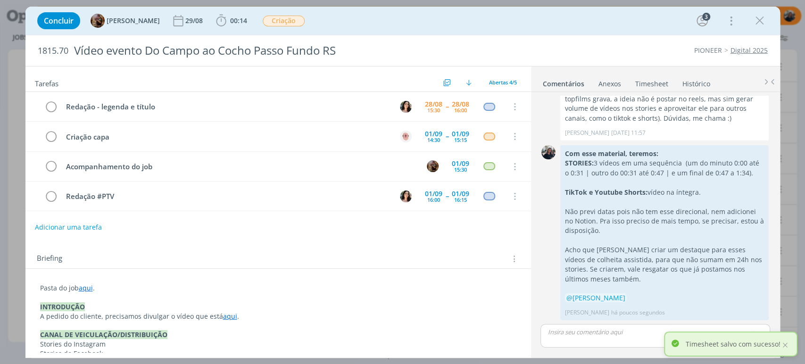
drag, startPoint x: 759, startPoint y: 16, endPoint x: 781, endPoint y: 45, distance: 35.6
click at [759, 17] on icon "dialog" at bounding box center [759, 21] width 14 height 14
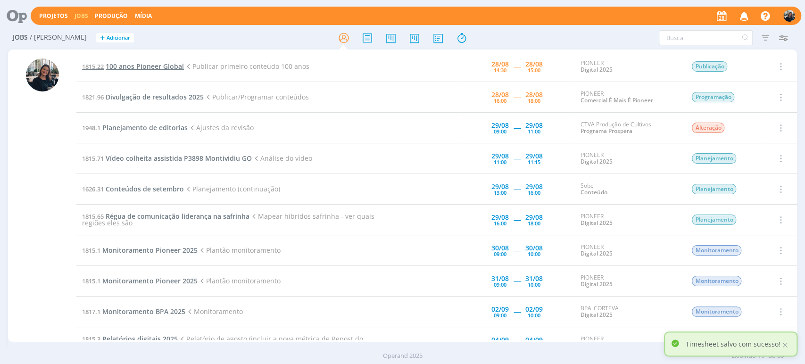
click at [136, 62] on span "100 anos Pioneer Global" at bounding box center [145, 66] width 78 height 9
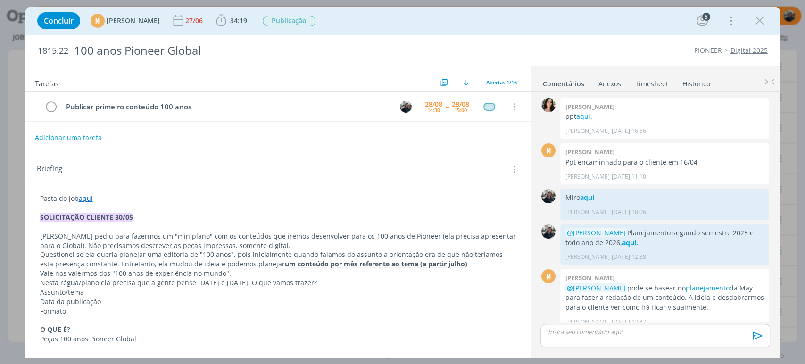
scroll to position [438, 0]
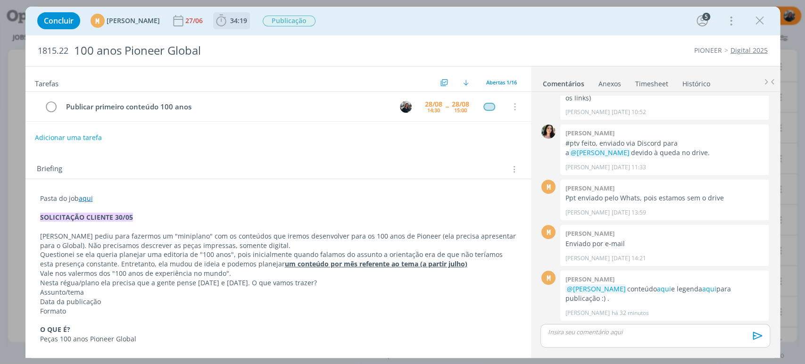
click at [228, 17] on icon "dialog" at bounding box center [221, 21] width 14 height 14
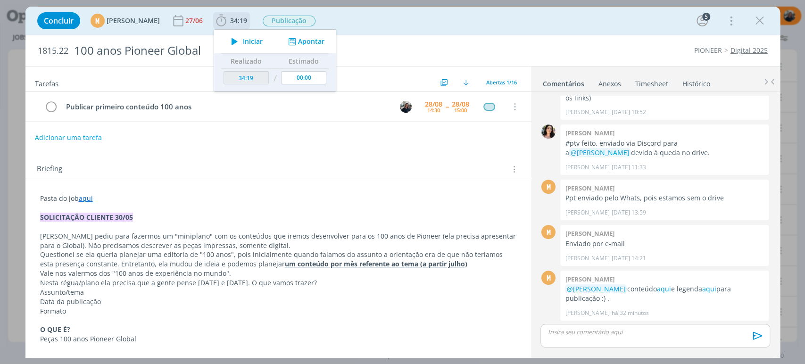
click at [263, 40] on span "Iniciar" at bounding box center [253, 41] width 20 height 7
click at [665, 290] on link "aqui" at bounding box center [663, 288] width 14 height 9
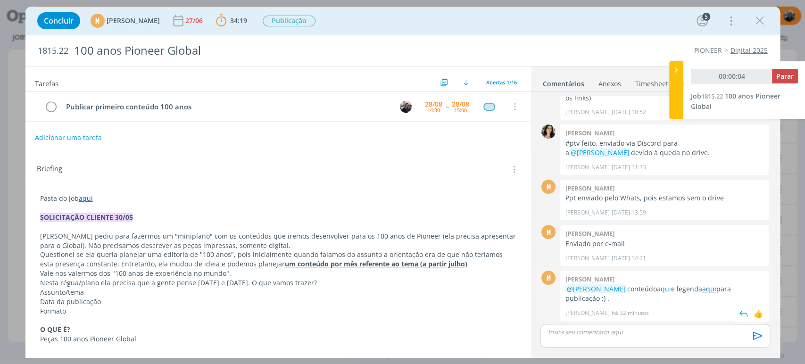
click at [705, 286] on link "aqui" at bounding box center [708, 288] width 14 height 9
type input "00:00:07"
click at [675, 66] on icon at bounding box center [675, 70] width 9 height 10
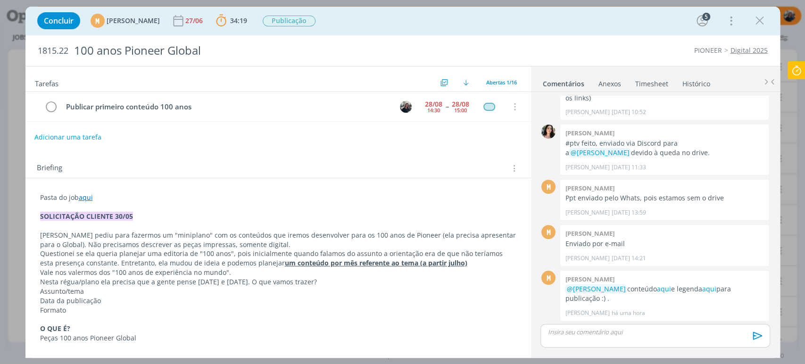
click at [70, 131] on button "Adicionar uma tarefa" at bounding box center [67, 137] width 67 height 16
click at [617, 331] on p "dialog" at bounding box center [655, 332] width 214 height 8
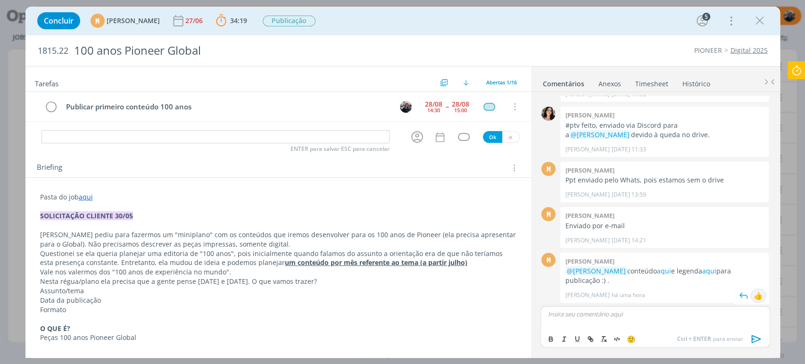
click at [754, 291] on div "👍" at bounding box center [757, 295] width 9 height 11
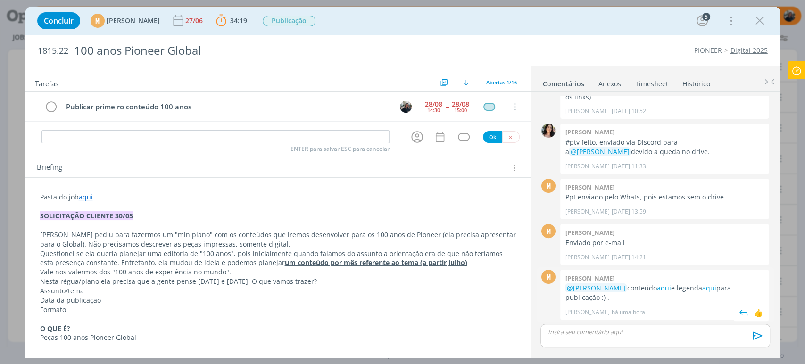
scroll to position [438, 0]
click at [643, 335] on p "dialog" at bounding box center [655, 332] width 214 height 8
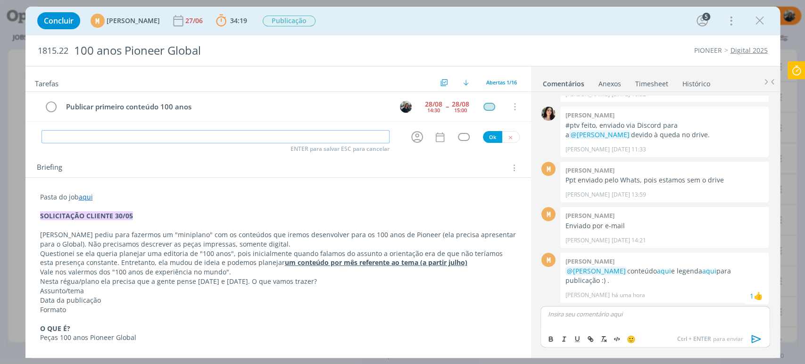
click at [329, 135] on input "dialog" at bounding box center [215, 136] width 348 height 13
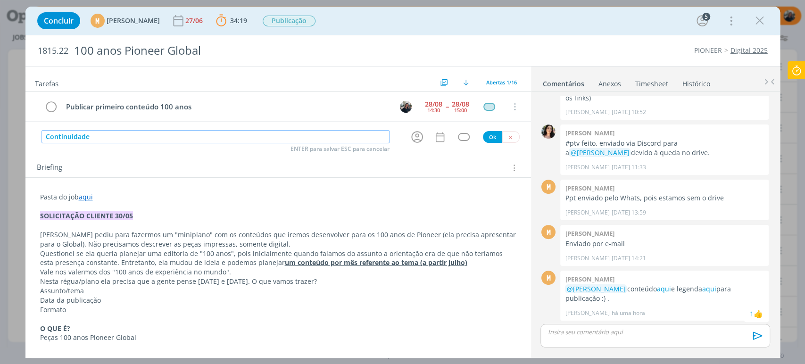
type input "Continuidade"
click at [626, 337] on div "dialog" at bounding box center [654, 336] width 229 height 24
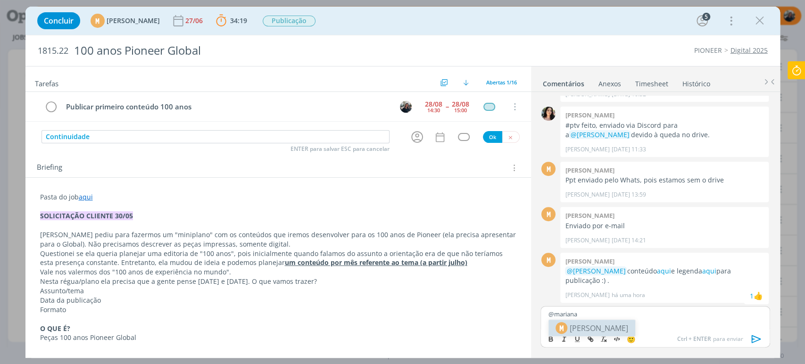
click at [618, 327] on body "Projetos Jobs Produção Mídia Notificações Central de Ajuda Área de Membros Impl…" at bounding box center [402, 182] width 805 height 364
click at [617, 313] on p "@mariana" at bounding box center [655, 314] width 214 height 8
click at [603, 329] on span "[PERSON_NAME]" at bounding box center [598, 327] width 58 height 11
click at [655, 313] on p "﻿ @ Mariana Kochenborger ﻿ Conteúdo publicado." at bounding box center [655, 314] width 214 height 8
click at [653, 310] on p "﻿ @ Mariana Kochenborger ﻿ Conteúdo publicado." at bounding box center [655, 314] width 214 height 8
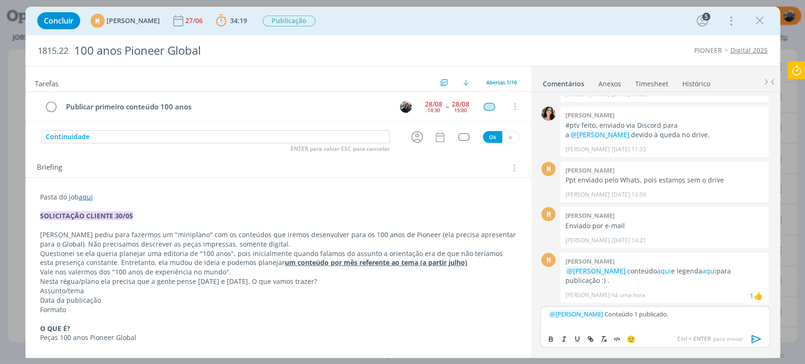
click at [702, 314] on p "﻿ @ Mariana Kochenborger ﻿ Conteúdo 1 publicado." at bounding box center [655, 314] width 214 height 8
click at [756, 339] on icon "dialog" at bounding box center [756, 339] width 14 height 14
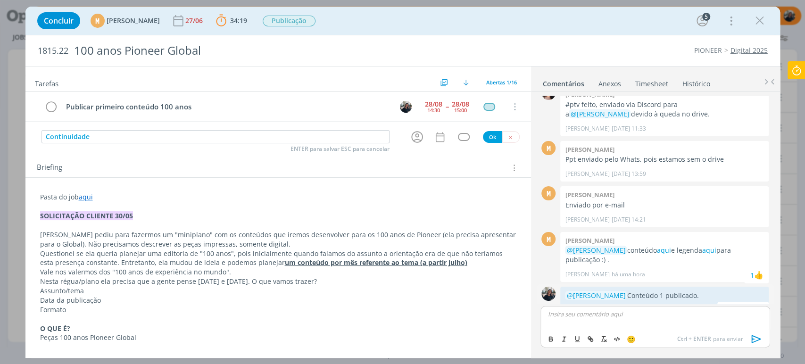
scroll to position [492, 0]
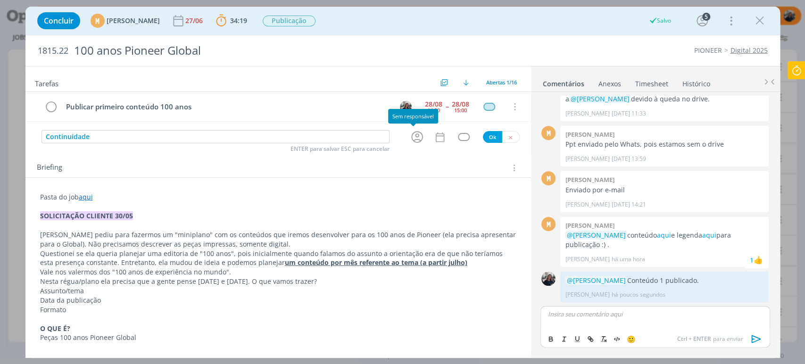
click at [415, 138] on icon "dialog" at bounding box center [417, 137] width 15 height 15
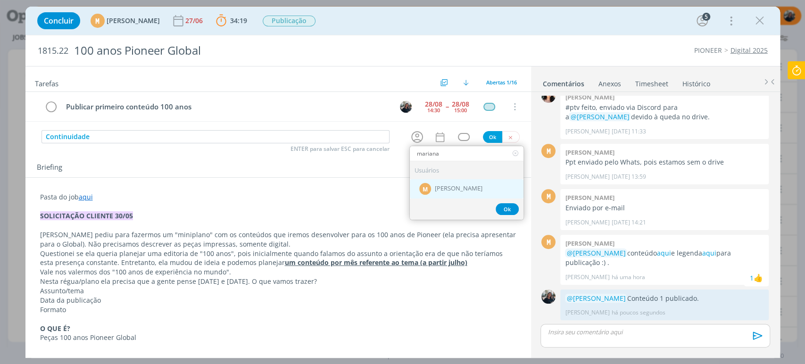
type input "mariana"
click at [456, 185] on span "[PERSON_NAME]" at bounding box center [459, 189] width 48 height 8
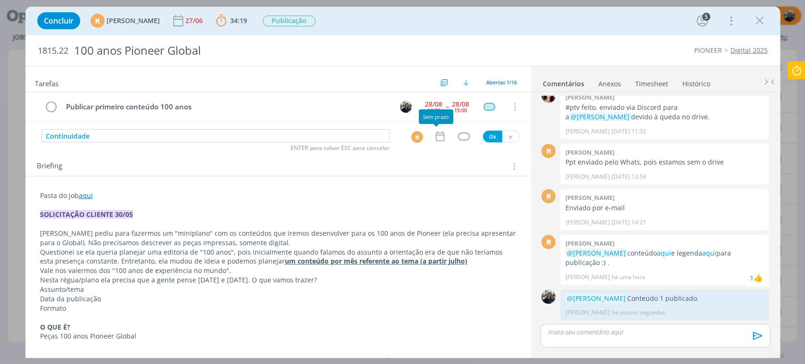
click at [436, 132] on icon "dialog" at bounding box center [440, 136] width 12 height 12
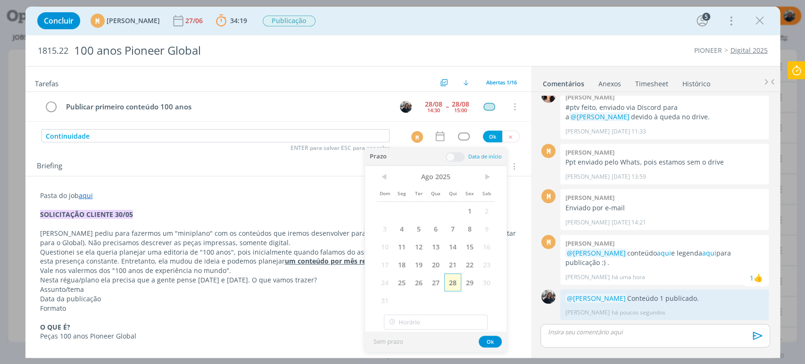
click at [449, 287] on span "28" at bounding box center [452, 282] width 17 height 18
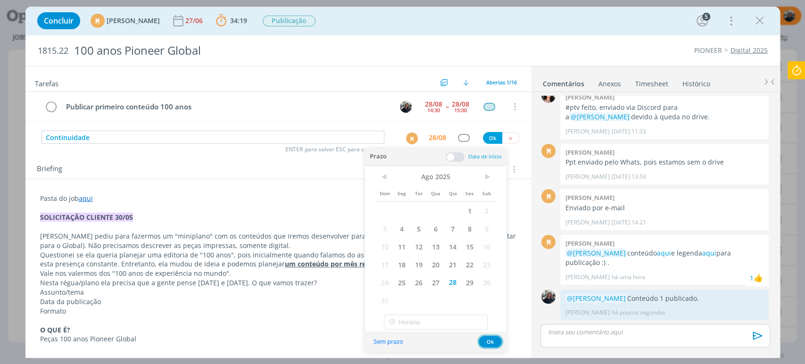
drag, startPoint x: 489, startPoint y: 345, endPoint x: 480, endPoint y: 293, distance: 52.6
click at [488, 346] on button "Ok" at bounding box center [489, 342] width 23 height 12
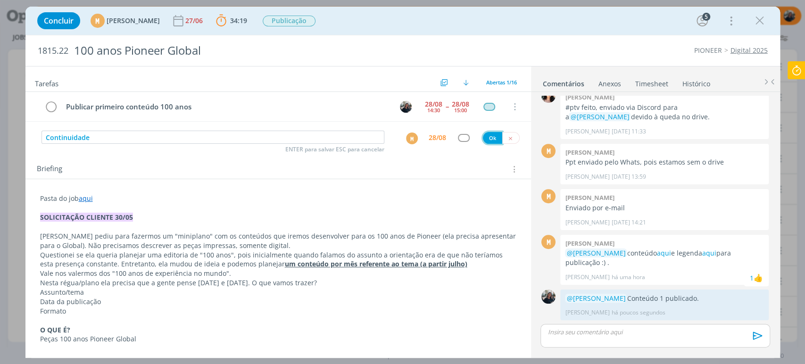
click at [485, 138] on button "Ok" at bounding box center [492, 138] width 19 height 12
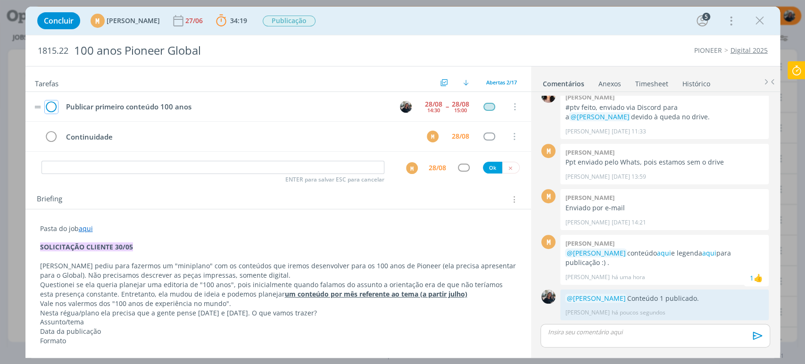
click at [51, 104] on icon "dialog" at bounding box center [51, 107] width 13 height 14
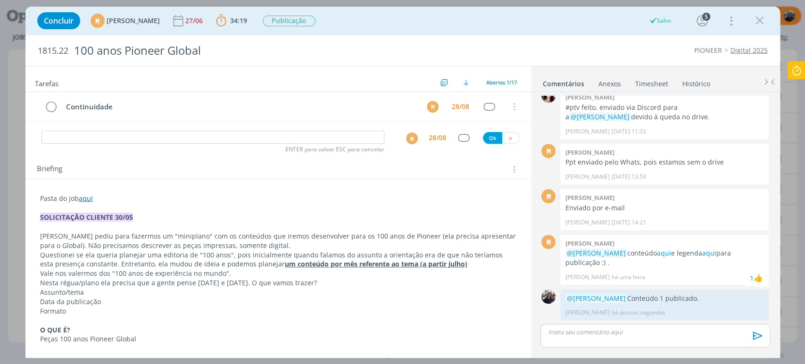
click at [800, 72] on icon at bounding box center [796, 70] width 17 height 18
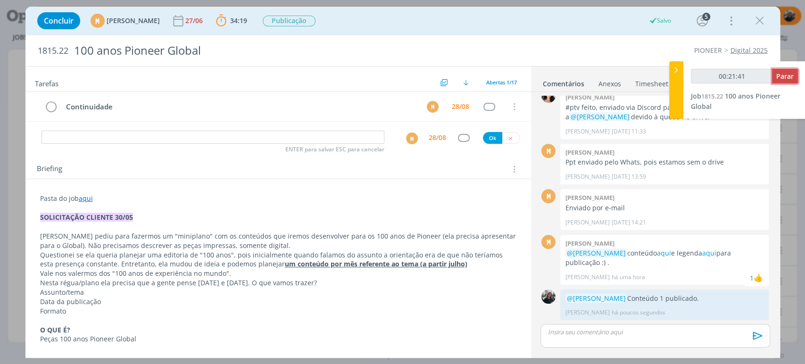
click at [788, 72] on span "Parar" at bounding box center [784, 76] width 17 height 9
type input "00:22:00"
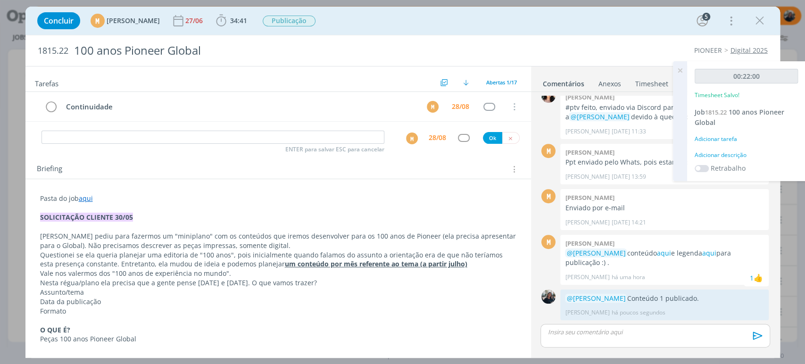
click at [723, 153] on div "Adicionar descrição" at bounding box center [745, 155] width 103 height 8
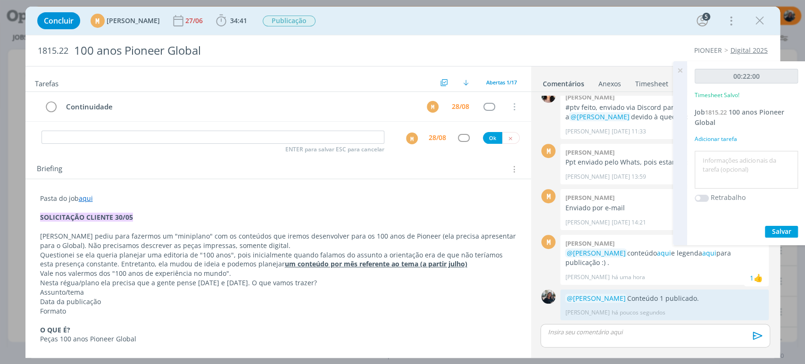
click at [724, 161] on textarea at bounding box center [746, 169] width 99 height 33
type textarea "Publicando material"
click at [786, 229] on span "Salvar" at bounding box center [781, 231] width 19 height 9
click at [683, 72] on icon at bounding box center [679, 70] width 17 height 18
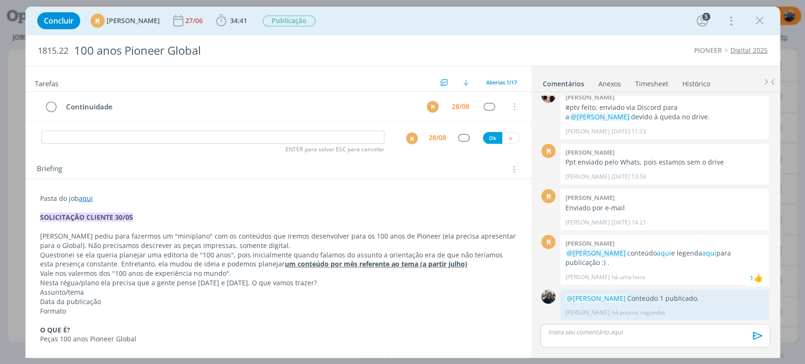
click at [758, 18] on icon "dialog" at bounding box center [759, 21] width 14 height 14
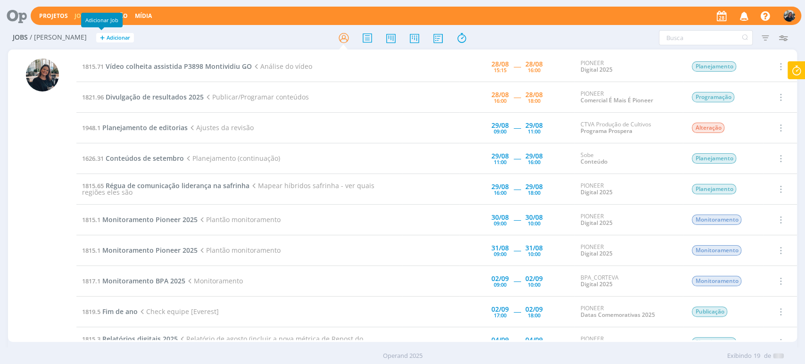
click at [10, 10] on icon at bounding box center [13, 16] width 19 height 18
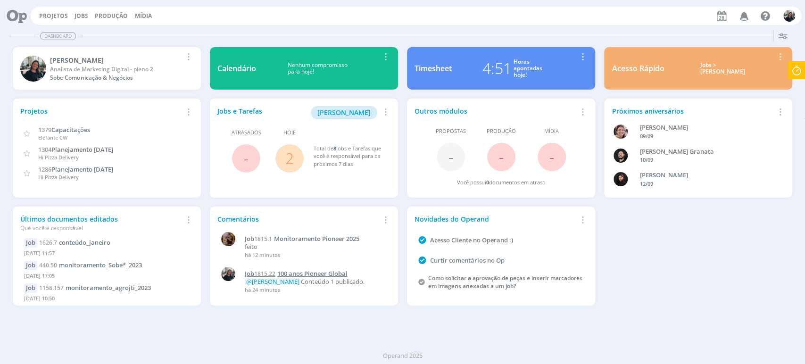
click at [335, 272] on span "100 anos Pioneer Global" at bounding box center [312, 273] width 70 height 8
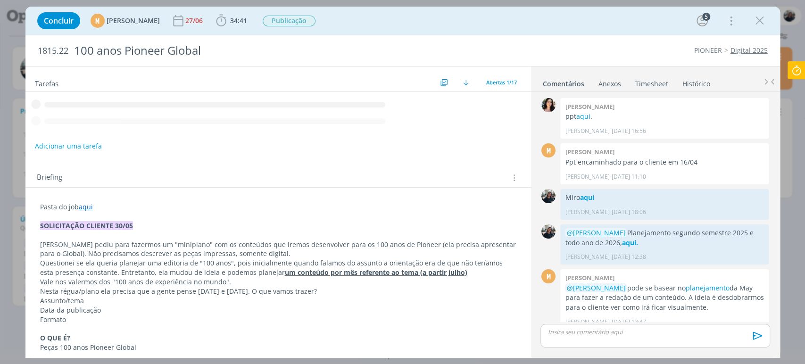
scroll to position [474, 0]
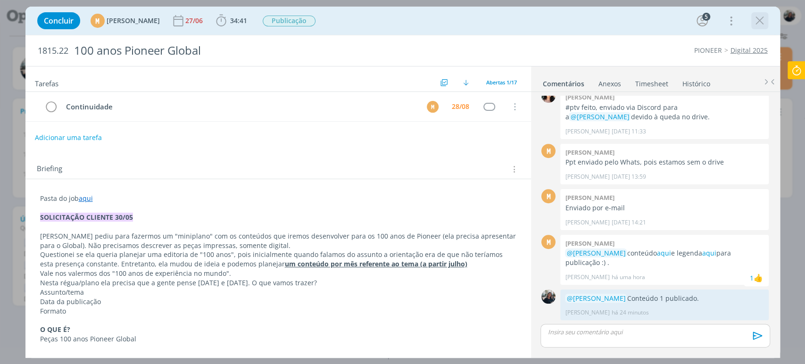
click at [767, 19] on div "dialog" at bounding box center [759, 20] width 17 height 17
click at [762, 19] on icon "dialog" at bounding box center [759, 21] width 14 height 14
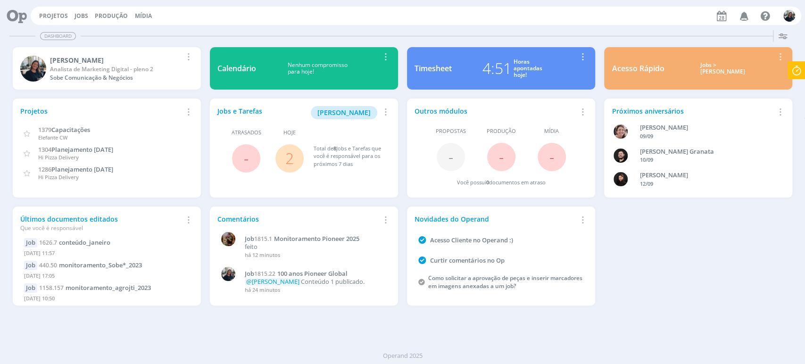
click at [383, 216] on icon "button" at bounding box center [384, 219] width 10 height 11
click at [712, 63] on div "Jobs > Minha pauta" at bounding box center [722, 69] width 102 height 14
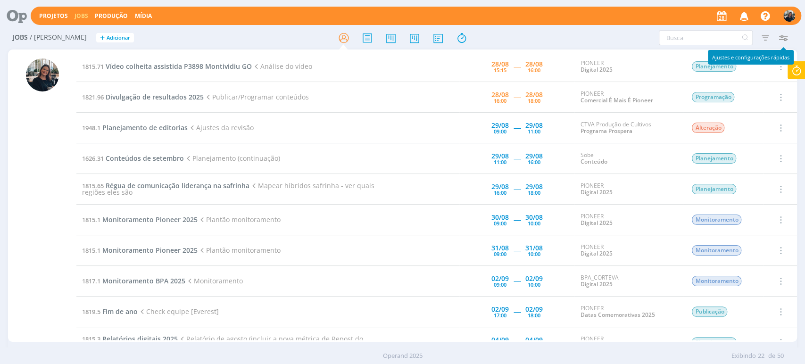
click at [785, 34] on icon "button" at bounding box center [782, 37] width 17 height 17
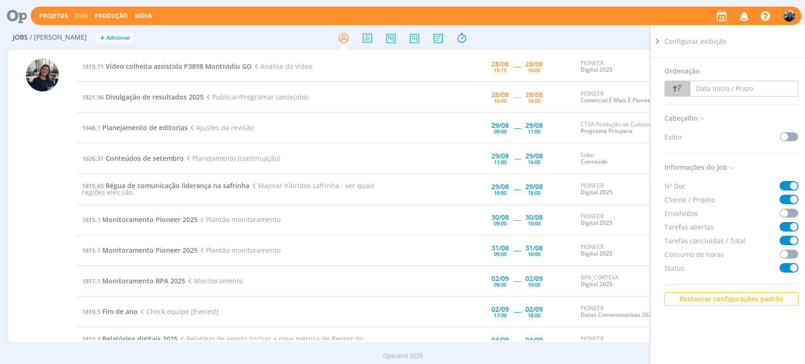
click at [717, 86] on button "Data Início / Prazo" at bounding box center [744, 89] width 108 height 16
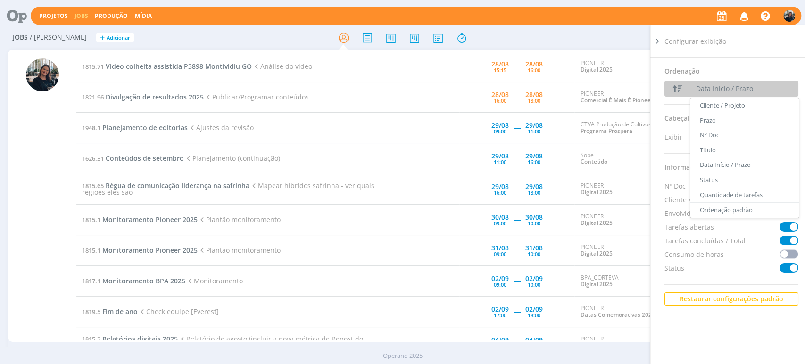
click at [659, 41] on icon at bounding box center [656, 41] width 9 height 10
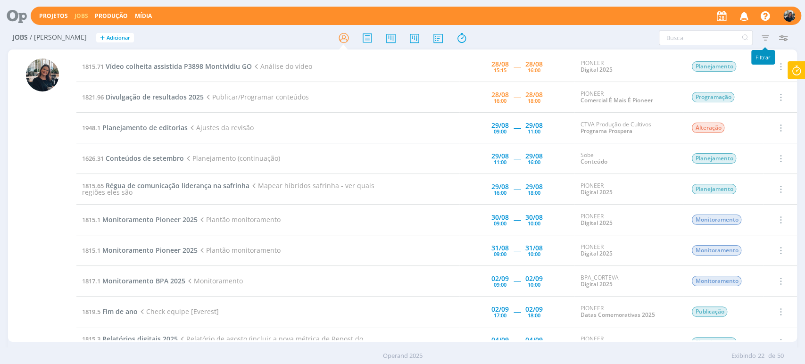
click at [766, 40] on icon "button" at bounding box center [764, 37] width 17 height 17
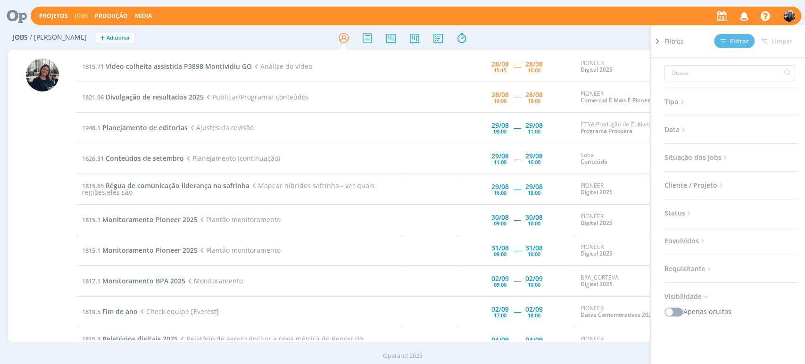
drag, startPoint x: 675, startPoint y: 124, endPoint x: 677, endPoint y: 128, distance: 4.9
click at [675, 123] on span "Data" at bounding box center [675, 129] width 23 height 12
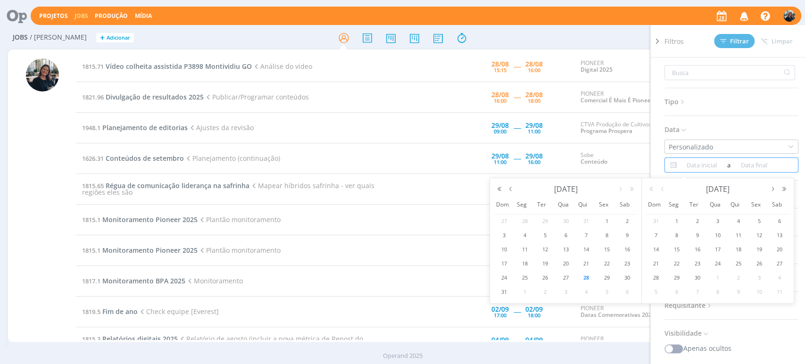
click at [711, 161] on input at bounding box center [702, 164] width 46 height 11
drag, startPoint x: 590, startPoint y: 273, endPoint x: 596, endPoint y: 275, distance: 6.4
click at [591, 274] on div "28" at bounding box center [586, 278] width 21 height 12
click at [587, 277] on span "28" at bounding box center [585, 277] width 11 height 11
type input "[DATE]"
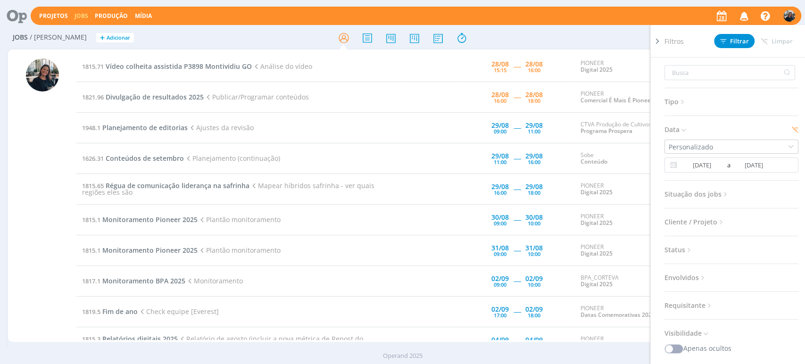
click at [711, 198] on span "Situação dos jobs" at bounding box center [696, 194] width 65 height 12
click at [725, 215] on span at bounding box center [725, 219] width 19 height 9
click at [626, 49] on div "1815.71 Vídeo colheita assistida P3898 Montividiu GO Análise do vídeo 28/08 15:…" at bounding box center [402, 195] width 789 height 292
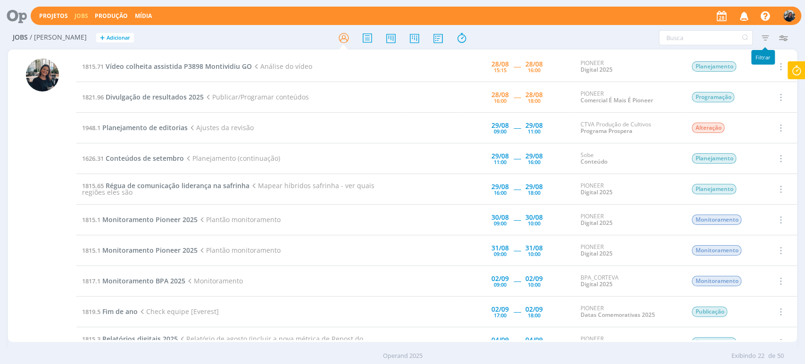
click at [763, 34] on icon "button" at bounding box center [764, 37] width 17 height 17
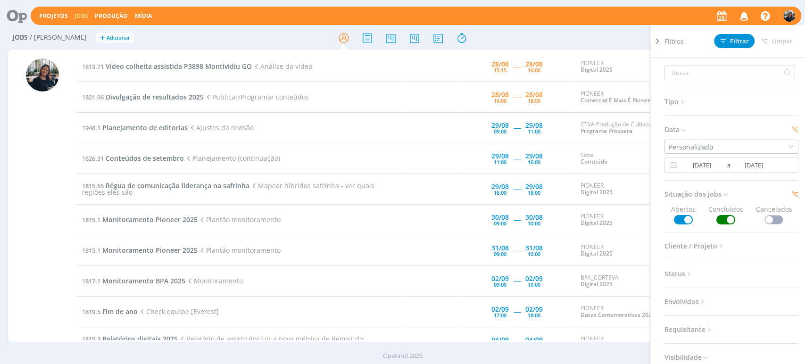
click at [676, 101] on span "Tipo" at bounding box center [675, 102] width 22 height 12
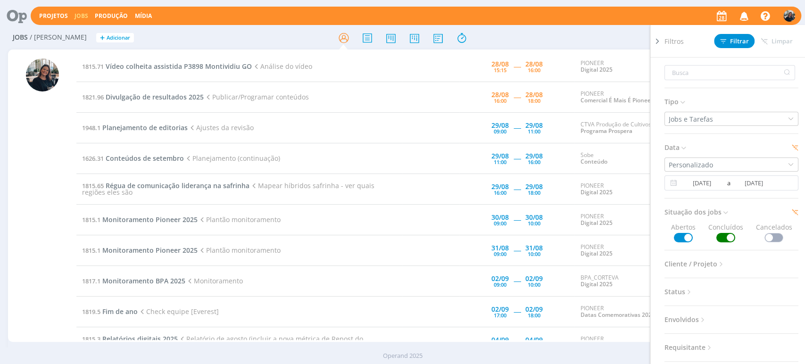
click at [676, 101] on span "Tipo" at bounding box center [675, 102] width 22 height 12
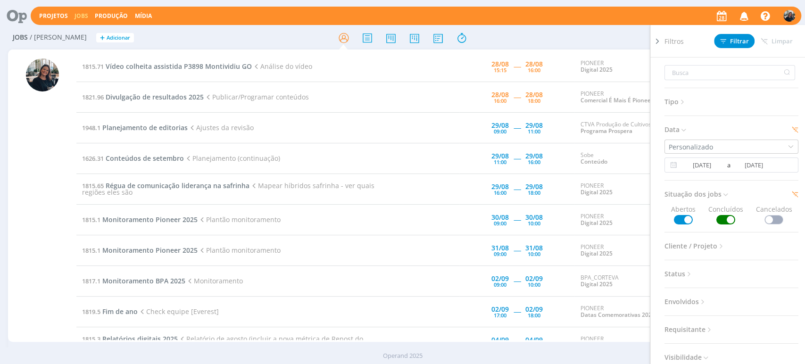
click at [675, 274] on span "Status" at bounding box center [678, 274] width 29 height 12
click at [709, 246] on span "Cliente / Projeto" at bounding box center [694, 246] width 61 height 12
click at [758, 163] on input "[DATE]" at bounding box center [754, 164] width 46 height 11
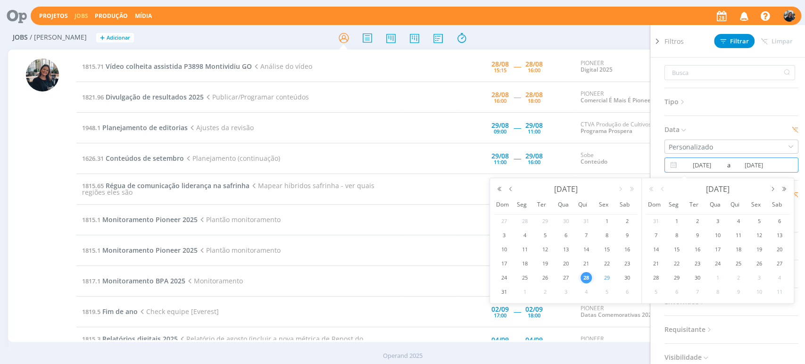
click at [609, 277] on span "29" at bounding box center [606, 277] width 11 height 11
click at [590, 274] on span "28" at bounding box center [585, 277] width 11 height 11
type input "[DATE]"
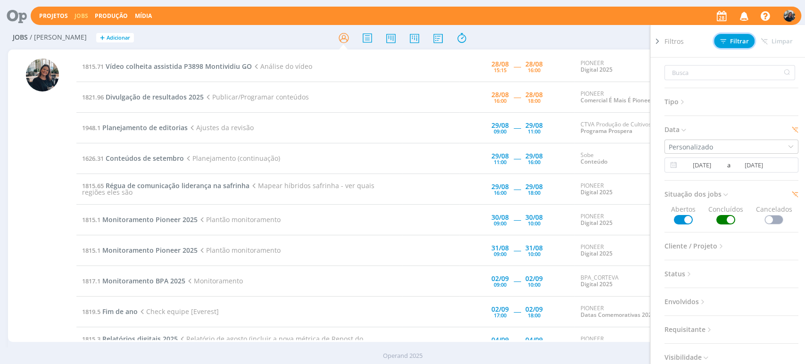
click at [738, 38] on span "Filtrar" at bounding box center [734, 41] width 29 height 6
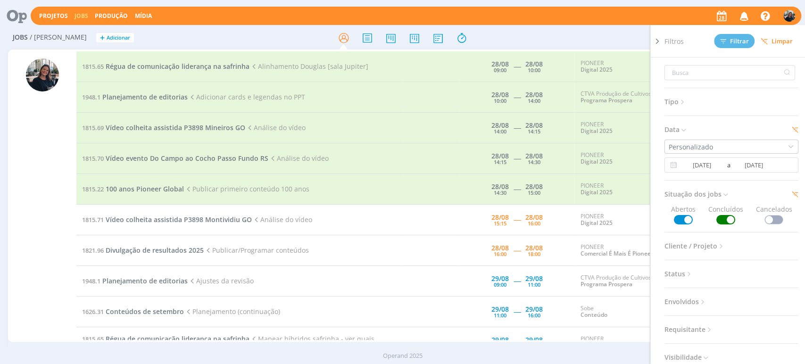
click at [554, 30] on div "Filtros Filtrar Limpar Tipo Jobs e Tarefas Data Personalizado 28/08/2025 a 29/0…" at bounding box center [665, 37] width 254 height 15
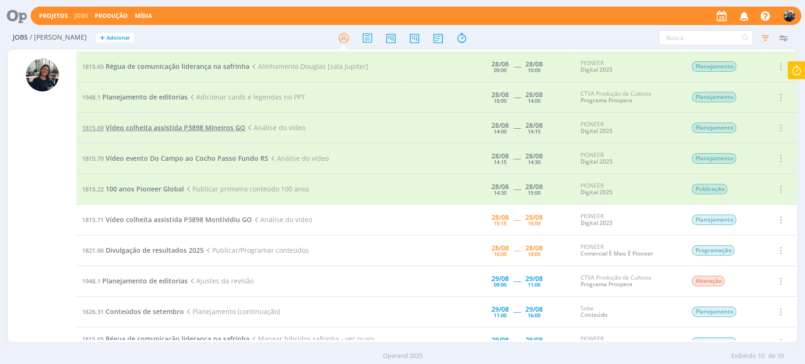
click at [164, 125] on span "Vídeo colheita assistida P3898 Mineiros GO" at bounding box center [176, 127] width 140 height 9
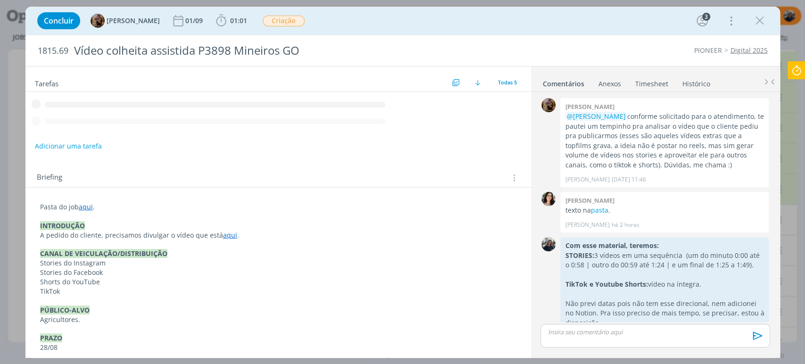
scroll to position [92, 0]
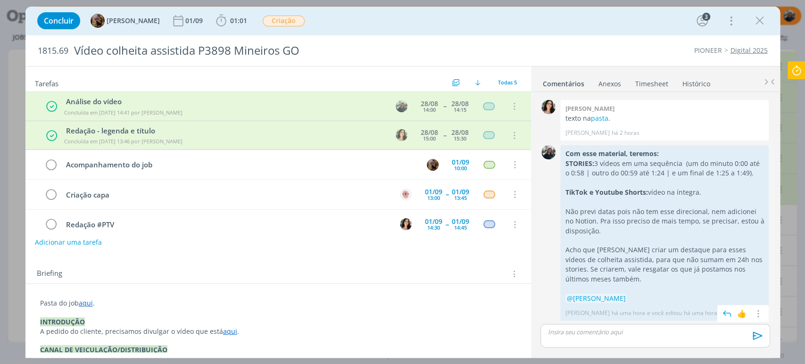
drag, startPoint x: 564, startPoint y: 150, endPoint x: 691, endPoint y: 297, distance: 194.2
click at [691, 297] on div "Com esse material, teremos: STORIES: 3 vídeos em uma sequência (um do minuto 0:…" at bounding box center [664, 226] width 199 height 154
copy div "Com esse material, teremos: STORIES: 3 vídeos em uma sequência (um do minuto 0:…"
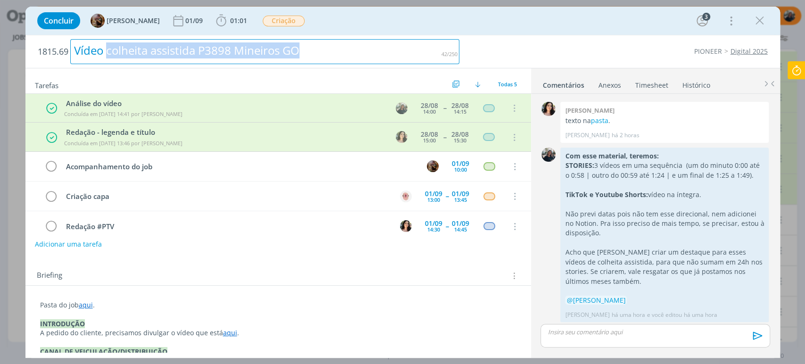
drag, startPoint x: 108, startPoint y: 48, endPoint x: 312, endPoint y: 40, distance: 203.3
click at [312, 40] on div "Vídeo colheita assistida P3898 Mineiros GO" at bounding box center [264, 51] width 389 height 25
copy div "colheita assistida P3898 Mineiros GO"
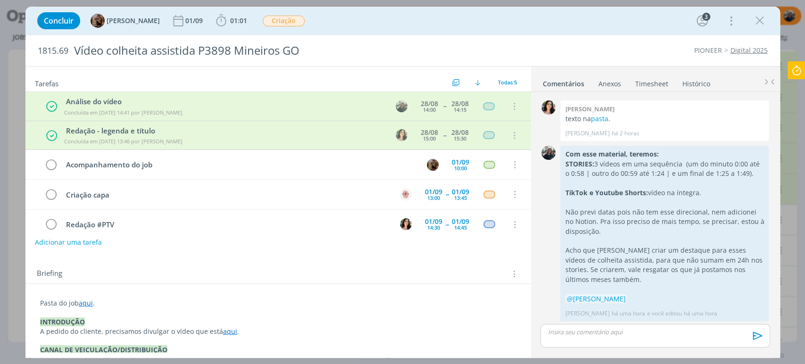
click at [646, 331] on p "dialog" at bounding box center [655, 332] width 214 height 8
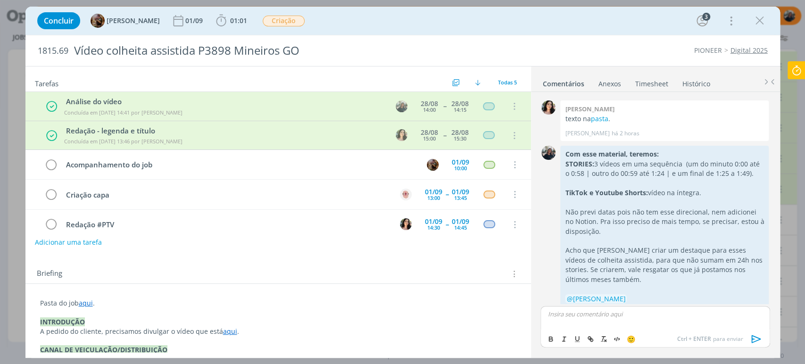
scroll to position [110, 0]
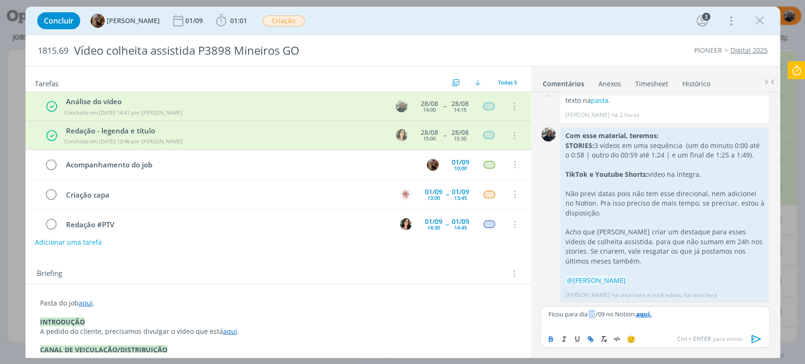
drag, startPoint x: 596, startPoint y: 312, endPoint x: 588, endPoint y: 311, distance: 7.6
click at [588, 311] on p "Ficou para dia 10/09 no Notion, aqui." at bounding box center [655, 314] width 214 height 8
click at [669, 314] on p "Ficou para dia 03/09 no Notion, aqui." at bounding box center [655, 314] width 214 height 8
click at [757, 339] on icon "dialog" at bounding box center [756, 339] width 14 height 14
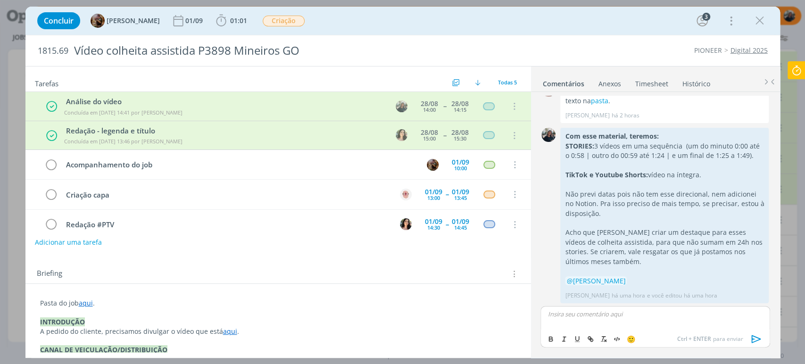
scroll to position [145, 0]
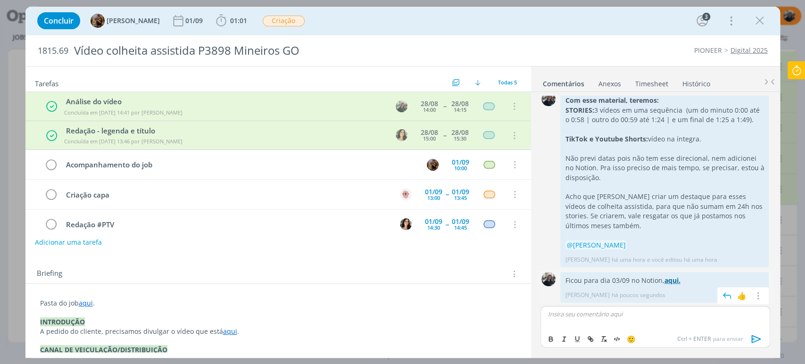
click at [670, 280] on strong "aqui." at bounding box center [672, 280] width 16 height 9
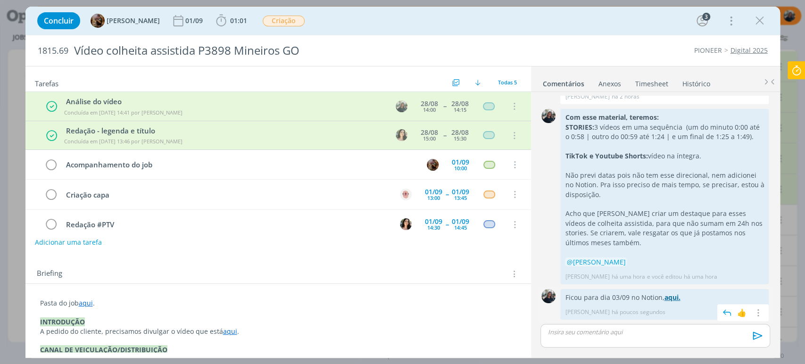
scroll to position [127, 0]
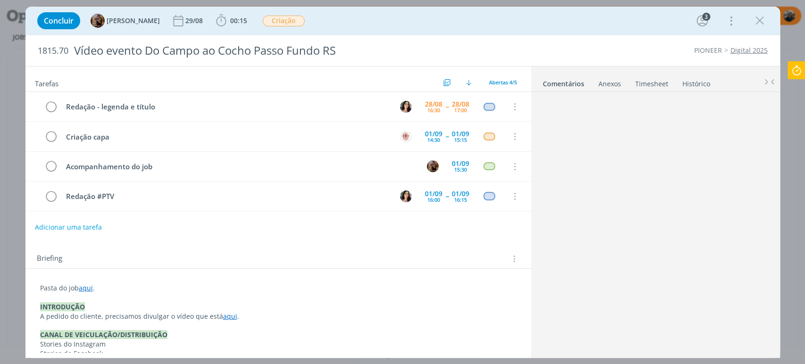
scroll to position [47, 0]
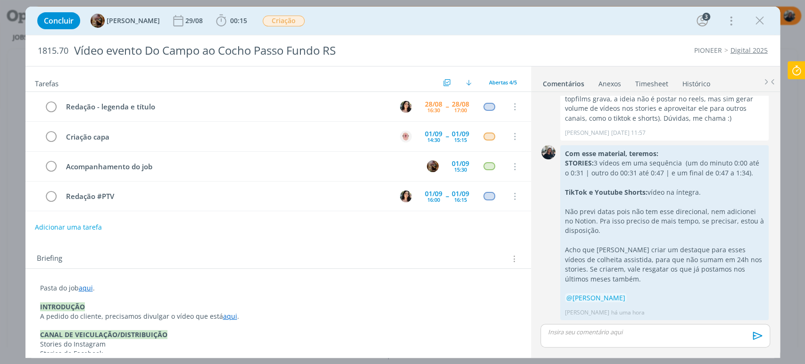
click at [644, 335] on p "dialog" at bounding box center [655, 332] width 214 height 8
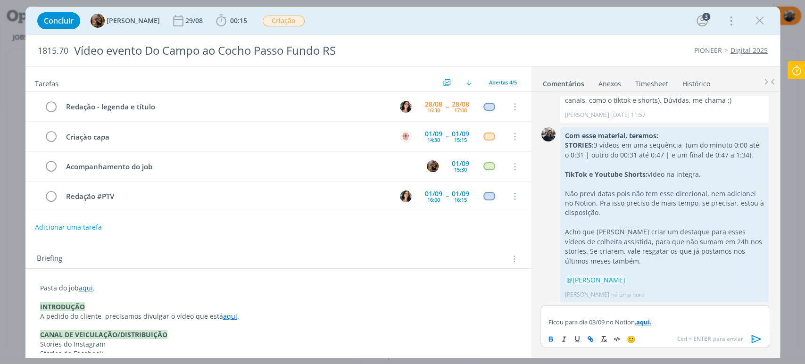
scroll to position [66, 0]
click at [631, 311] on p "dialog" at bounding box center [655, 313] width 214 height 8
click at [580, 327] on li "📣 Todos" at bounding box center [572, 327] width 48 height 16
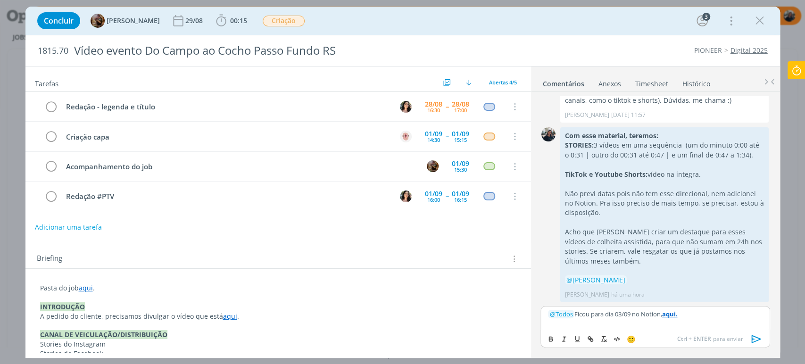
click at [715, 316] on p "﻿ @ Todos ﻿ Ficou para dia 03/09 no Notion, aqui." at bounding box center [655, 314] width 214 height 8
drag, startPoint x: 669, startPoint y: 313, endPoint x: 691, endPoint y: 312, distance: 22.6
click at [691, 312] on p "﻿ @ Todos ﻿ Ficou para dia 03/09 no Notion, aqui." at bounding box center [655, 314] width 214 height 8
click at [590, 338] on icon "dialog" at bounding box center [590, 339] width 8 height 8
paste input "https://www.notion.so/sobe-ae/PIONEER-SEMENTES-cd3f958f69604ffeb1e9fe63cd360ea9…"
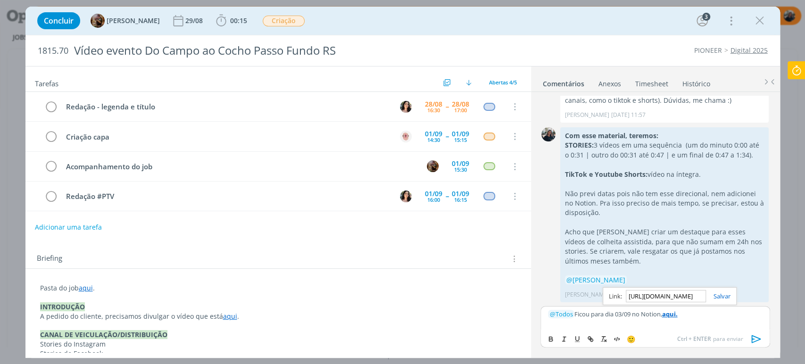
scroll to position [0, 319]
type input "https://www.notion.so/sobe-ae/PIONEER-SEMENTES-cd3f958f69604ffeb1e9fe63cd360ea9…"
click at [721, 292] on link "dialog" at bounding box center [718, 296] width 25 height 8
click at [625, 313] on p "﻿ @ Todos ﻿ Ficou para dia 03/09 no Notion, aqui." at bounding box center [655, 314] width 214 height 8
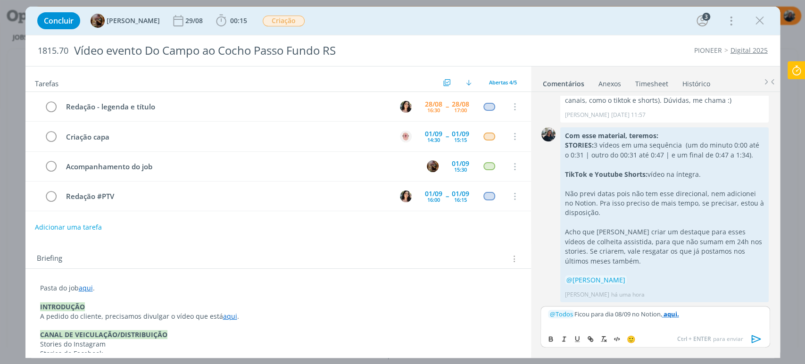
click at [756, 339] on icon "dialog" at bounding box center [756, 339] width 14 height 14
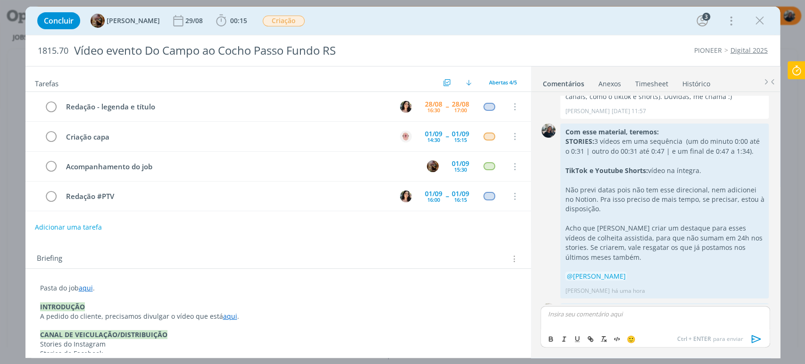
scroll to position [100, 0]
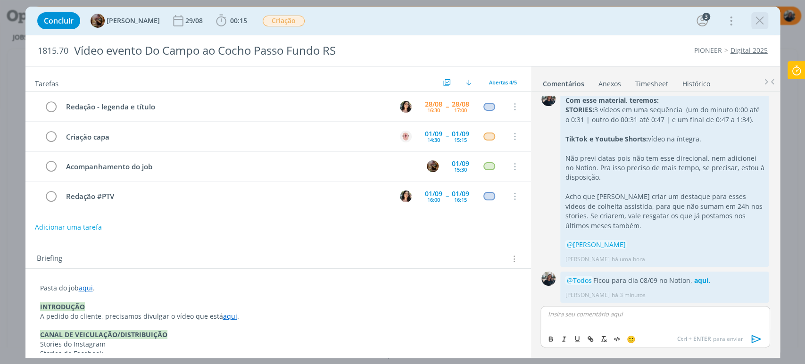
drag, startPoint x: 757, startPoint y: 15, endPoint x: 804, endPoint y: 334, distance: 322.1
click at [757, 16] on icon "dialog" at bounding box center [759, 21] width 14 height 14
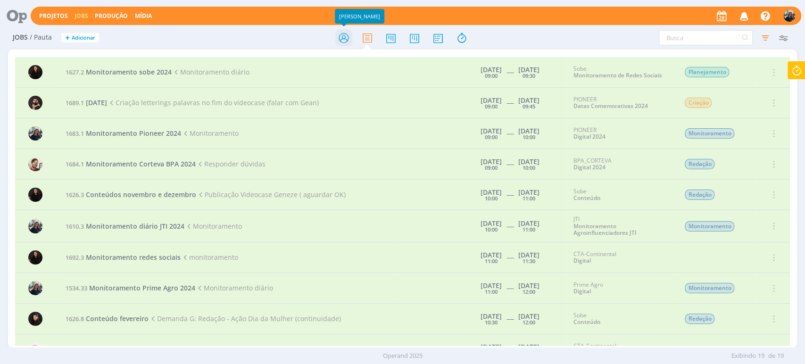
click at [341, 29] on icon at bounding box center [343, 38] width 17 height 18
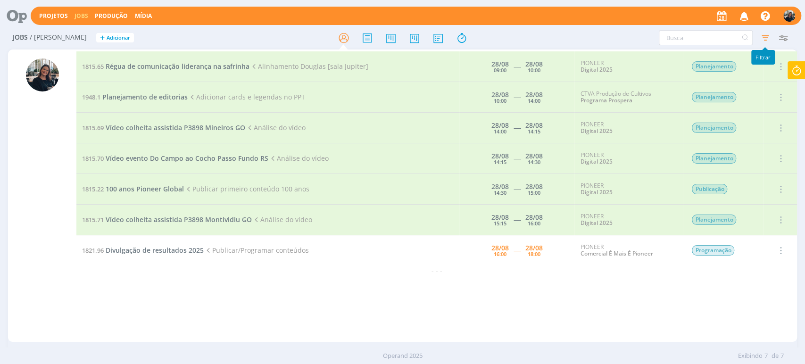
click at [765, 37] on icon "button" at bounding box center [764, 37] width 17 height 17
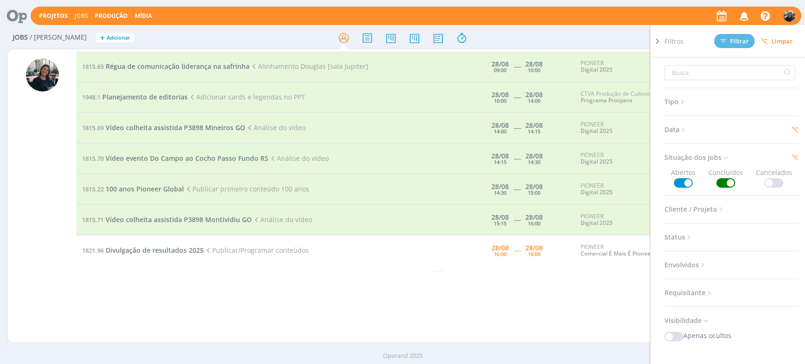
click at [727, 181] on span at bounding box center [725, 182] width 19 height 9
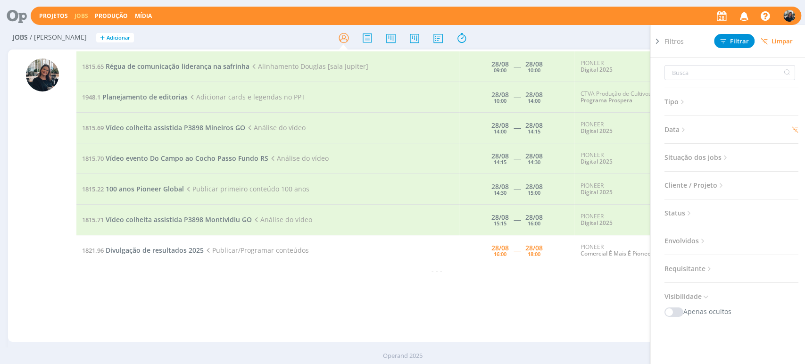
click at [662, 43] on div at bounding box center [657, 191] width 14 height 332
click at [774, 42] on span "Limpar" at bounding box center [776, 41] width 32 height 7
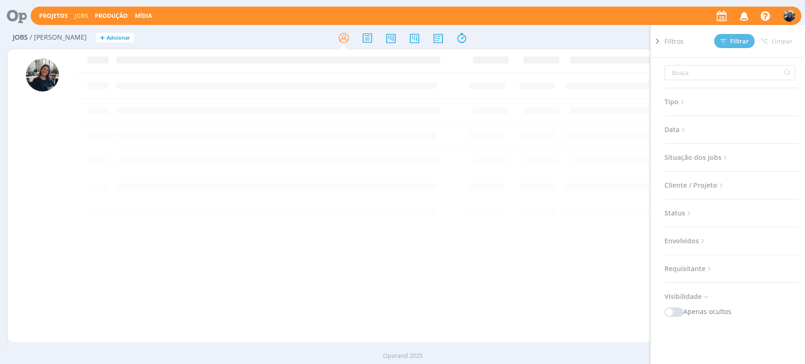
click at [657, 41] on icon at bounding box center [656, 41] width 9 height 10
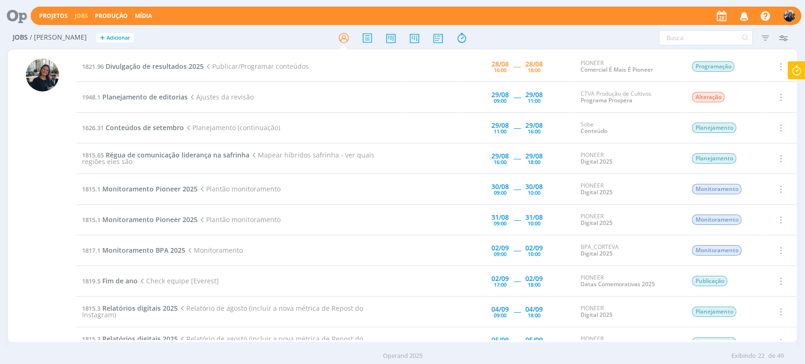
click at [797, 65] on icon at bounding box center [796, 70] width 17 height 18
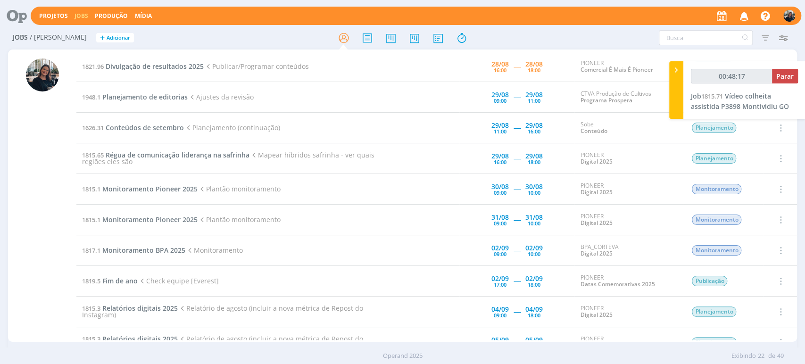
type input "00:48:18"
click at [784, 72] on span "Parar" at bounding box center [784, 76] width 17 height 9
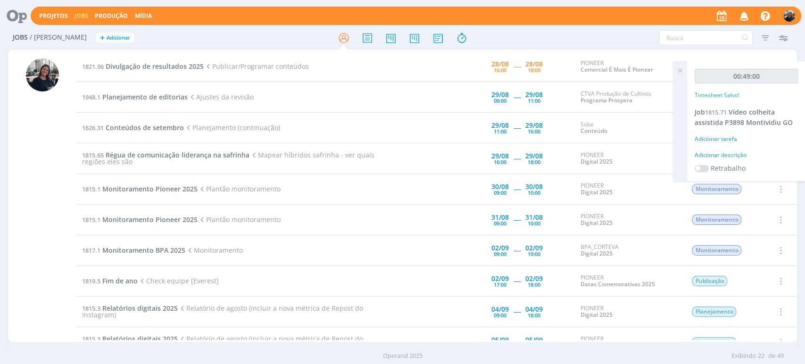
click at [729, 156] on div "Adicionar descrição" at bounding box center [745, 155] width 103 height 8
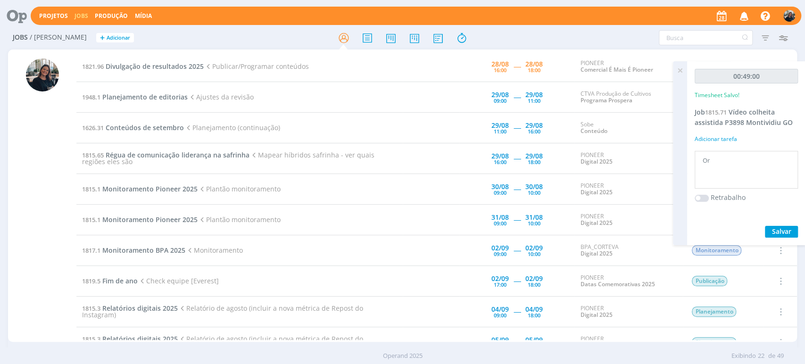
type textarea "O"
type textarea "Análise de conteúdo + adição de materiais extra no Notion"
click at [782, 232] on span "Salvar" at bounding box center [781, 231] width 19 height 9
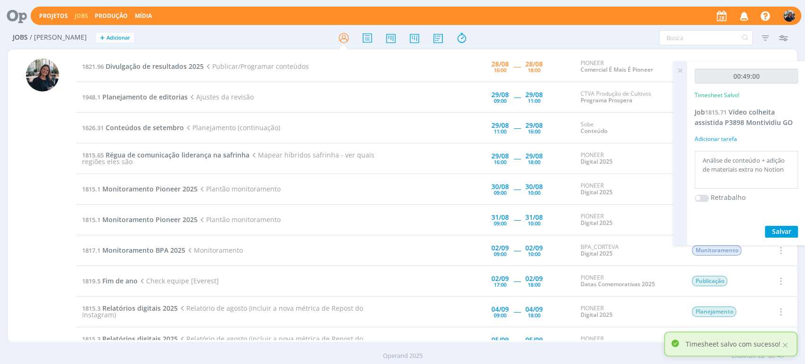
click at [680, 70] on icon at bounding box center [679, 70] width 17 height 18
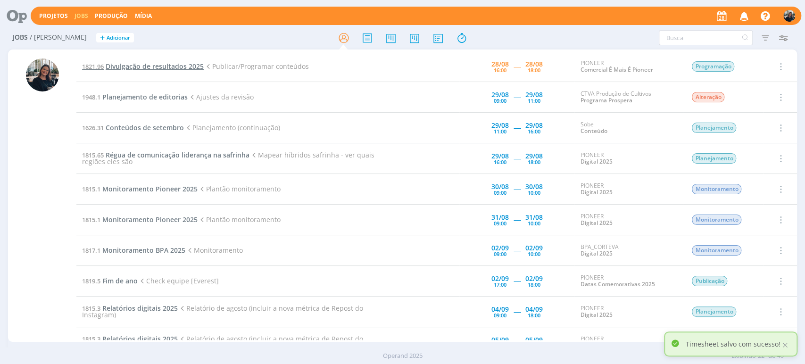
click at [132, 67] on span "Divulgação de resultados 2025" at bounding box center [155, 66] width 98 height 9
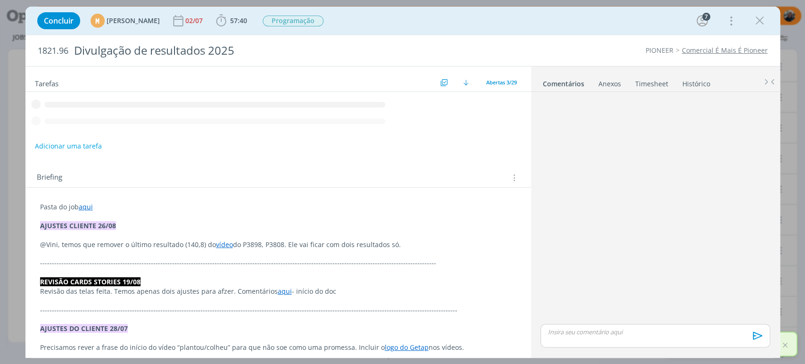
click at [228, 21] on icon "dialog" at bounding box center [221, 21] width 14 height 14
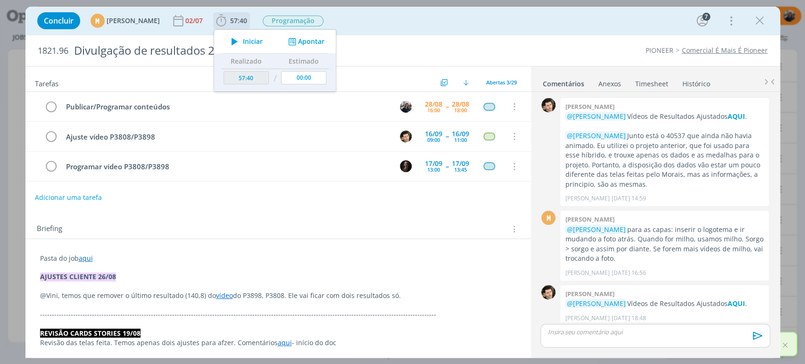
scroll to position [1026, 0]
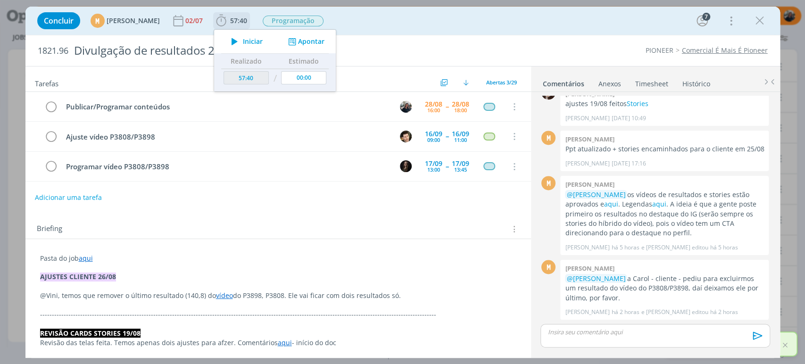
click at [243, 41] on icon "dialog" at bounding box center [234, 41] width 16 height 12
click at [263, 43] on span "Iniciar" at bounding box center [253, 41] width 20 height 7
click at [523, 61] on div "1821.96 Divulgação de resultados 2025 PIONEER Comercial É Mais É Pioneer" at bounding box center [402, 50] width 754 height 31
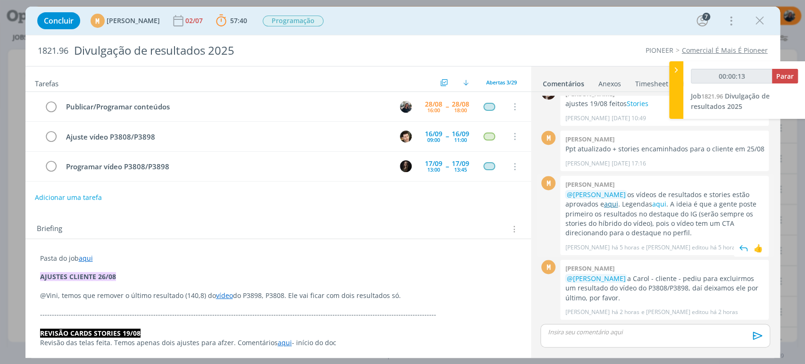
click at [612, 204] on link "aqui" at bounding box center [610, 203] width 14 height 9
click at [654, 202] on link "aqui" at bounding box center [658, 203] width 14 height 9
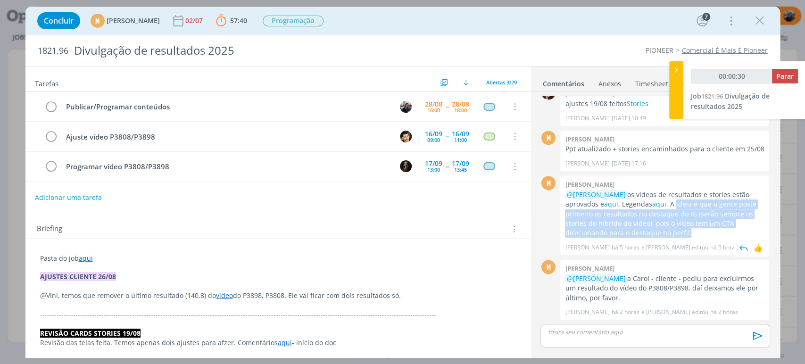
drag, startPoint x: 724, startPoint y: 212, endPoint x: 748, endPoint y: 235, distance: 33.3
click at [748, 235] on p "@Mayara Peruzzo os vídeos de resultados e stories estão aprovados e aqui . Lege…" at bounding box center [664, 214] width 199 height 48
click at [667, 220] on p "@Mayara Peruzzo os vídeos de resultados e stories estão aprovados e aqui . Lege…" at bounding box center [664, 214] width 199 height 48
click at [665, 224] on p "@Mayara Peruzzo os vídeos de resultados e stories estão aprovados e aqui . Lege…" at bounding box center [664, 214] width 199 height 48
click at [674, 238] on div "Mariana kochenborger @Mayara Peruzzo os vídeos de resultados e stories estão ap…" at bounding box center [664, 215] width 208 height 79
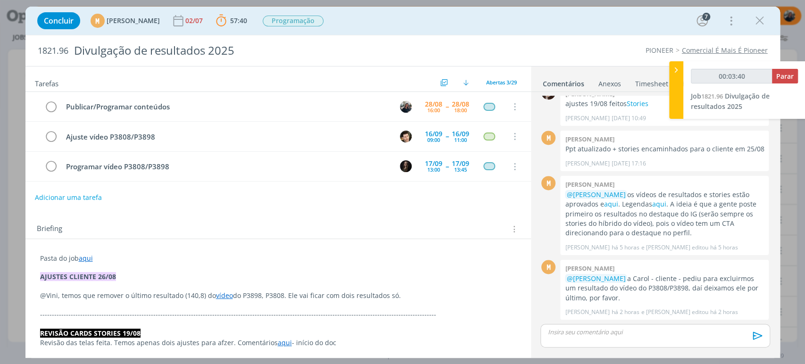
type input "00:03:41"
click at [674, 70] on icon at bounding box center [675, 70] width 9 height 10
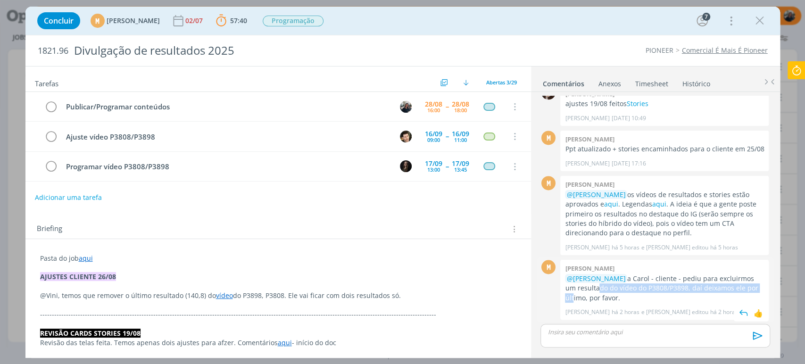
drag, startPoint x: 587, startPoint y: 286, endPoint x: 750, endPoint y: 286, distance: 163.1
click at [750, 286] on p "@Mayara Peruzzo a Carol - cliente - pediu para excluirmos um resultado do vídeo…" at bounding box center [664, 288] width 199 height 29
click at [692, 306] on div "Mariana Kochenborger há 2 horas e Mariana Kochenborger editou há 2 horas 👍" at bounding box center [664, 309] width 199 height 13
click at [611, 206] on link "aqui" at bounding box center [610, 203] width 14 height 9
